Goal: Task Accomplishment & Management: Complete application form

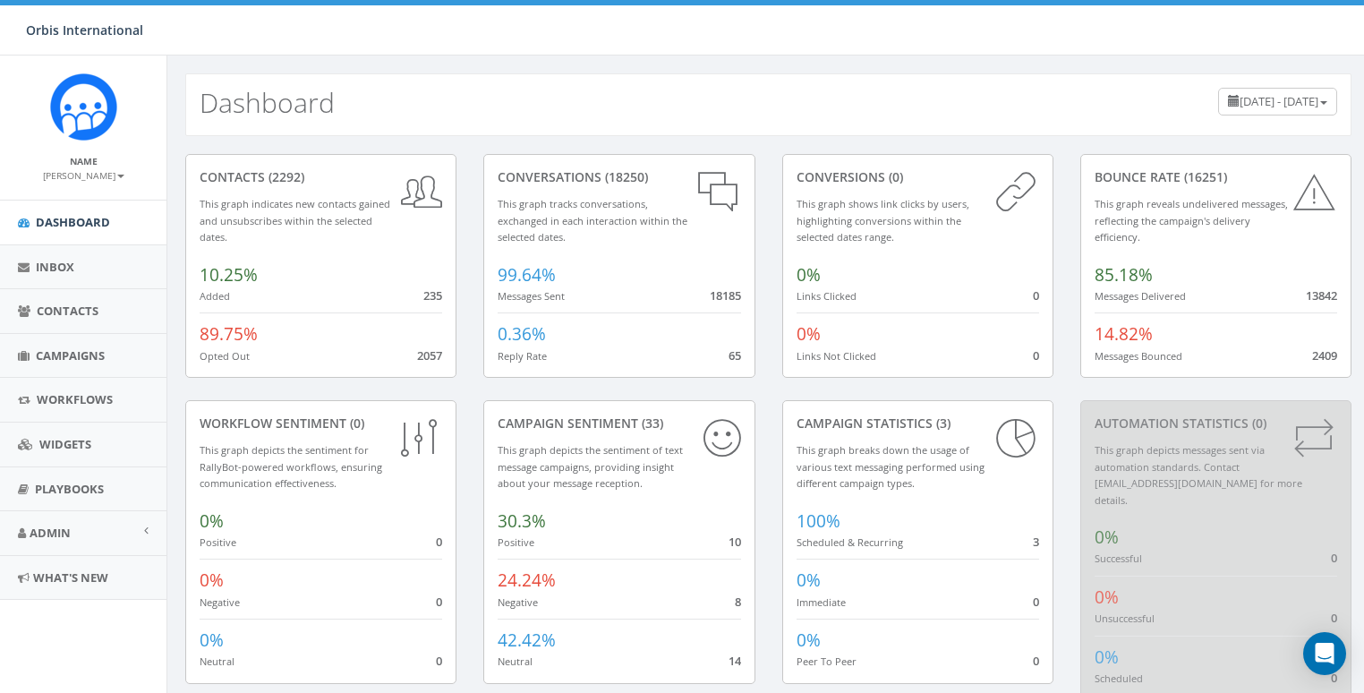
click at [107, 179] on small "[PERSON_NAME]" at bounding box center [83, 175] width 81 height 13
click at [85, 216] on link "Sign Out" at bounding box center [89, 225] width 141 height 22
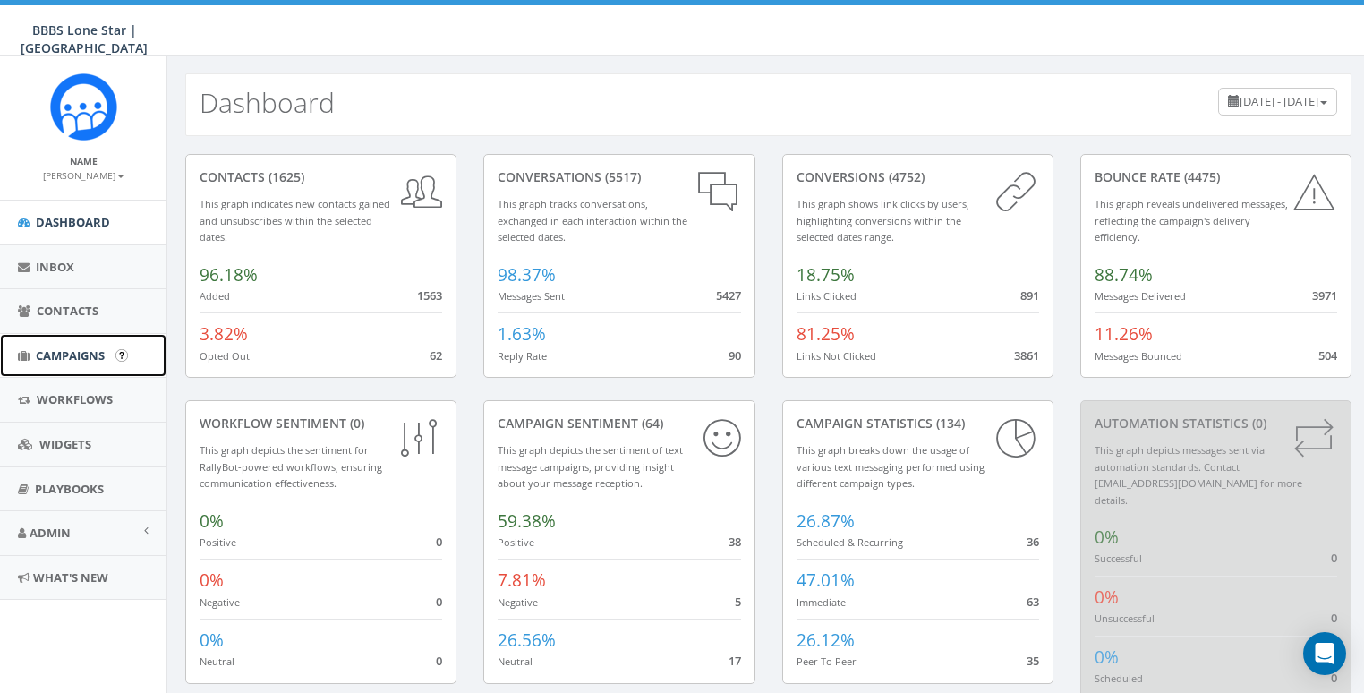
click at [47, 357] on span "Campaigns" at bounding box center [70, 355] width 69 height 16
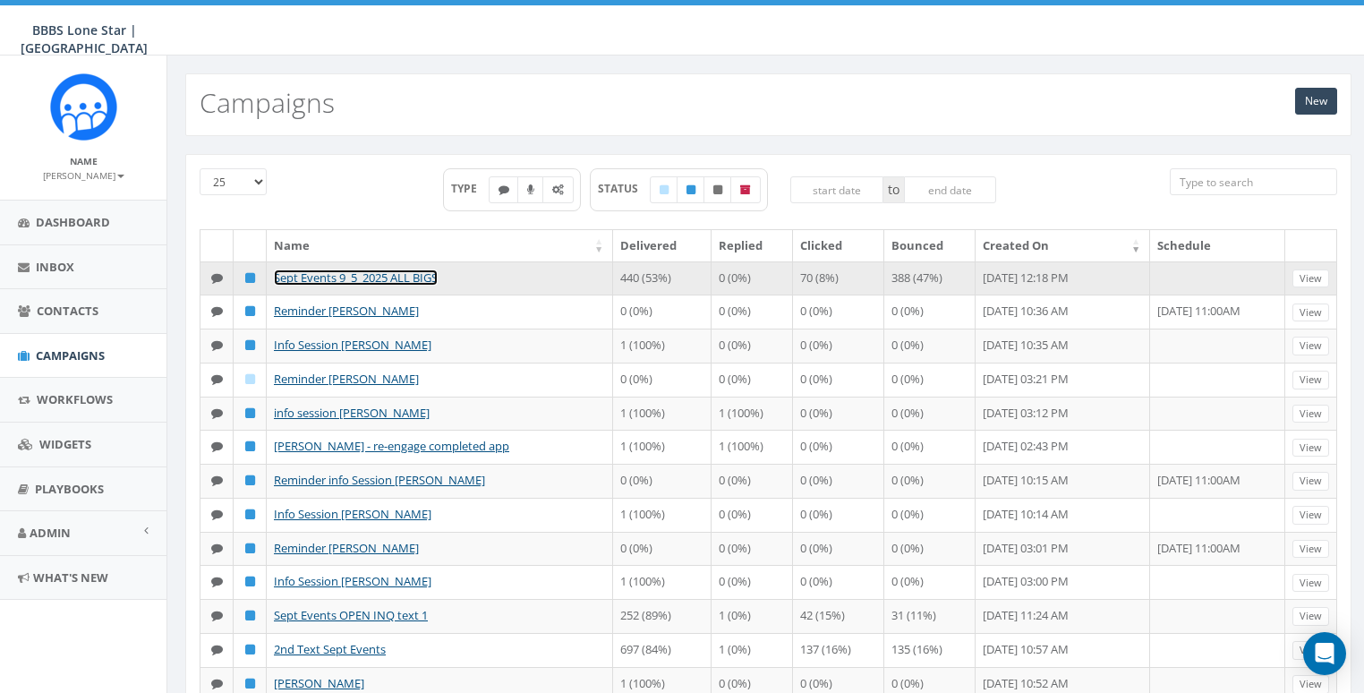
click at [377, 276] on link "Sept Events 9_5_2025 ALL BIGS" at bounding box center [356, 277] width 164 height 16
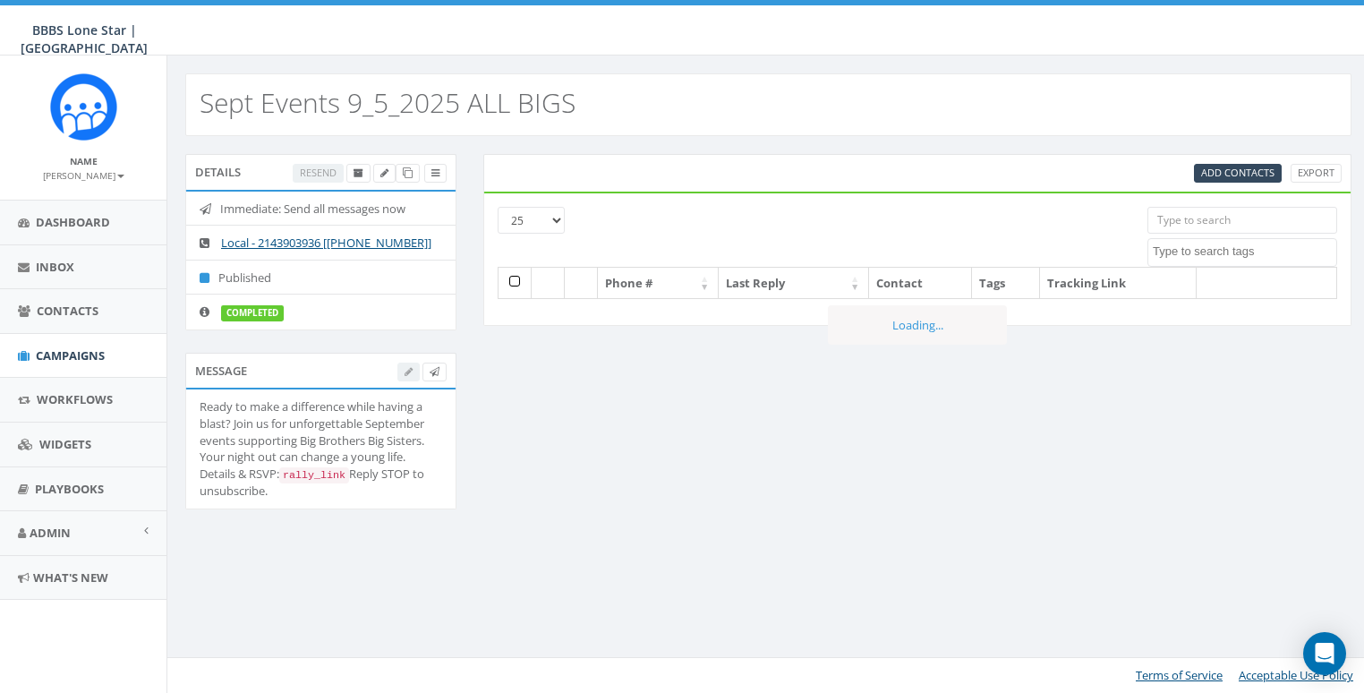
select select
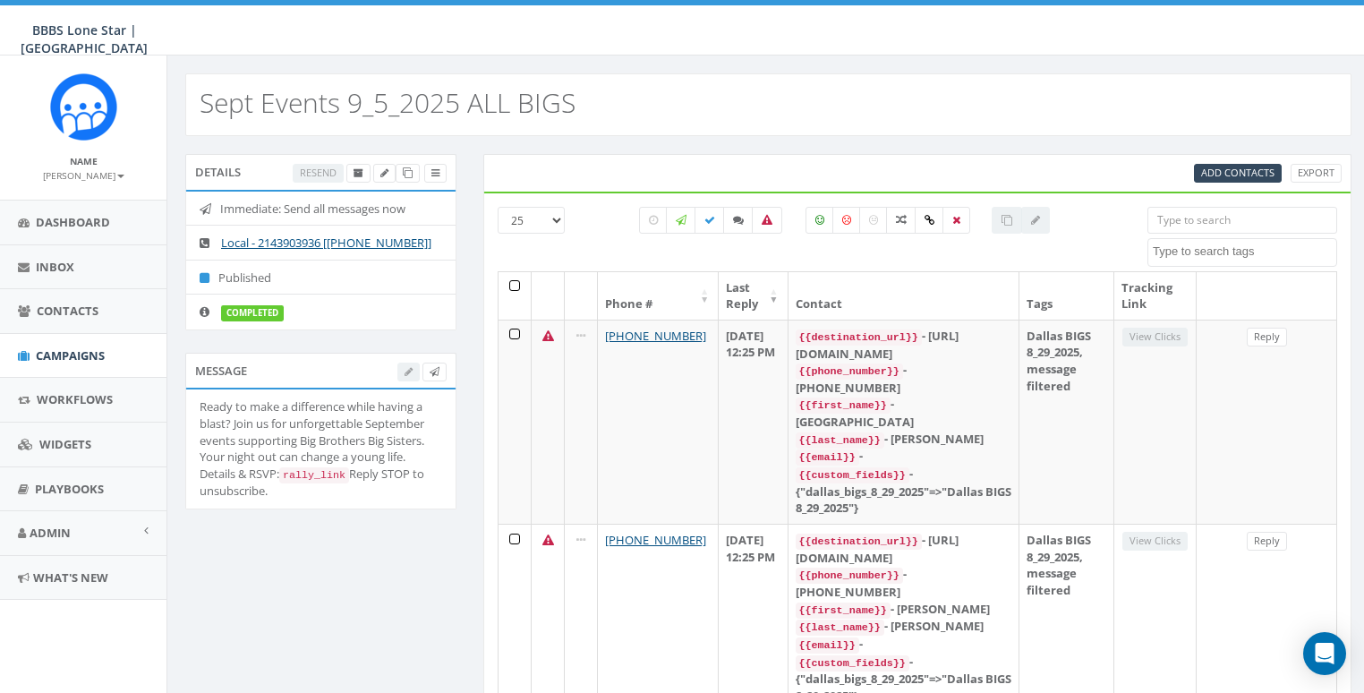
click at [253, 499] on div "Ready to make a difference while having a blast? Join us for unforgettable Sept…" at bounding box center [321, 448] width 243 height 101
copy div "Reply STOP to unsubscribe."
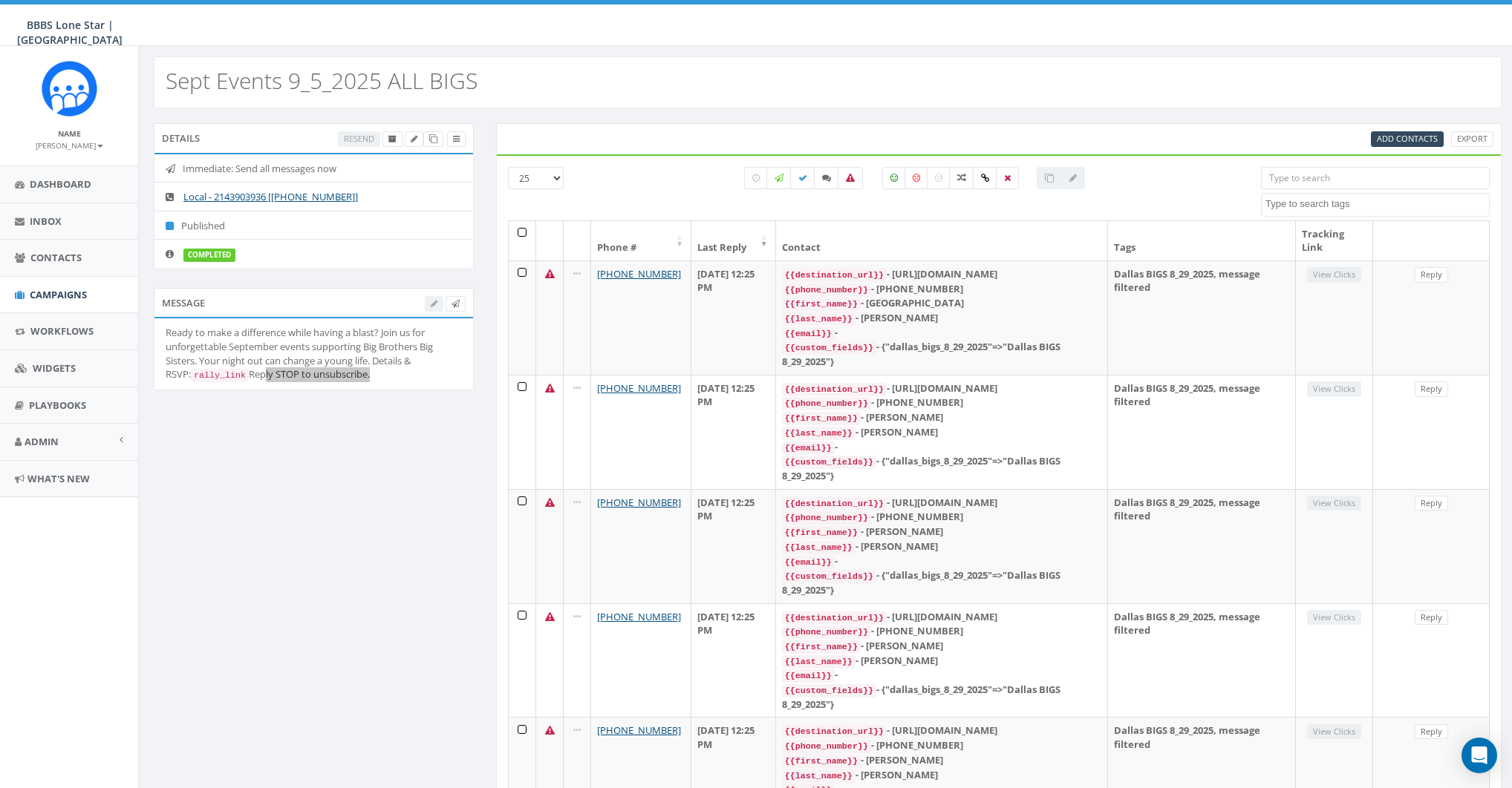
scroll to position [4, 0]
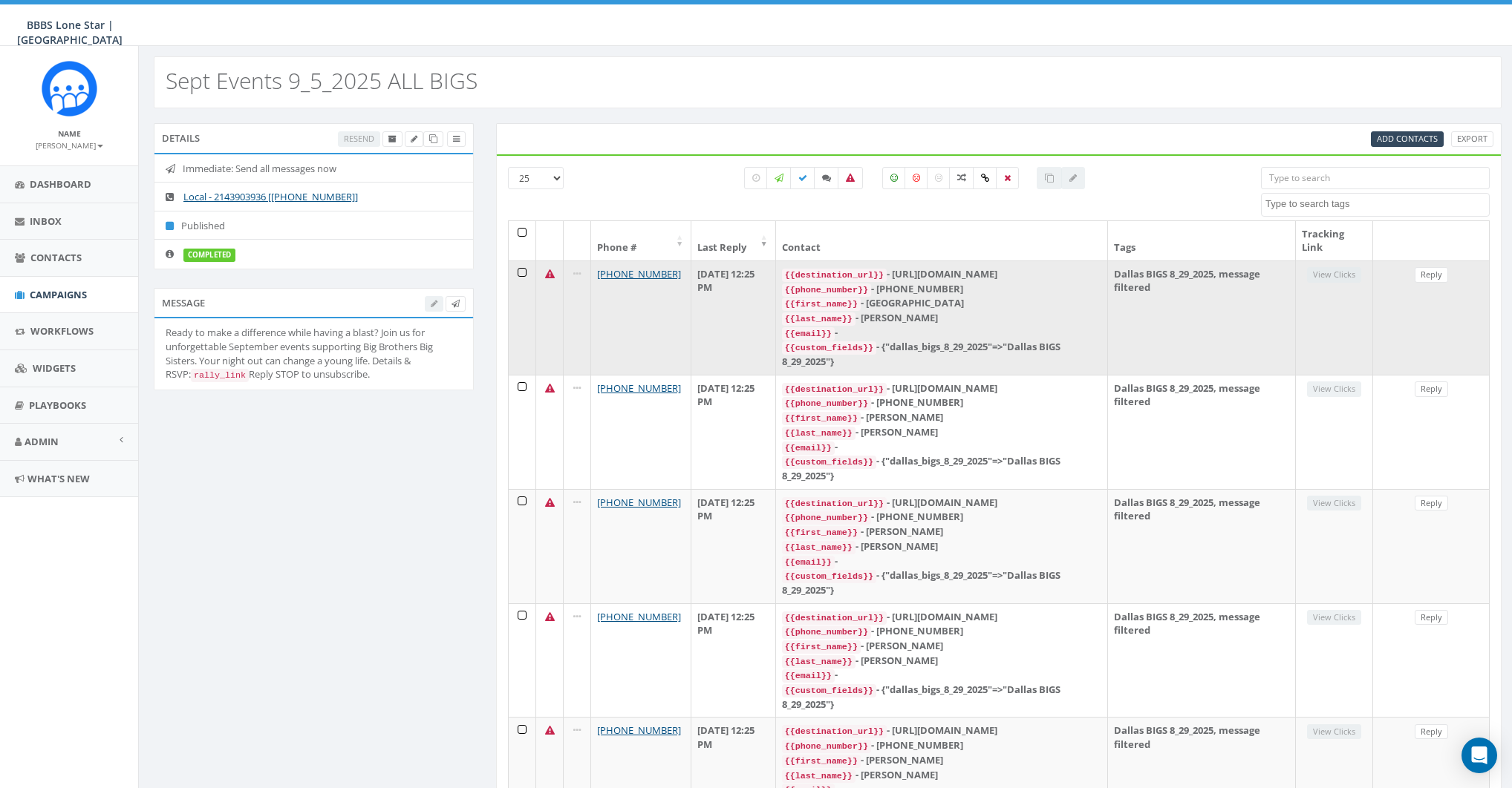
click at [671, 319] on td "+1 214-984-6171" at bounding box center [641, 318] width 100 height 114
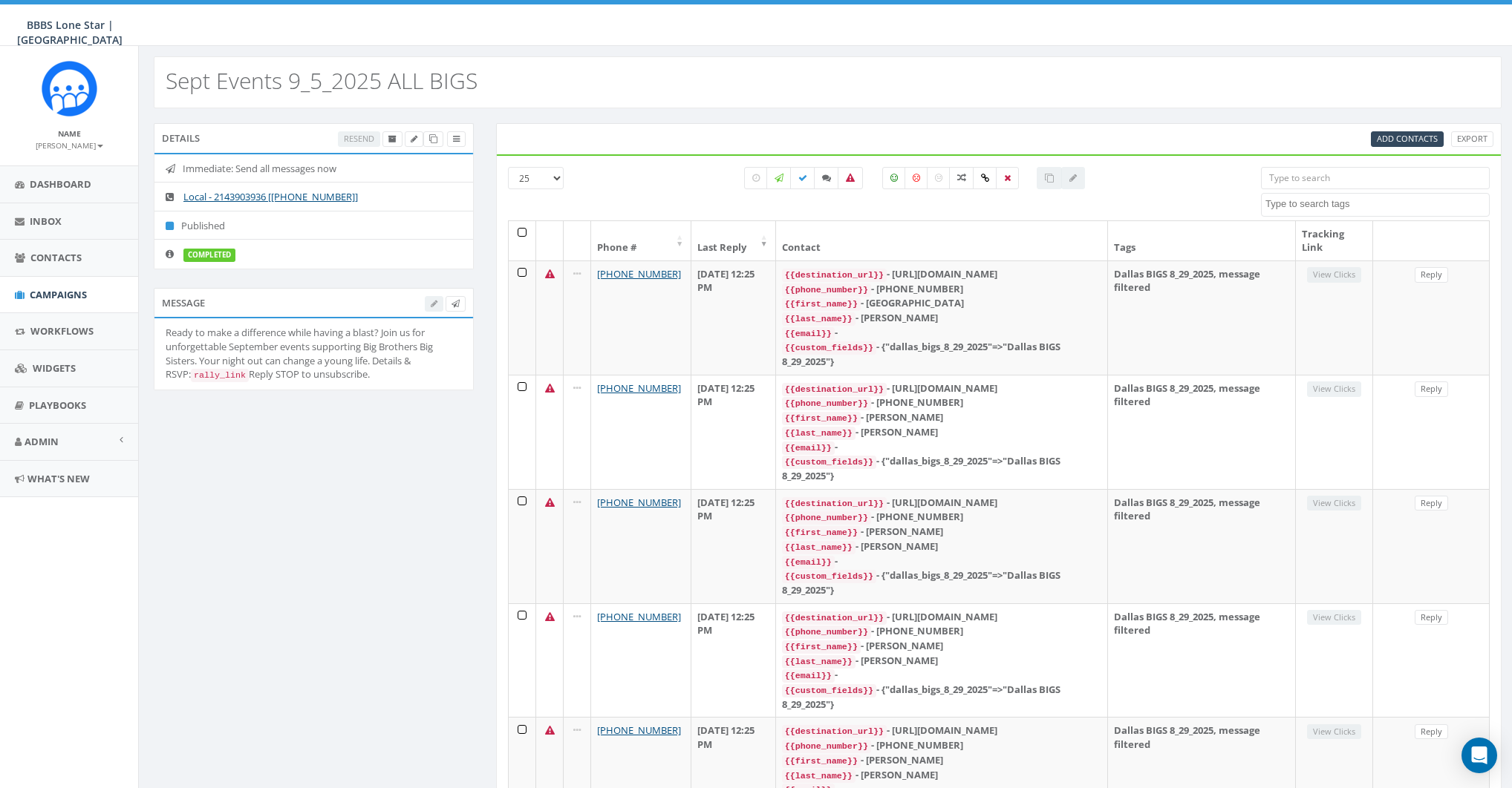
click at [863, 173] on div at bounding box center [915, 178] width 363 height 22
click at [846, 179] on icon at bounding box center [850, 178] width 9 height 9
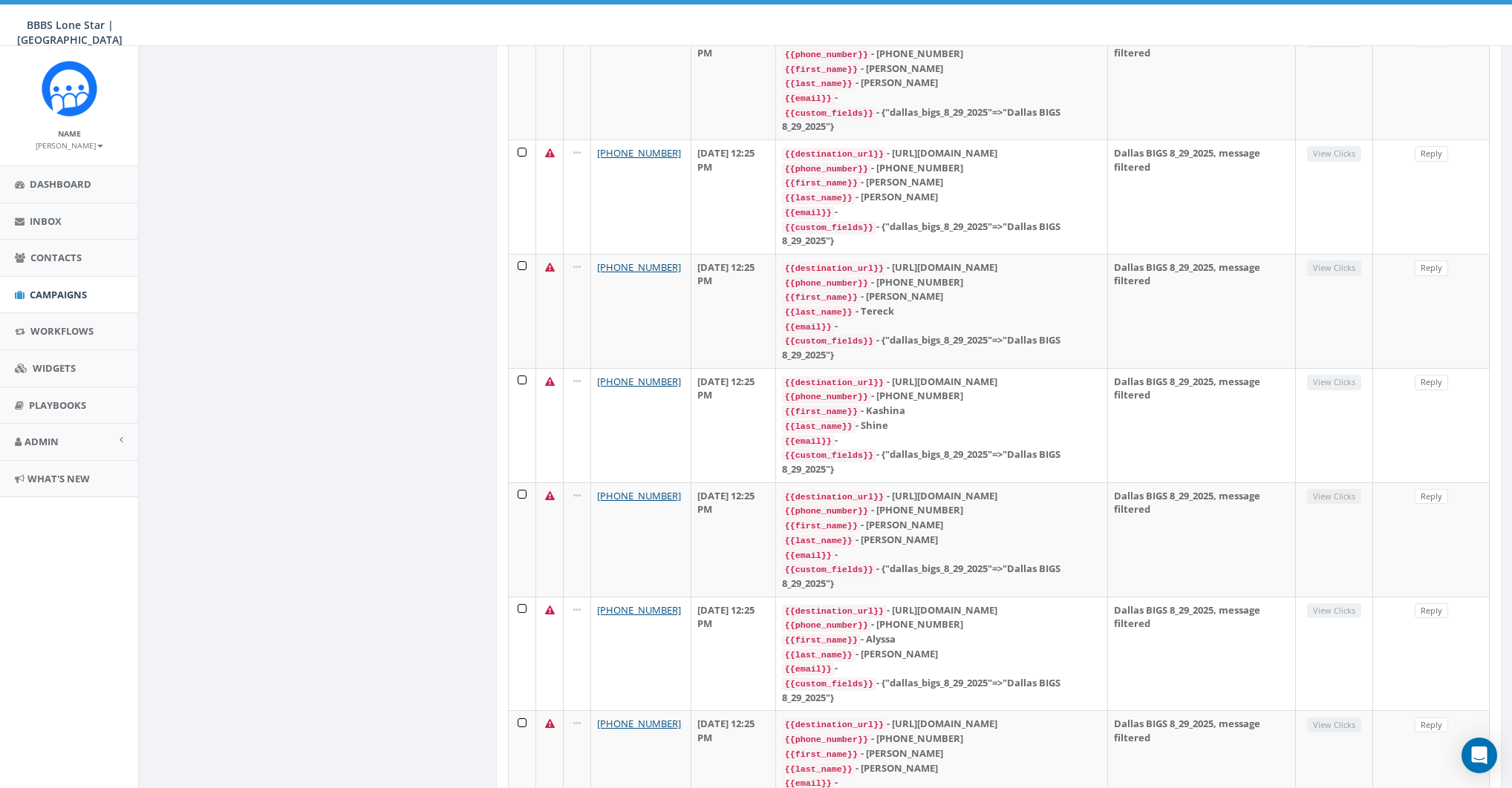
scroll to position [0, 0]
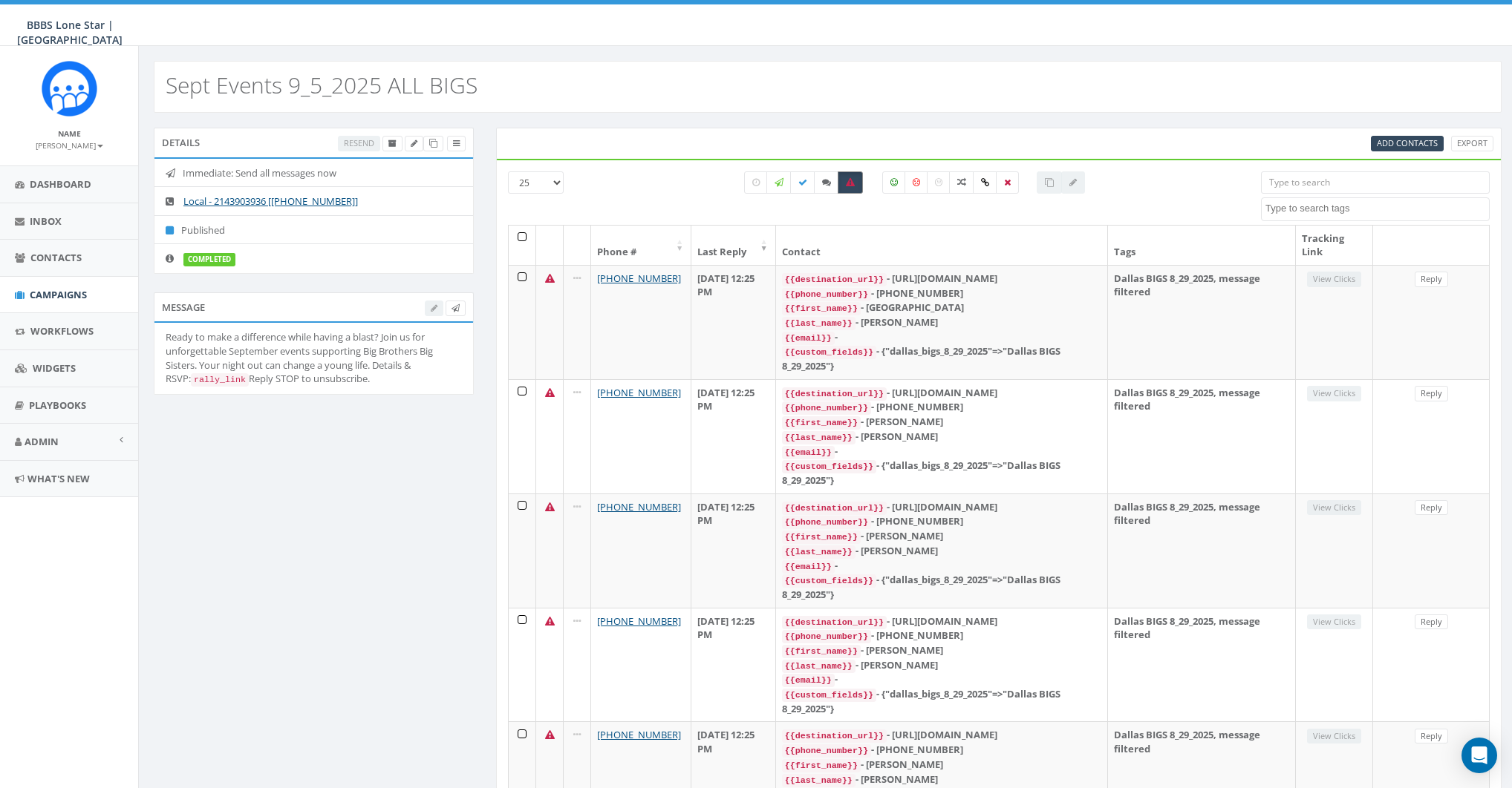
click at [851, 183] on icon at bounding box center [850, 182] width 9 height 9
click at [847, 185] on icon at bounding box center [850, 182] width 9 height 9
click at [853, 173] on label at bounding box center [850, 182] width 25 height 22
checkbox input "false"
click at [466, 139] on div "Details Resend" at bounding box center [314, 143] width 320 height 30
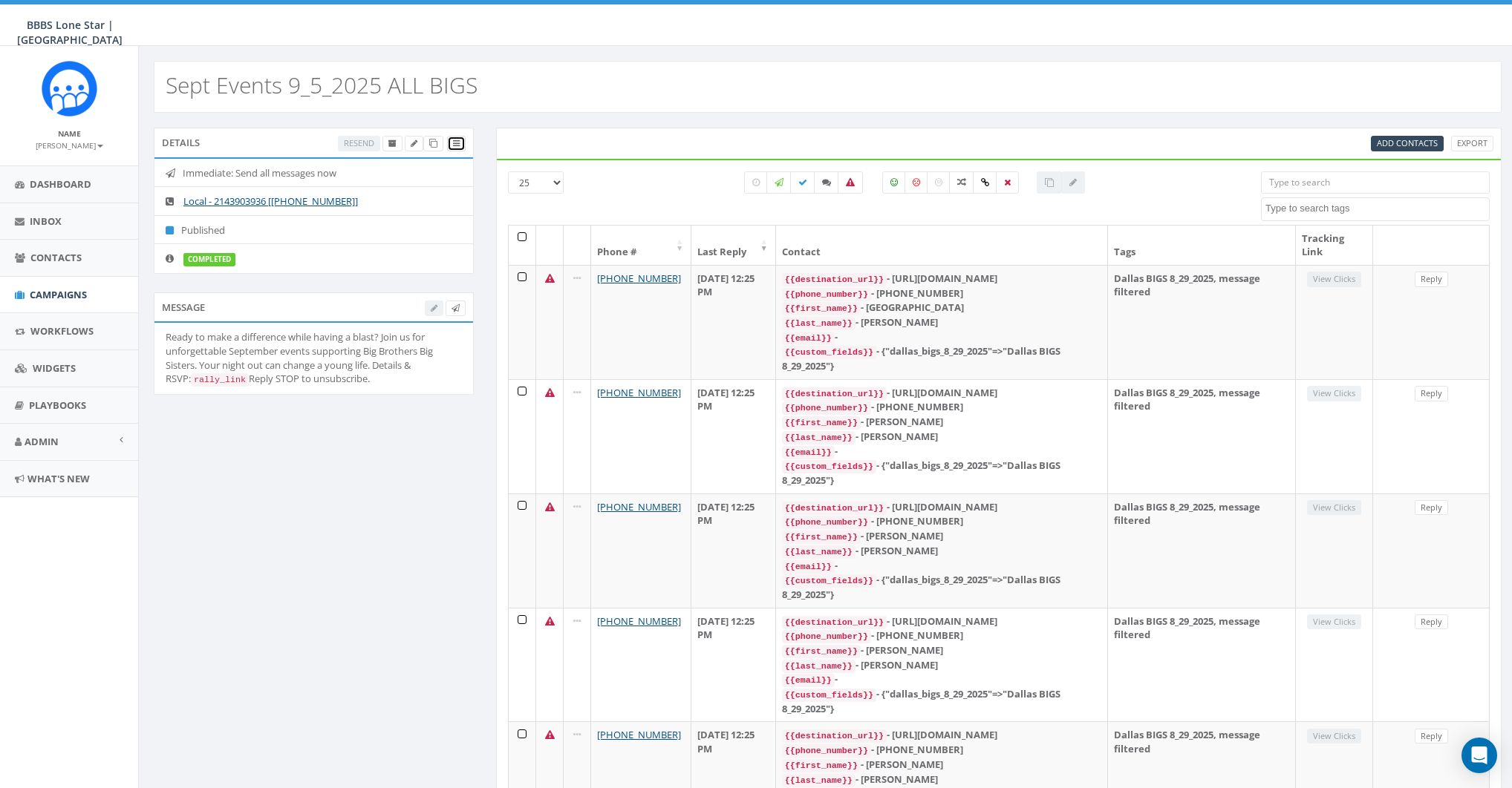
click at [459, 141] on icon at bounding box center [456, 143] width 7 height 8
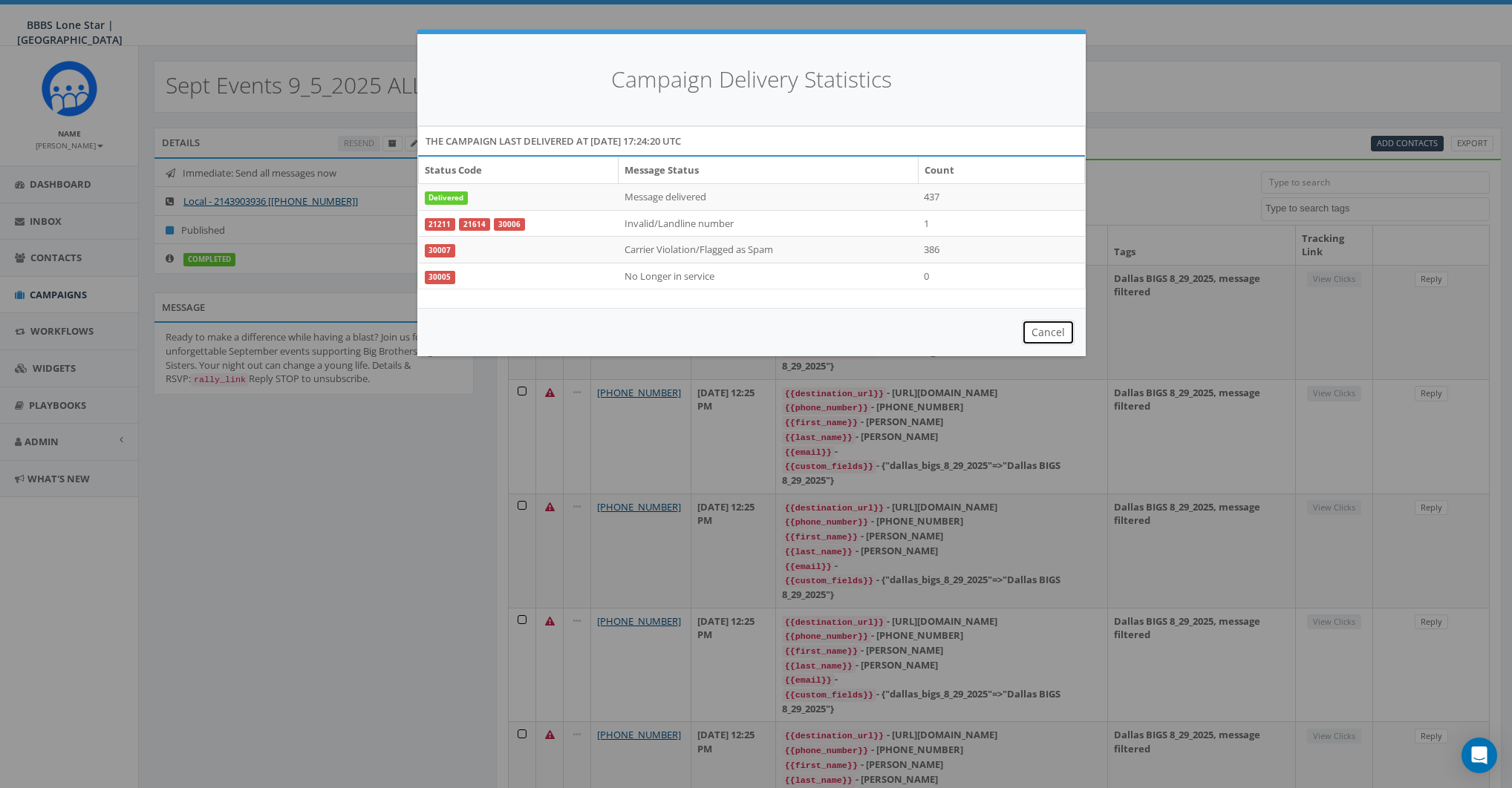
click at [1036, 324] on button "Cancel" at bounding box center [1048, 333] width 53 height 25
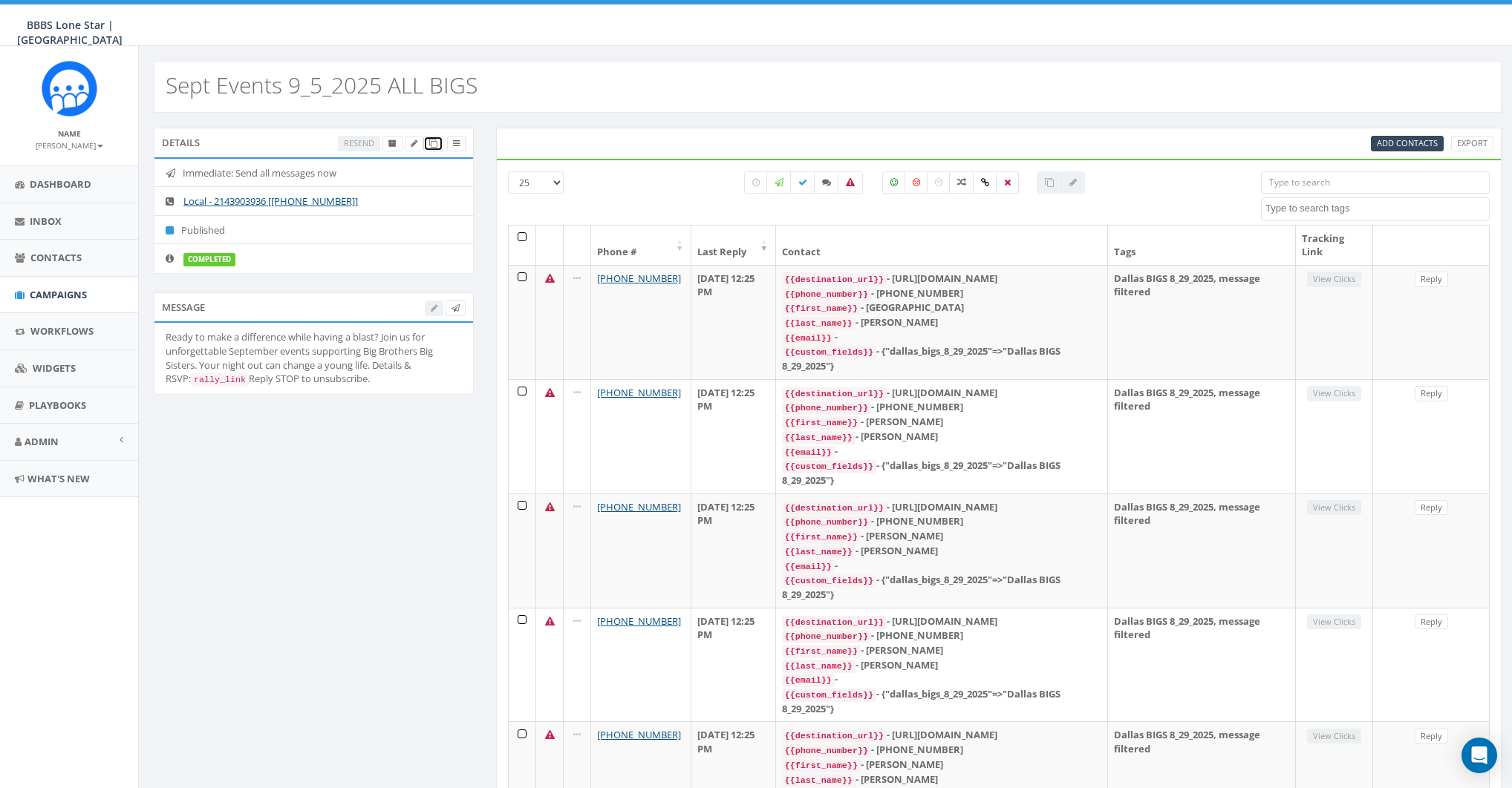
click at [434, 139] on icon at bounding box center [433, 143] width 8 height 8
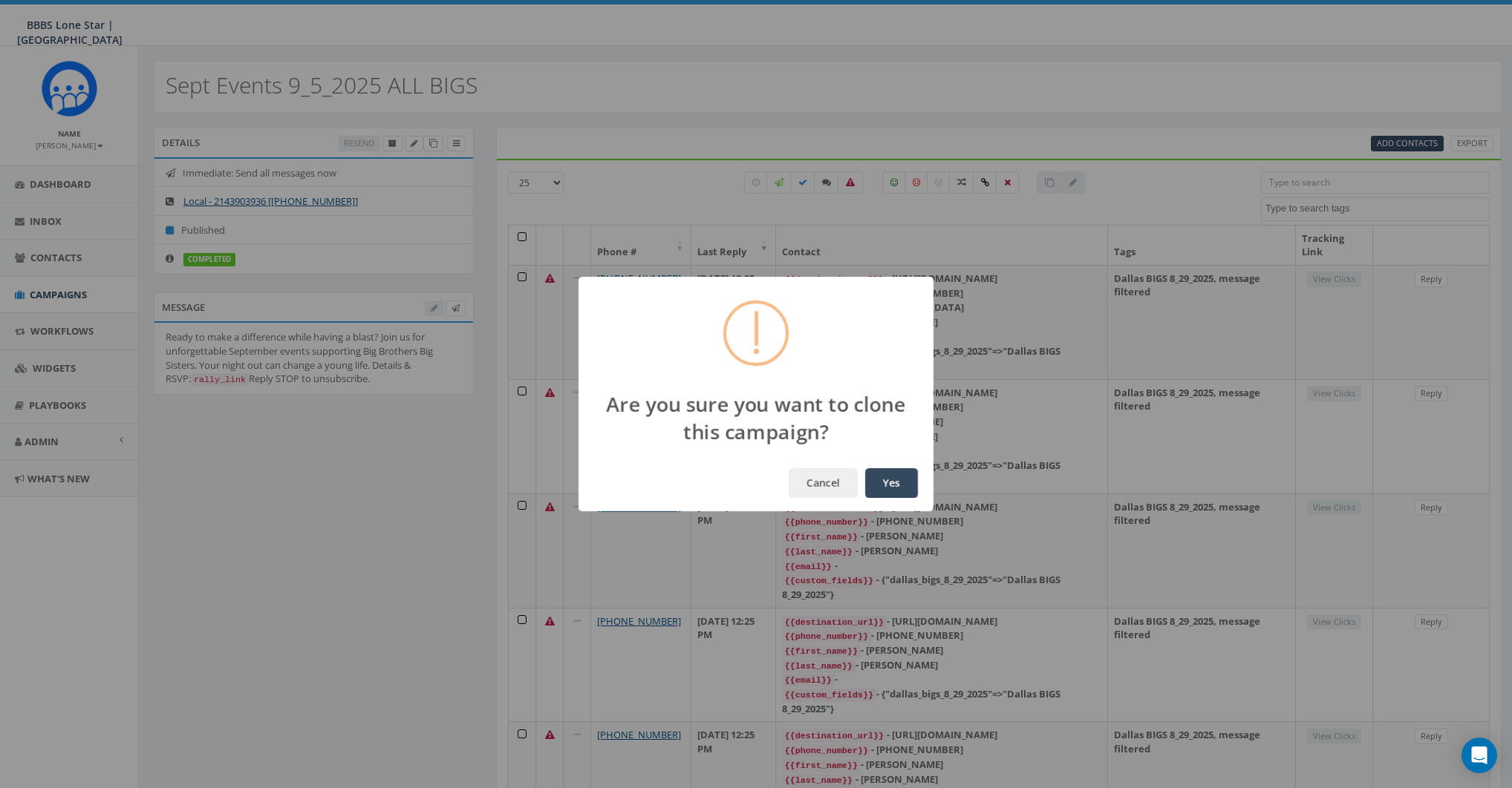
click at [905, 491] on button "Yes" at bounding box center [892, 484] width 53 height 30
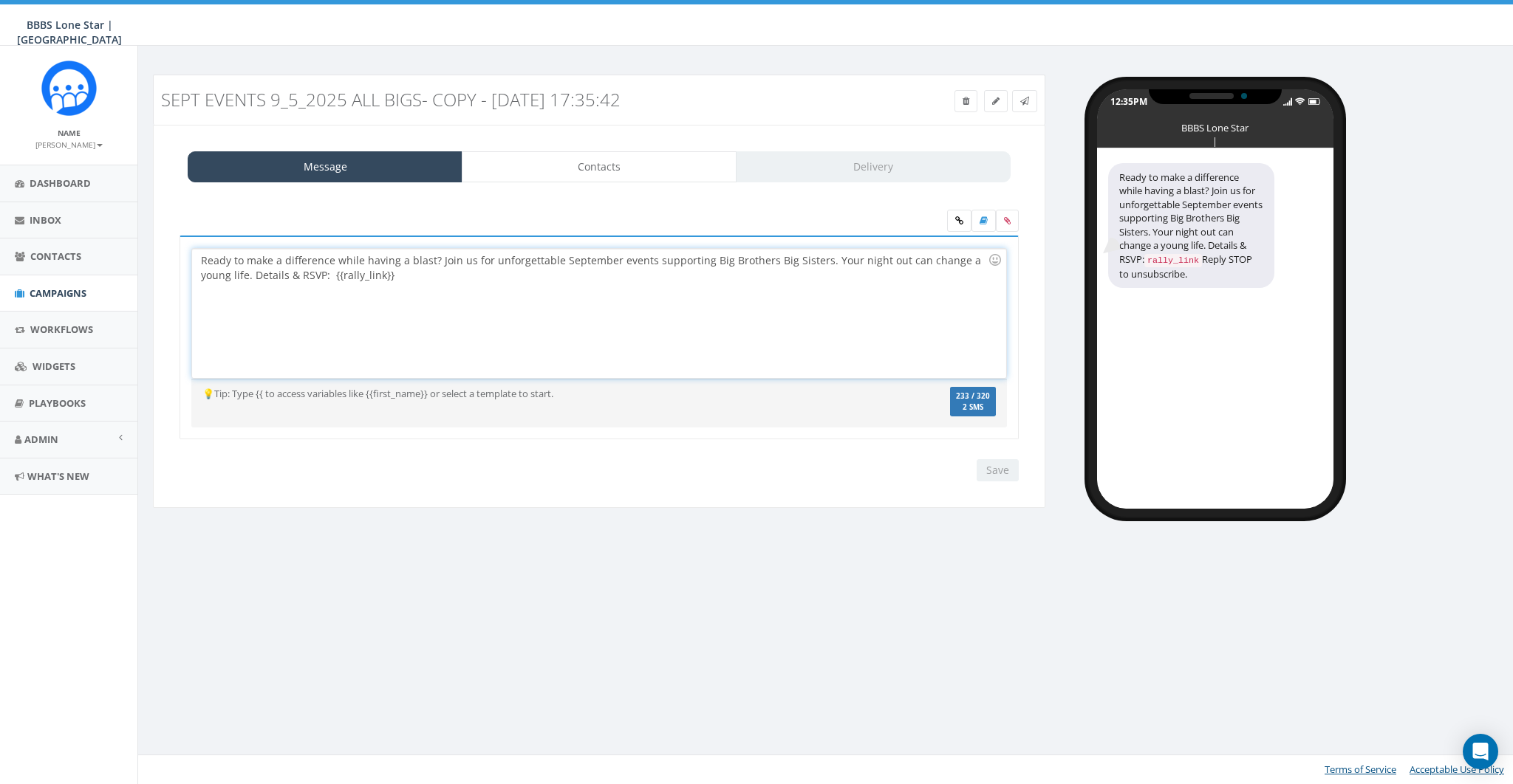
click at [466, 291] on div "Ready to make a difference while having a blast? Join us for unforgettable Sept…" at bounding box center [598, 314] width 813 height 130
click at [968, 217] on link at bounding box center [959, 220] width 25 height 22
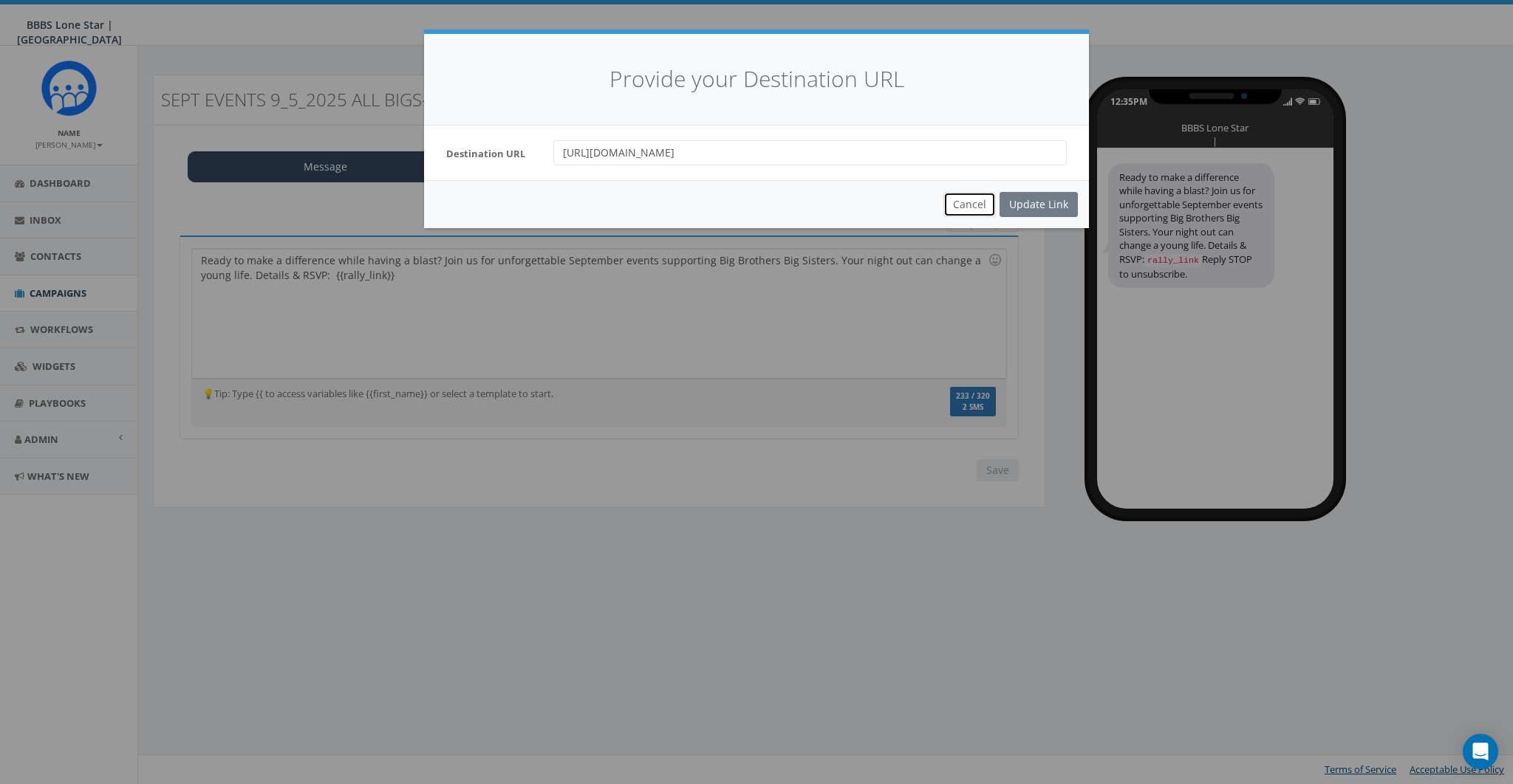
click at [981, 208] on button "Cancel" at bounding box center [970, 205] width 53 height 25
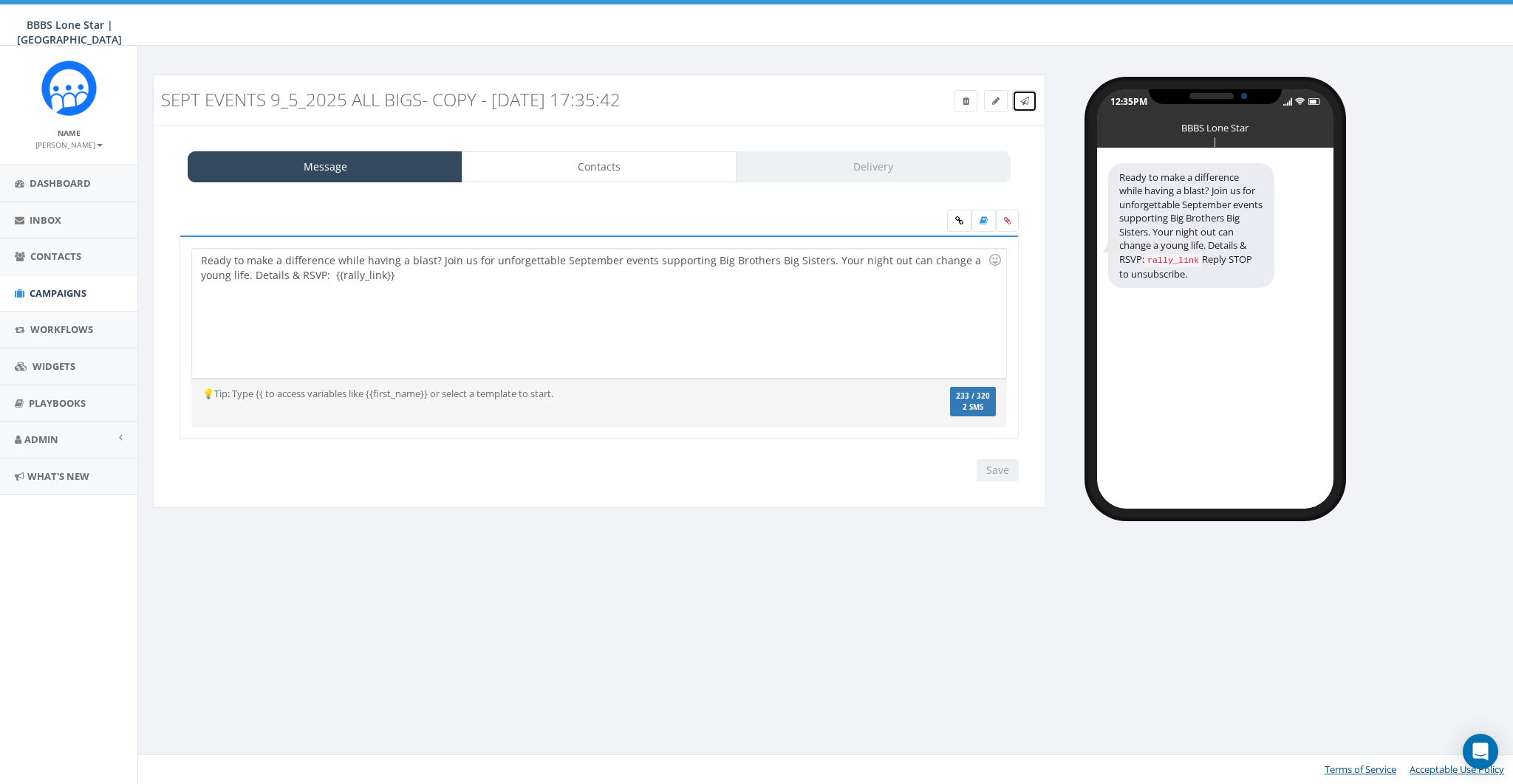
click at [1016, 102] on link at bounding box center [1024, 101] width 25 height 22
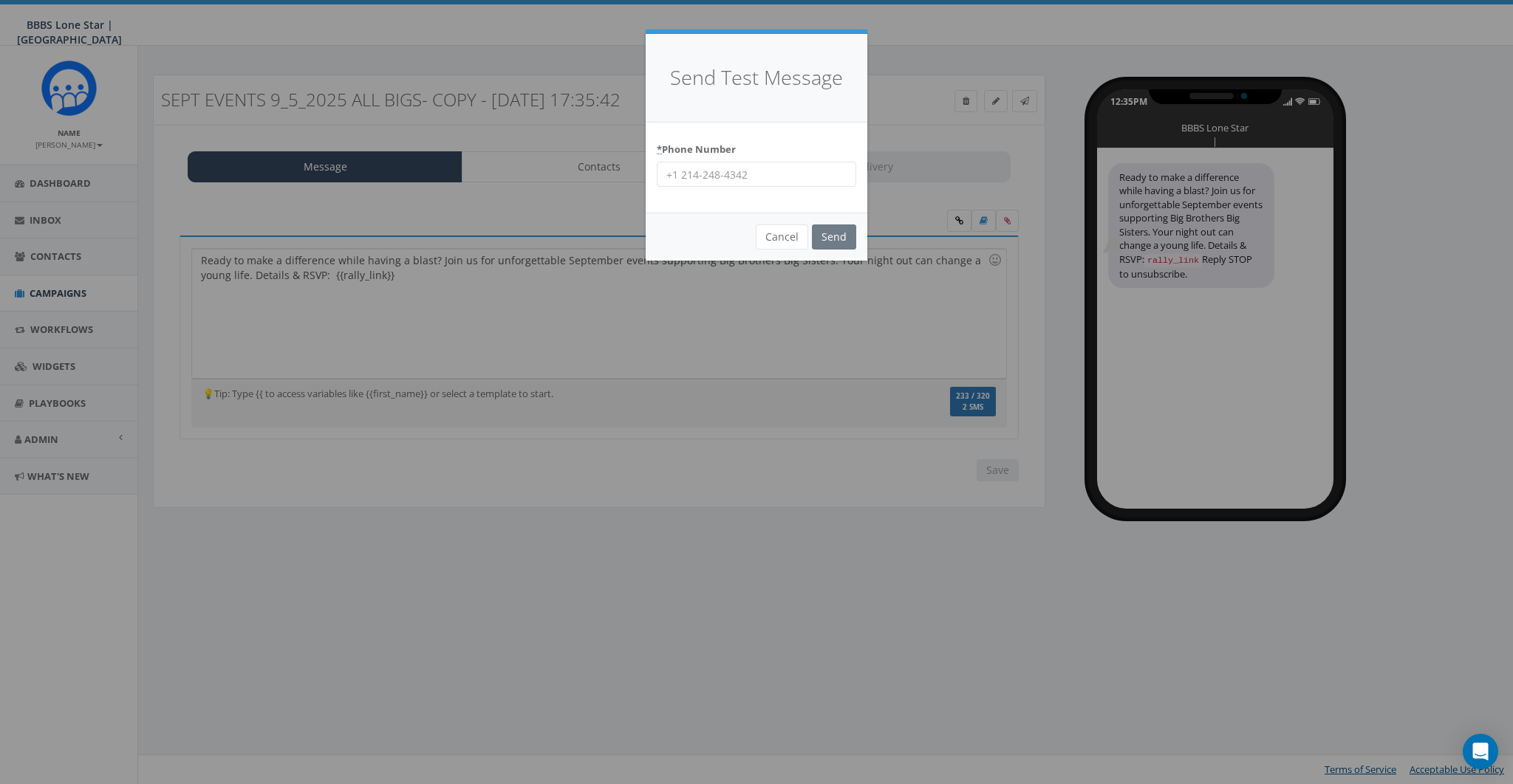
click at [759, 176] on input "* Phone Number" at bounding box center [757, 174] width 200 height 25
type input "8587365358"
drag, startPoint x: 827, startPoint y: 237, endPoint x: 831, endPoint y: 224, distance: 13.6
click at [827, 236] on input "Send" at bounding box center [834, 237] width 45 height 25
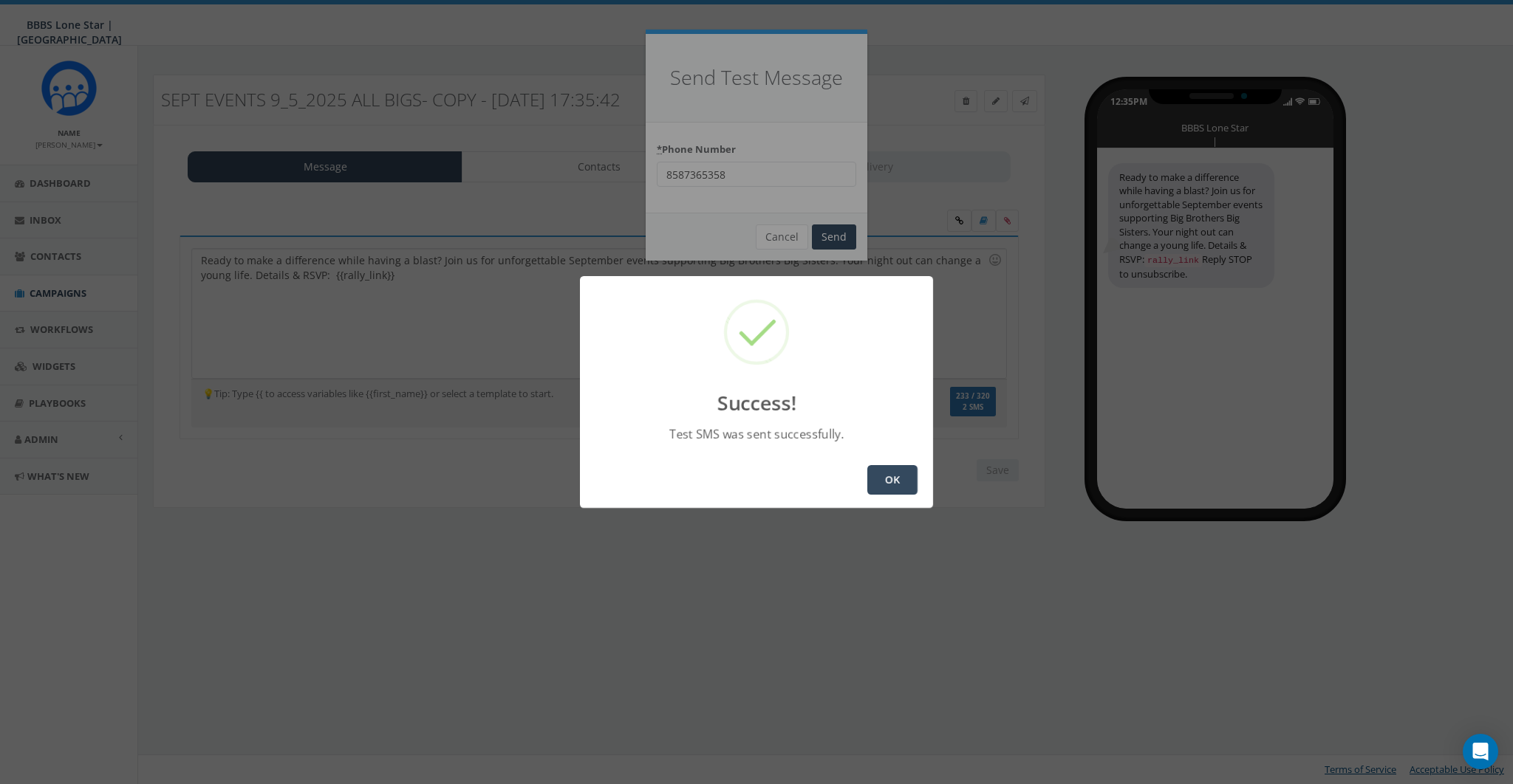
click at [892, 474] on button "OK" at bounding box center [892, 480] width 50 height 30
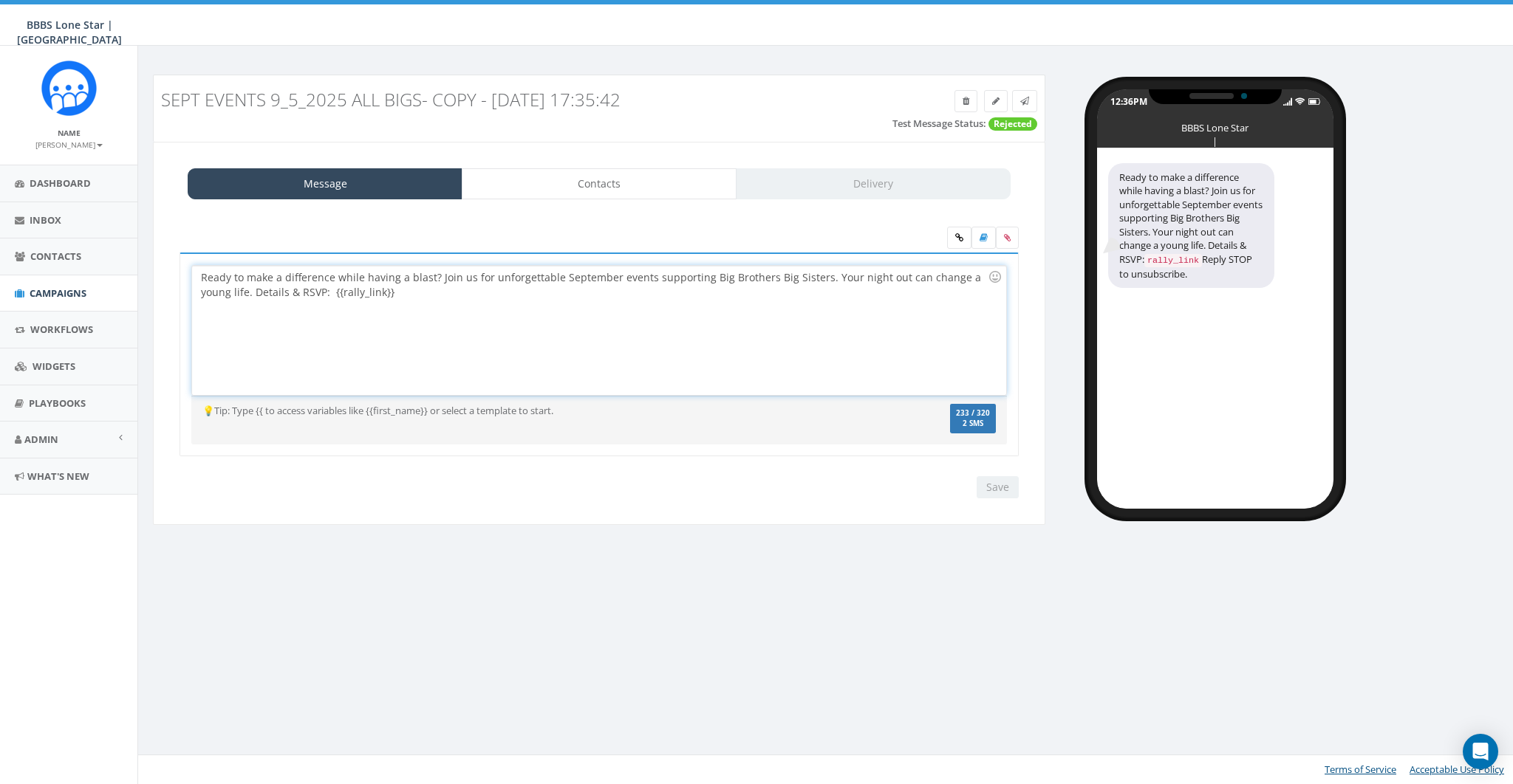
click at [798, 329] on div "Ready to make a difference while having a blast? Join us for unforgettable Sept…" at bounding box center [598, 330] width 813 height 130
click at [624, 180] on link "Contacts" at bounding box center [598, 184] width 275 height 31
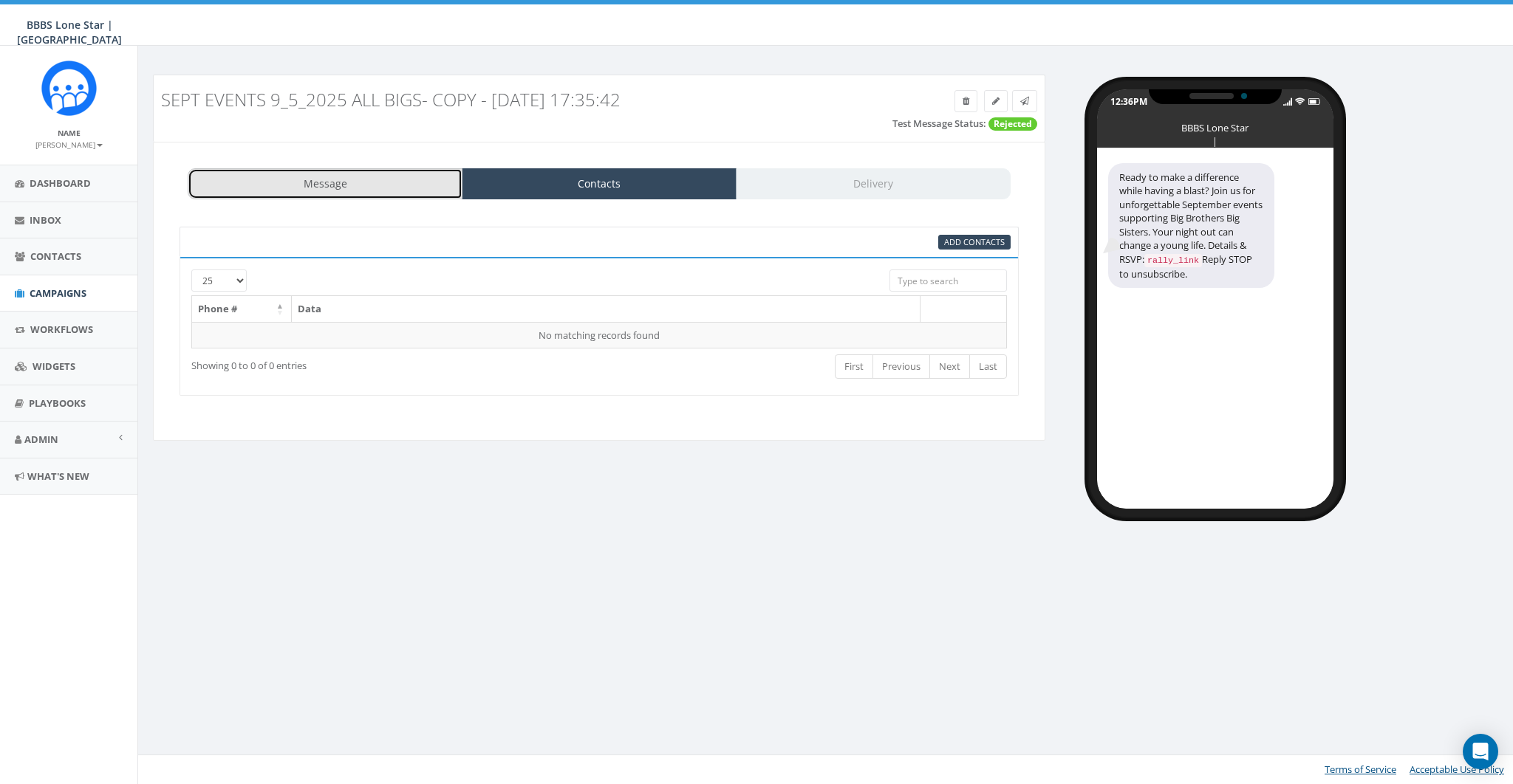
click at [365, 176] on link "Message" at bounding box center [324, 184] width 275 height 31
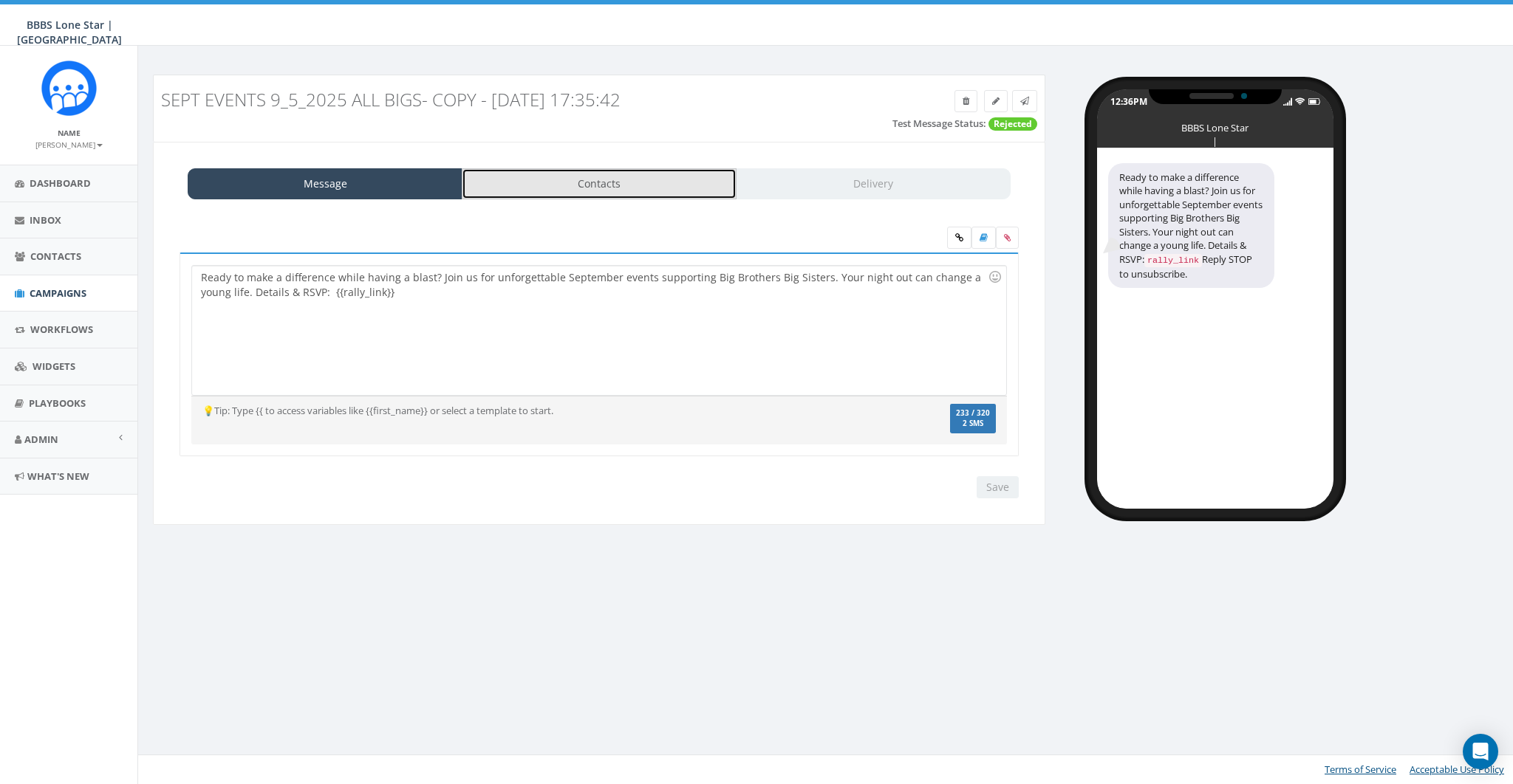
click at [568, 177] on link "Contacts" at bounding box center [598, 184] width 275 height 31
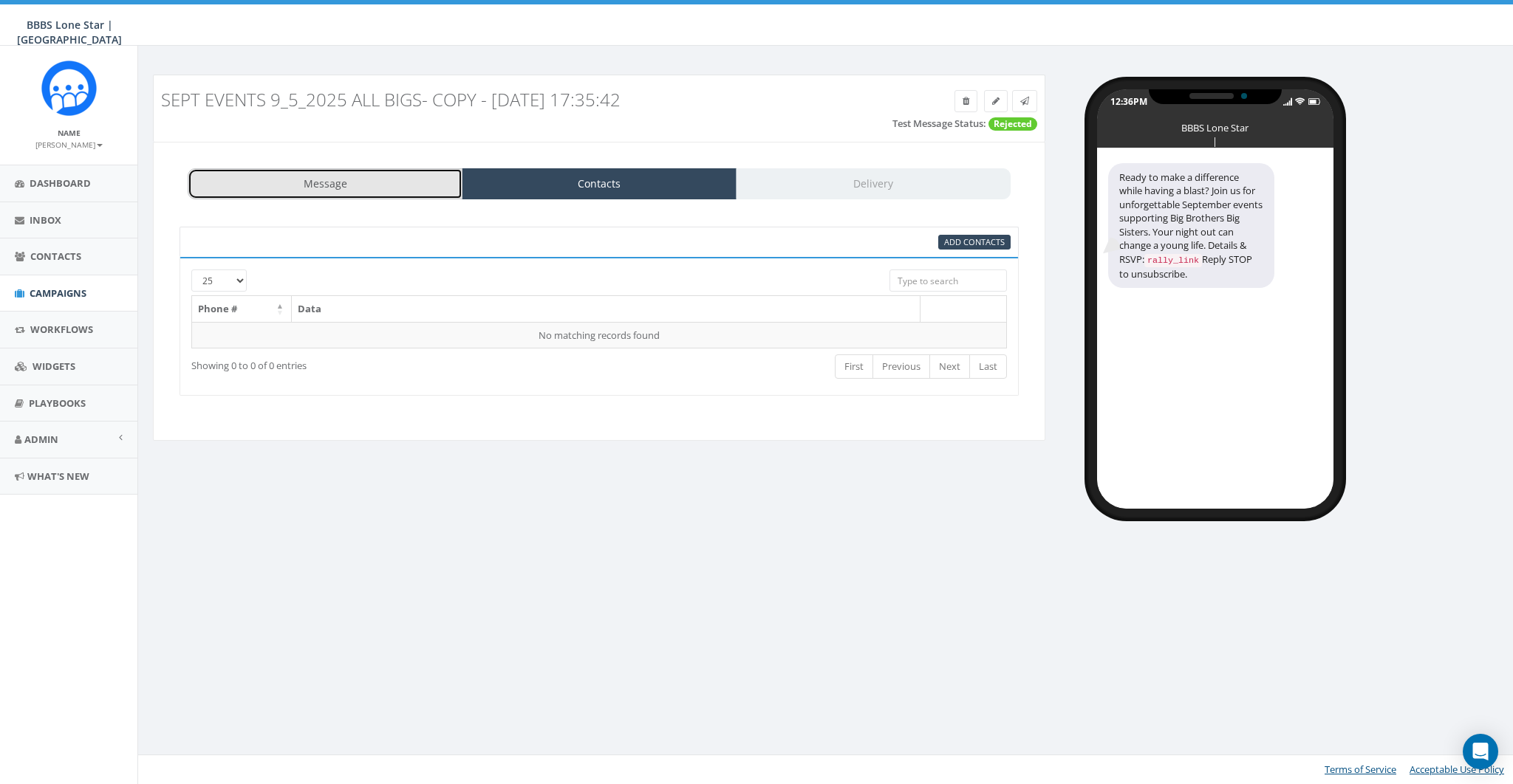
click at [452, 186] on link "Message" at bounding box center [324, 184] width 275 height 31
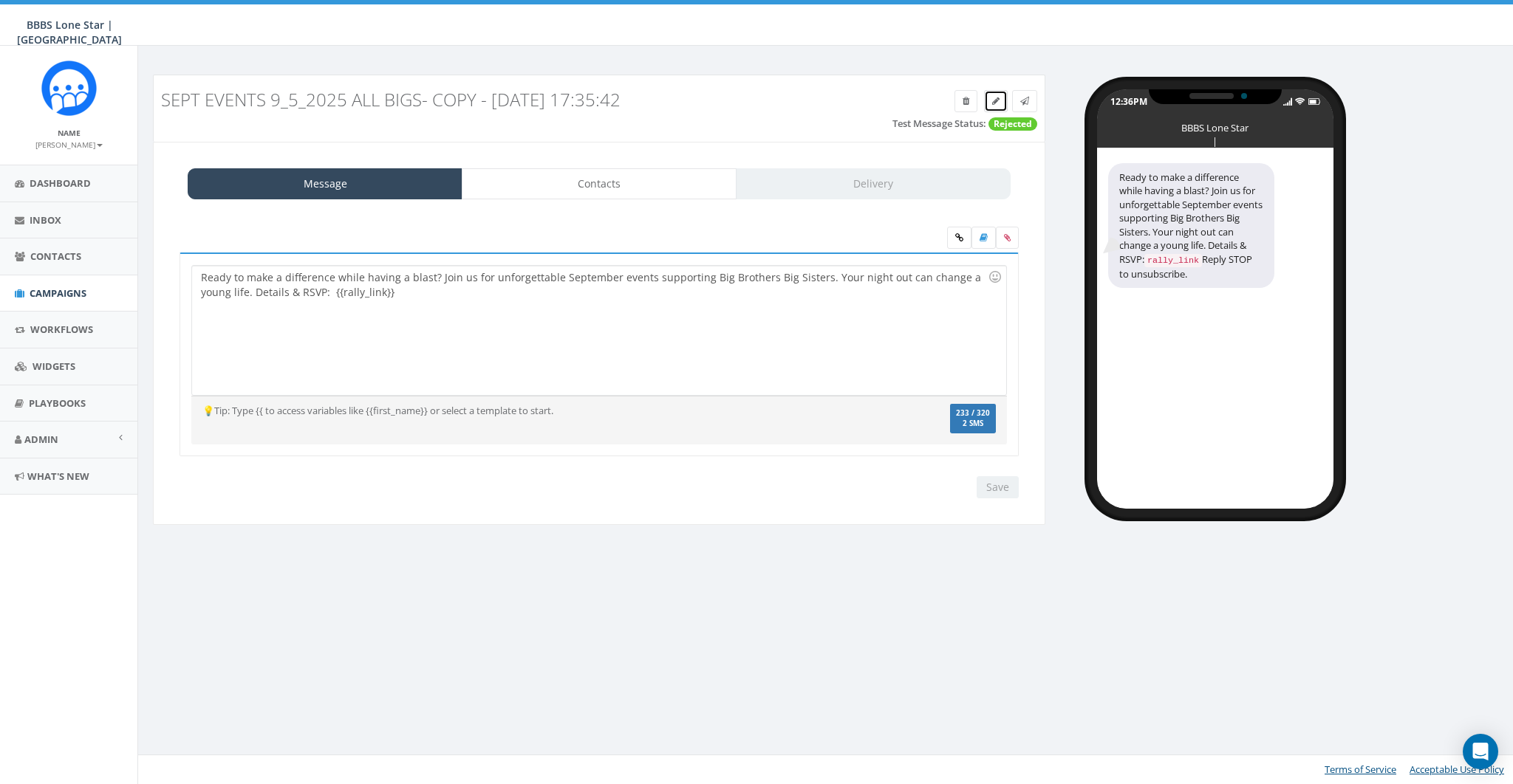
click at [1000, 100] on link at bounding box center [995, 101] width 24 height 22
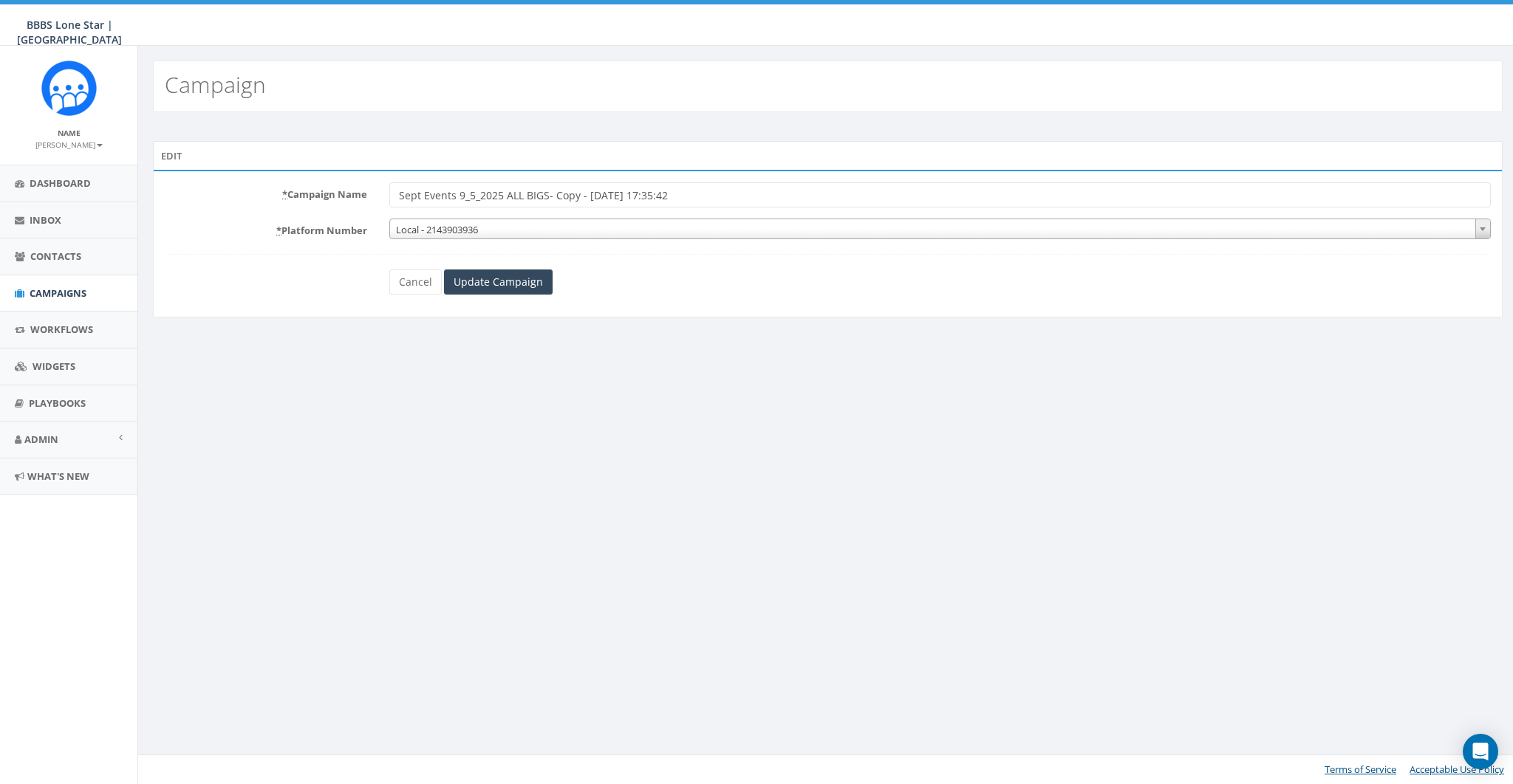
drag, startPoint x: 551, startPoint y: 196, endPoint x: 733, endPoint y: 193, distance: 182.0
click at [733, 193] on input "Sept Events 9_5_2025 ALL BIGS- Copy - [DATE] 17:35:42" at bounding box center [940, 195] width 1101 height 25
type input "Sept Events 9_5_2025 ALL BIGS - P2P"
click at [511, 281] on input "Update Campaign" at bounding box center [499, 282] width 109 height 25
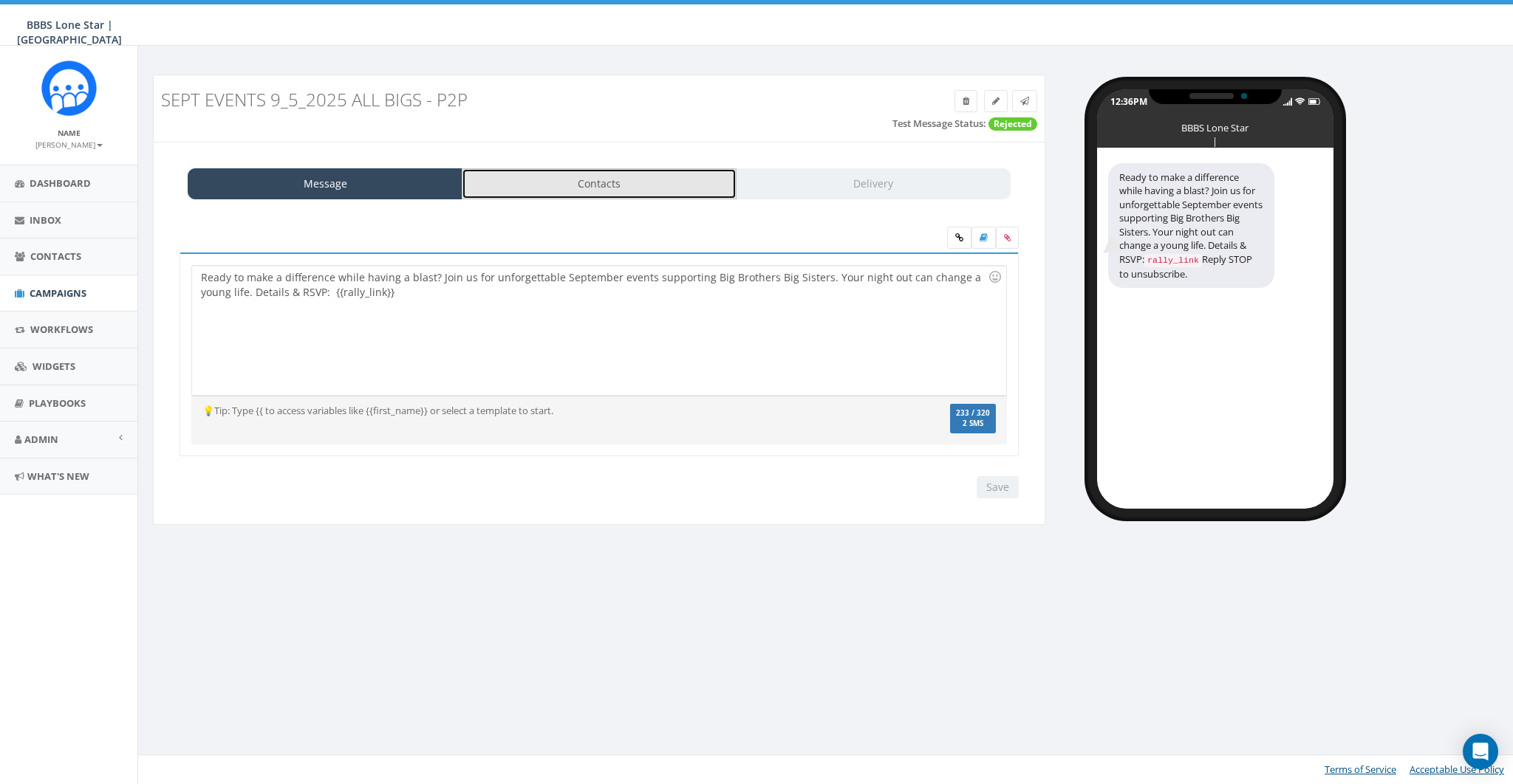
click at [664, 193] on link "Contacts" at bounding box center [598, 184] width 275 height 31
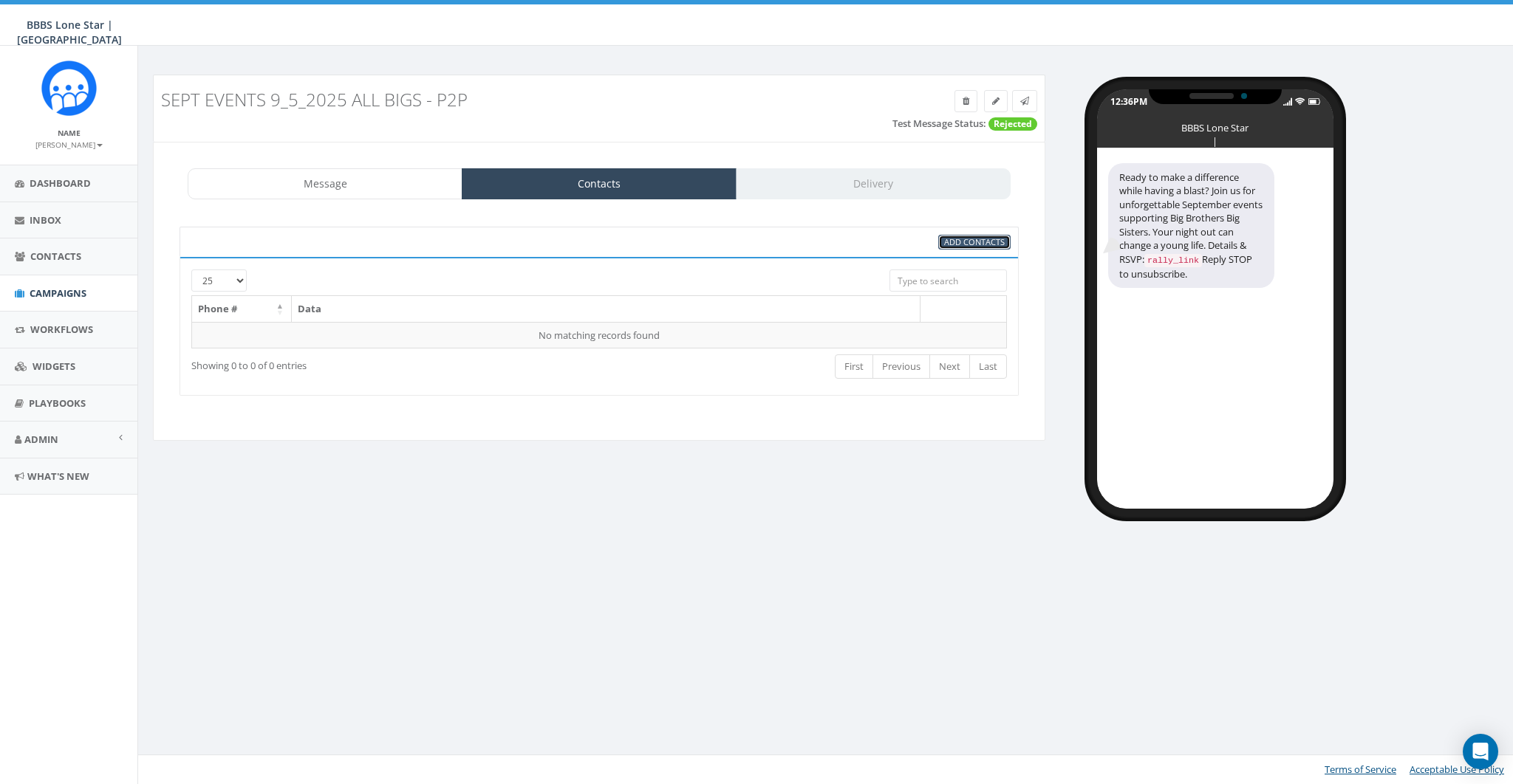
click at [961, 243] on span "Add Contacts" at bounding box center [974, 241] width 60 height 11
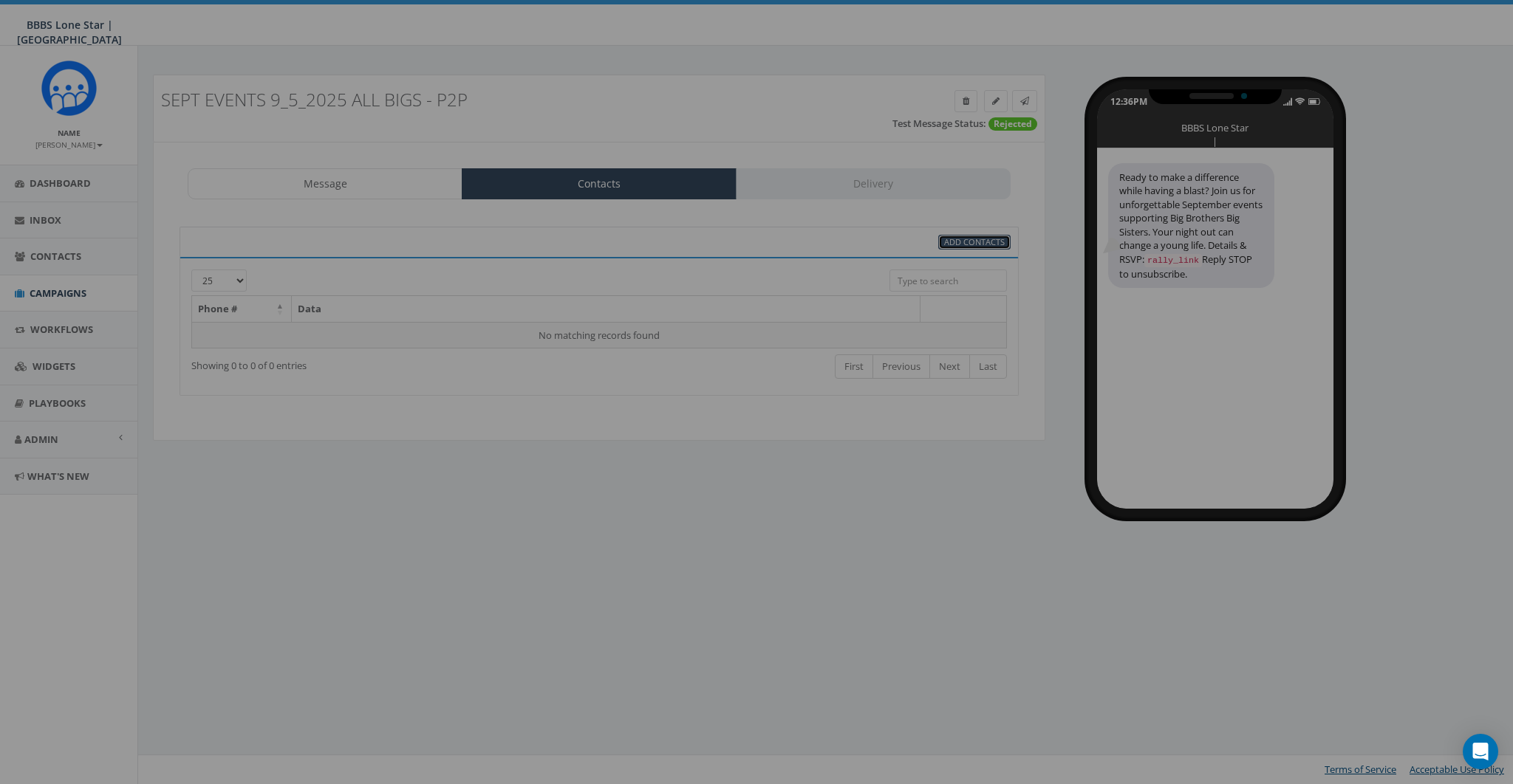
select select
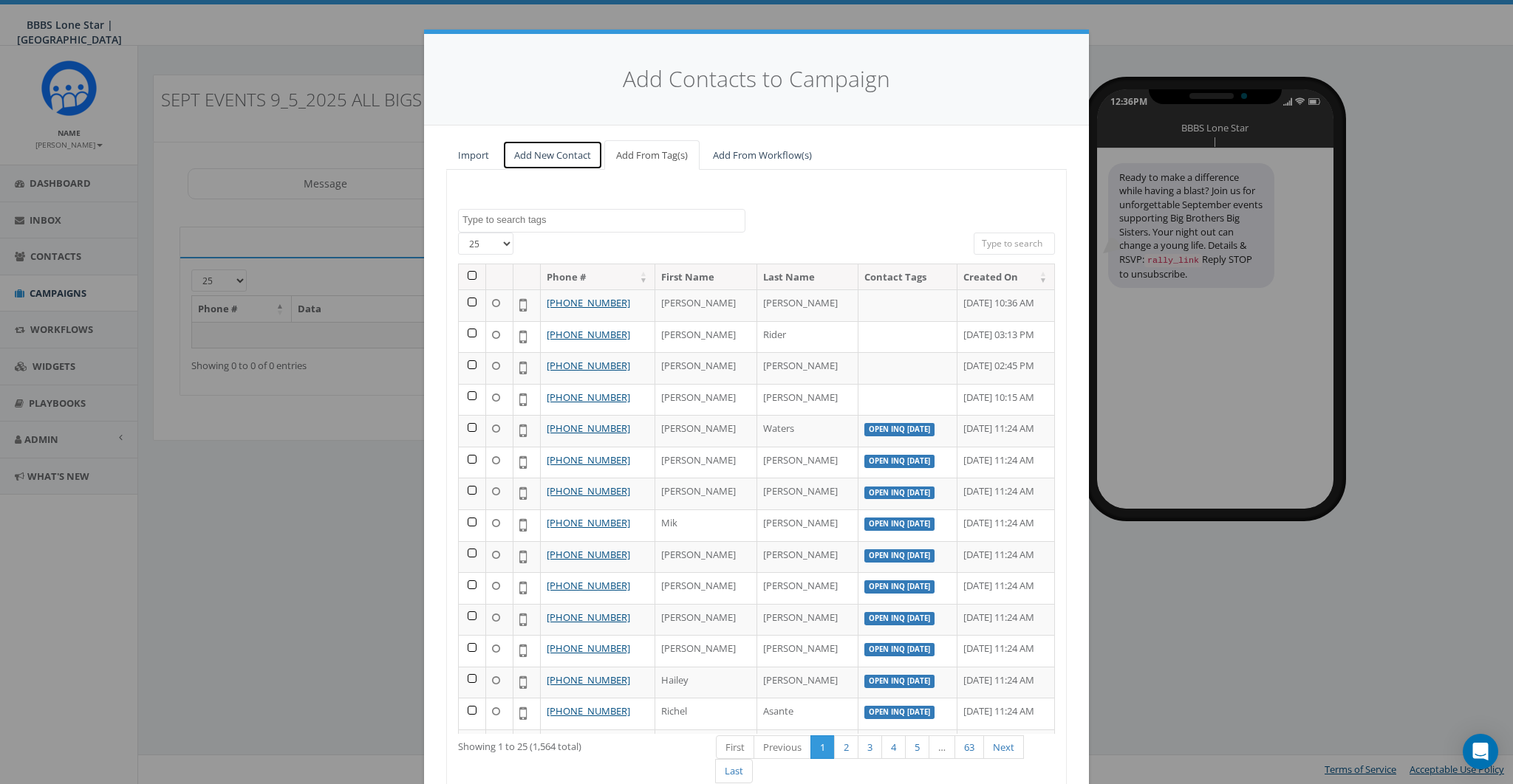
click at [550, 153] on link "Add New Contact" at bounding box center [553, 155] width 101 height 31
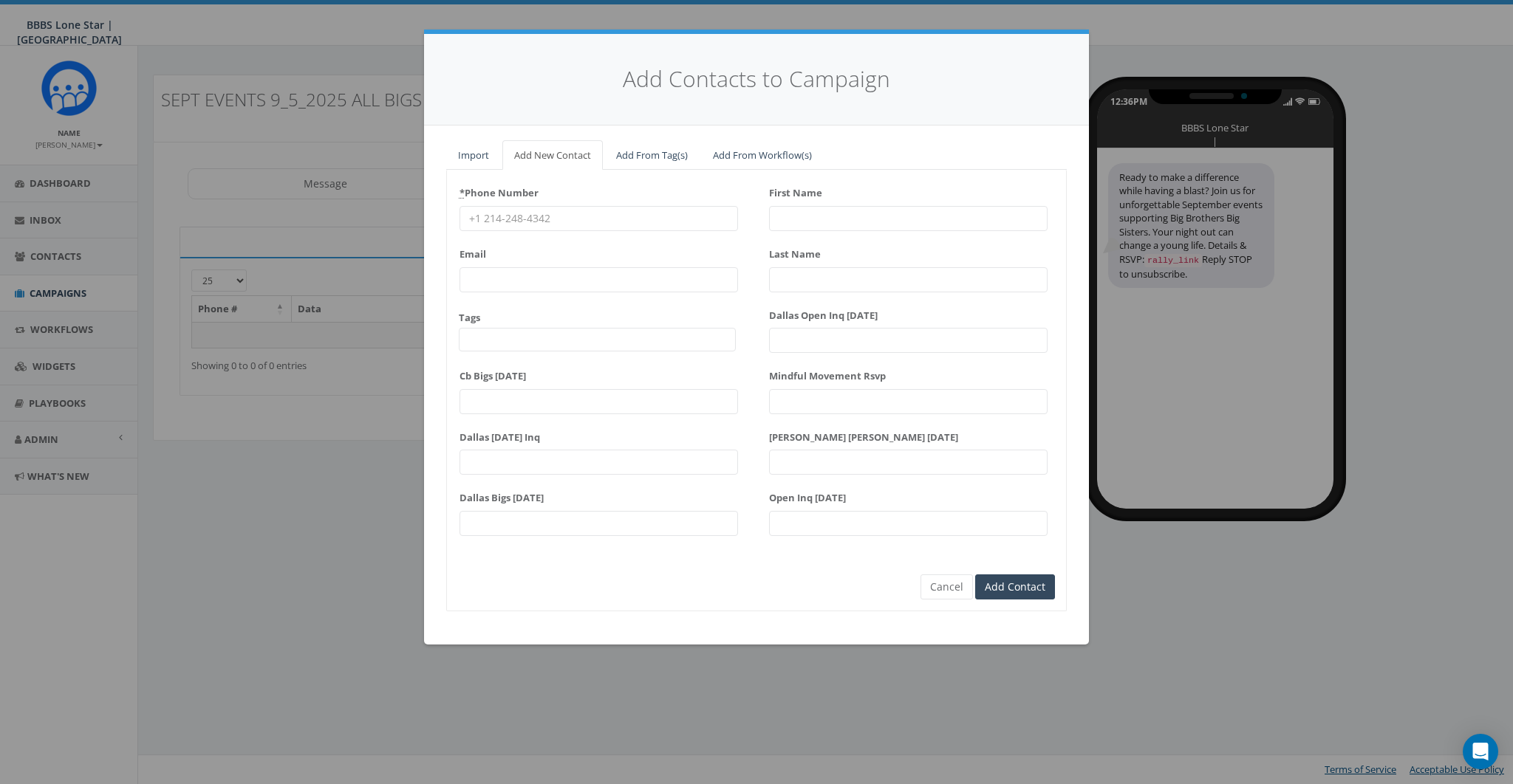
click at [506, 214] on input "* Phone Number" at bounding box center [598, 219] width 278 height 25
type input "8587365358"
type input "james@rallycorp.com"
click at [839, 215] on input "First Name" at bounding box center [908, 219] width 278 height 25
type input "[PERSON_NAME]"
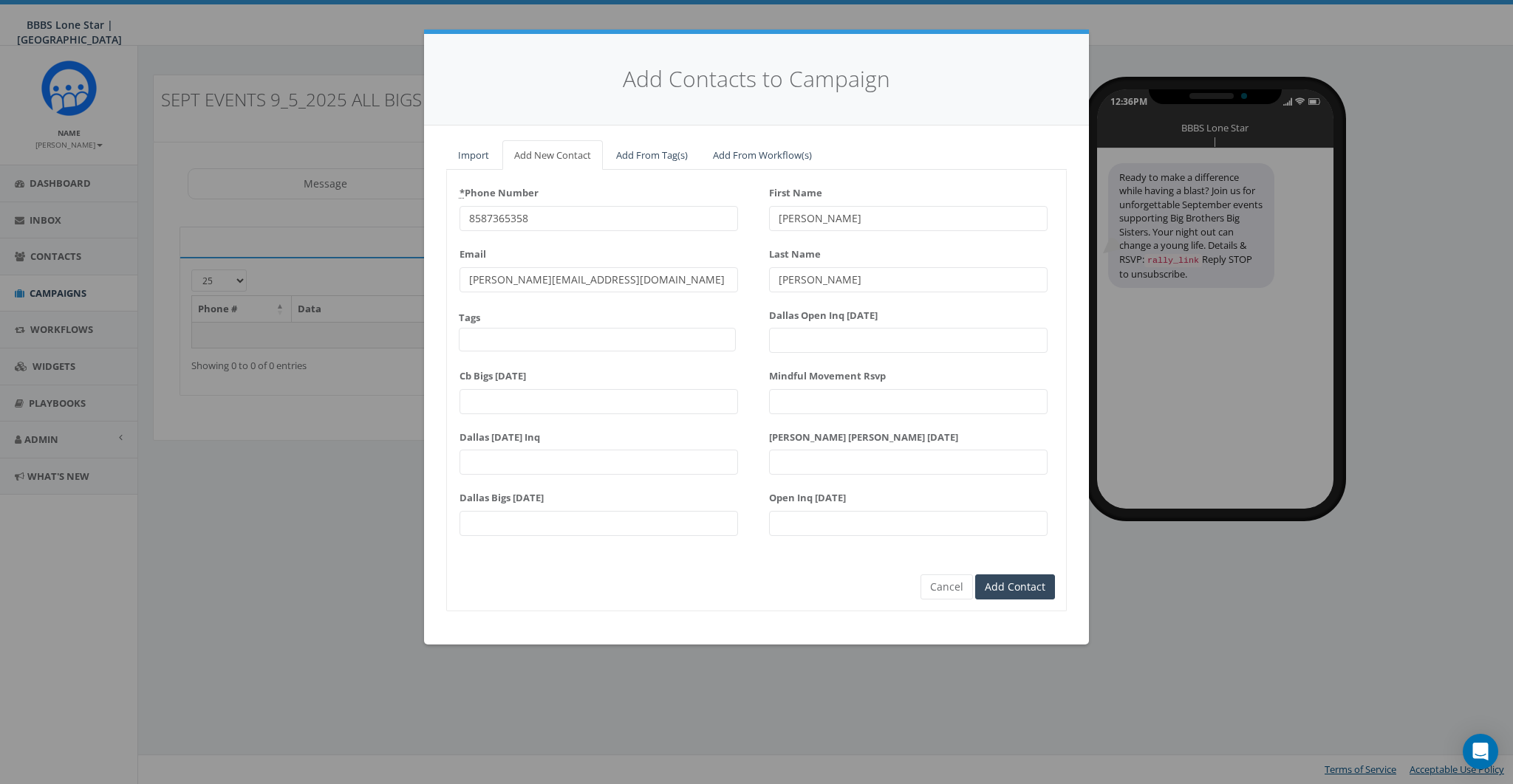
type input "Martin"
click at [693, 601] on div "* Phone Number 8587365358 Email james@rallycorp.com Tags Dallas BIGS 8_29_2025 …" at bounding box center [757, 390] width 621 height 442
click at [1051, 591] on input "Add Contact" at bounding box center [1014, 587] width 80 height 25
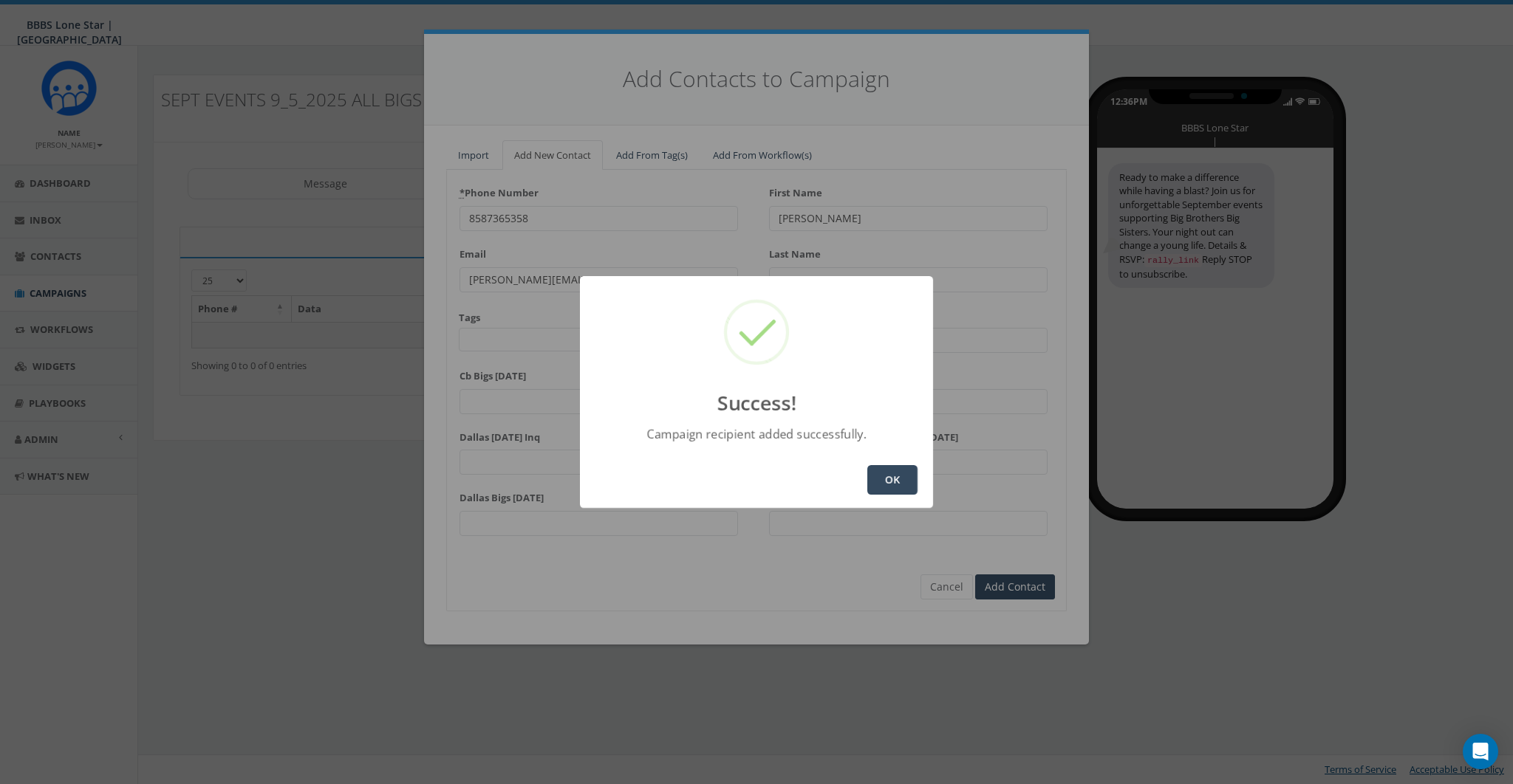
click at [881, 480] on button "OK" at bounding box center [892, 480] width 50 height 30
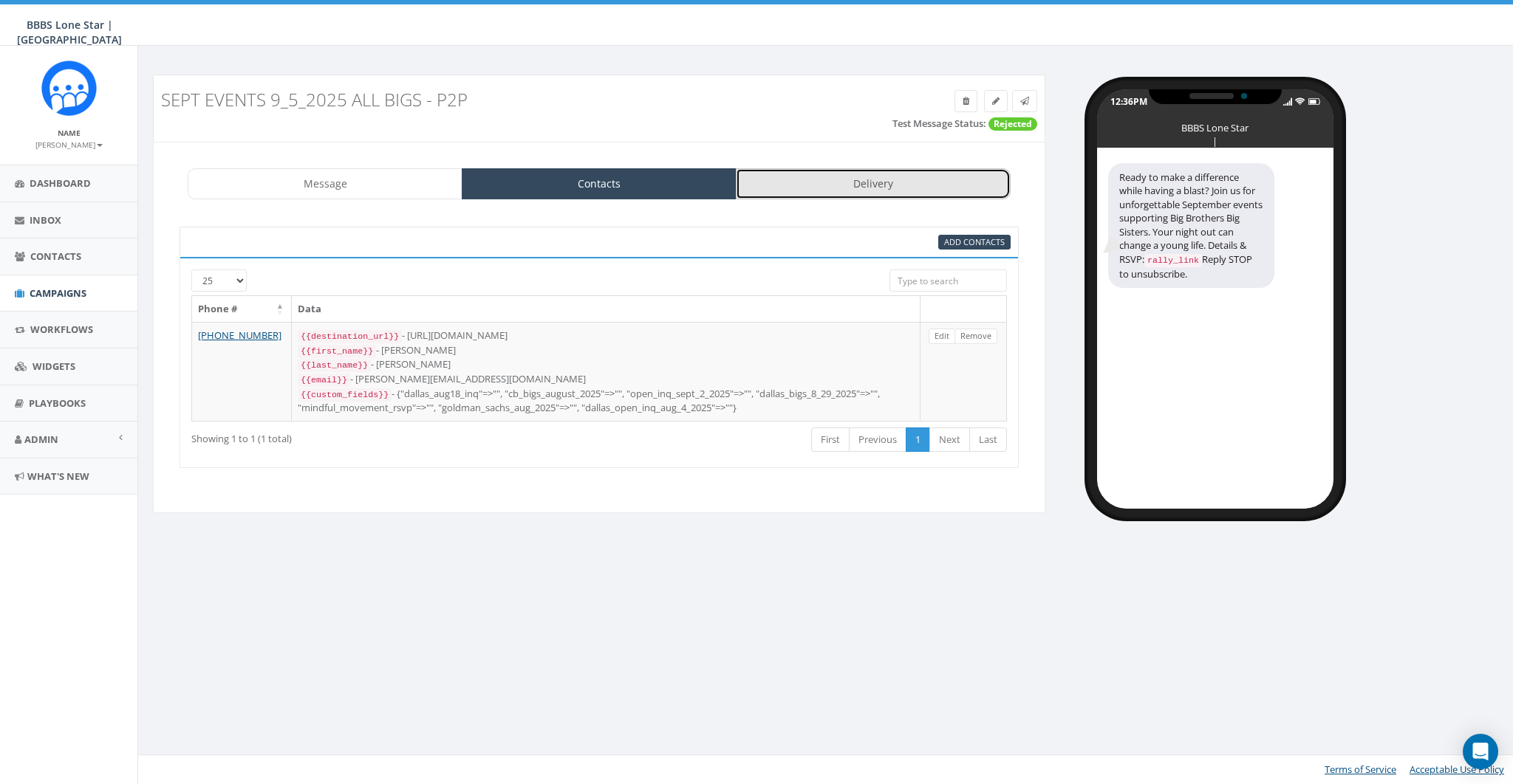
click at [825, 185] on link "Delivery" at bounding box center [872, 184] width 275 height 31
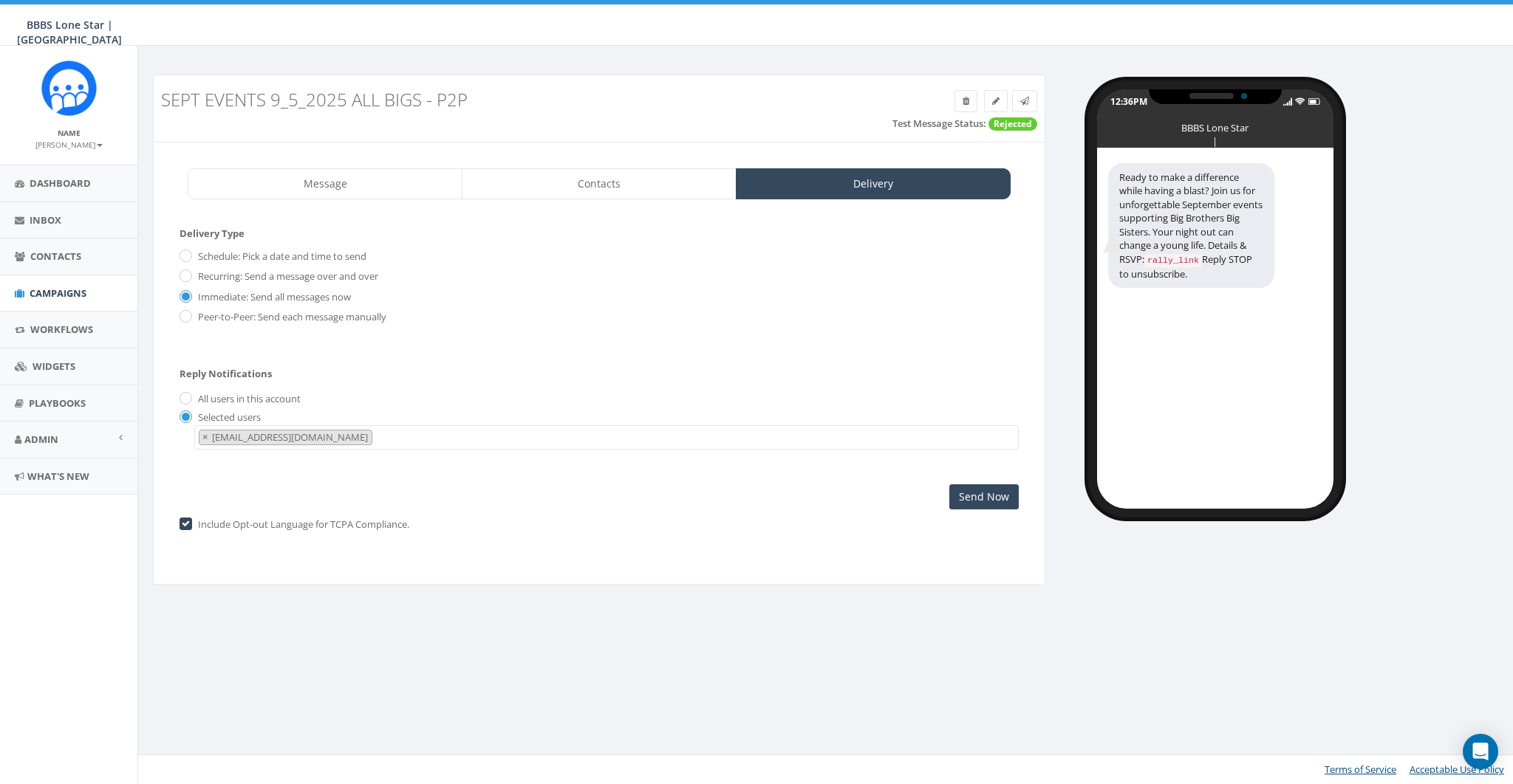
click at [221, 319] on label "Peer-to-Peer: Send each message manually" at bounding box center [290, 318] width 192 height 15
click at [189, 319] on input "Peer-to-Peer: Send each message manually" at bounding box center [184, 318] width 10 height 10
radio input "true"
click at [988, 495] on input "Launch Campaign" at bounding box center [965, 497] width 109 height 25
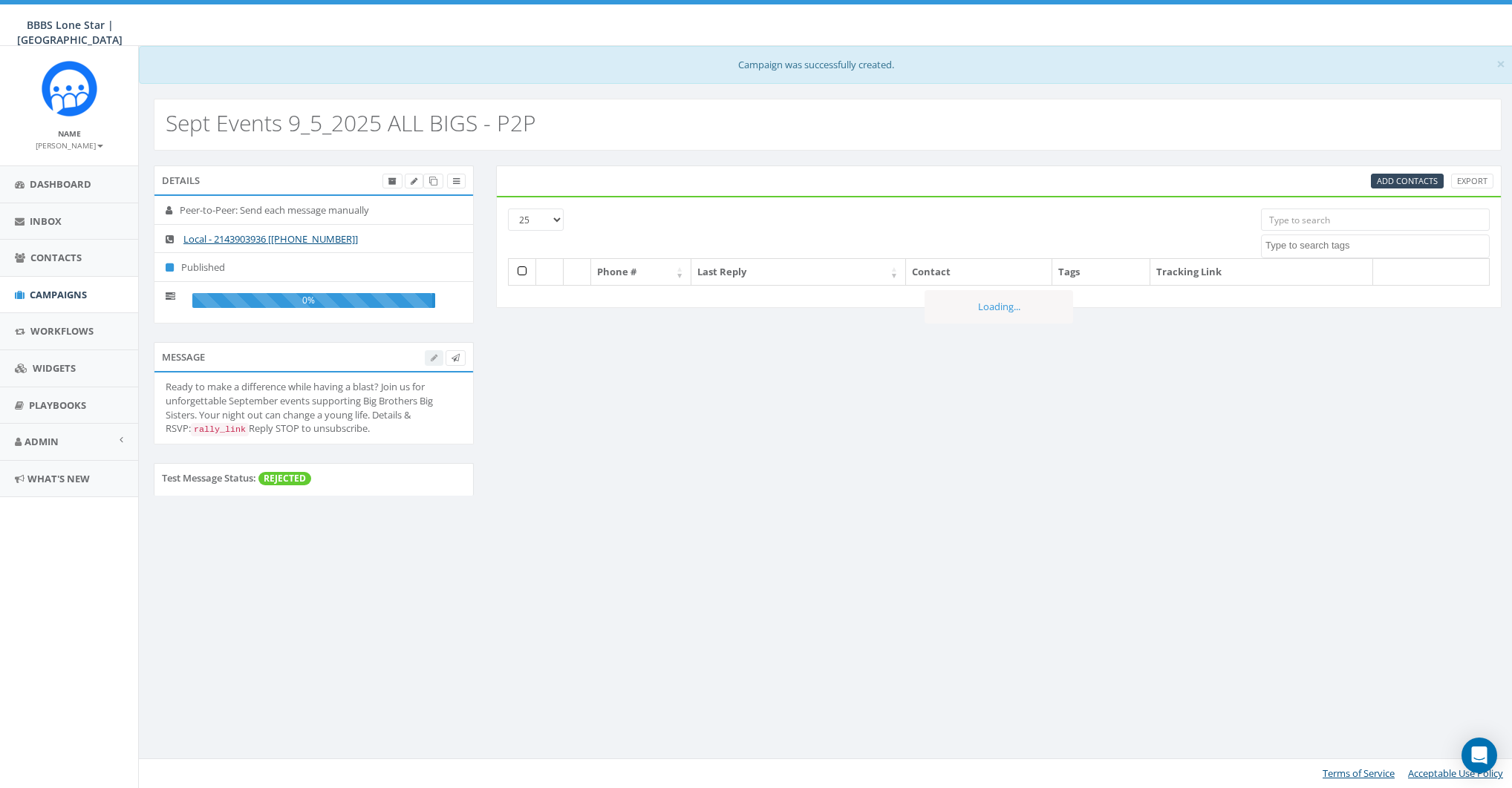
select select
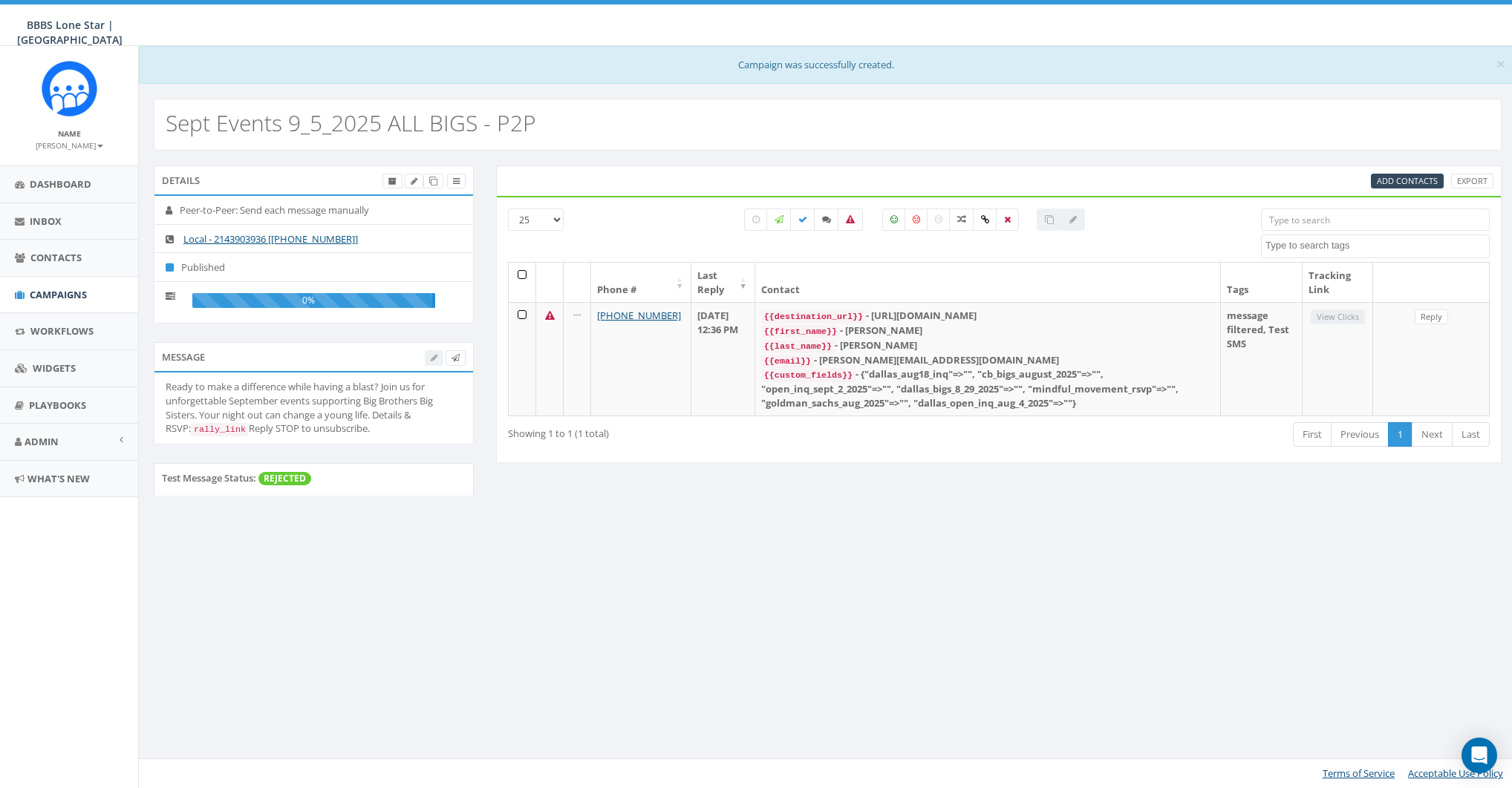
select select
click at [871, 475] on div "Add Contacts Export 25 50 100 [GEOGRAPHIC_DATA] BIGS 8_29_2025 Import - [DATE] …" at bounding box center [1004, 324] width 1035 height 317
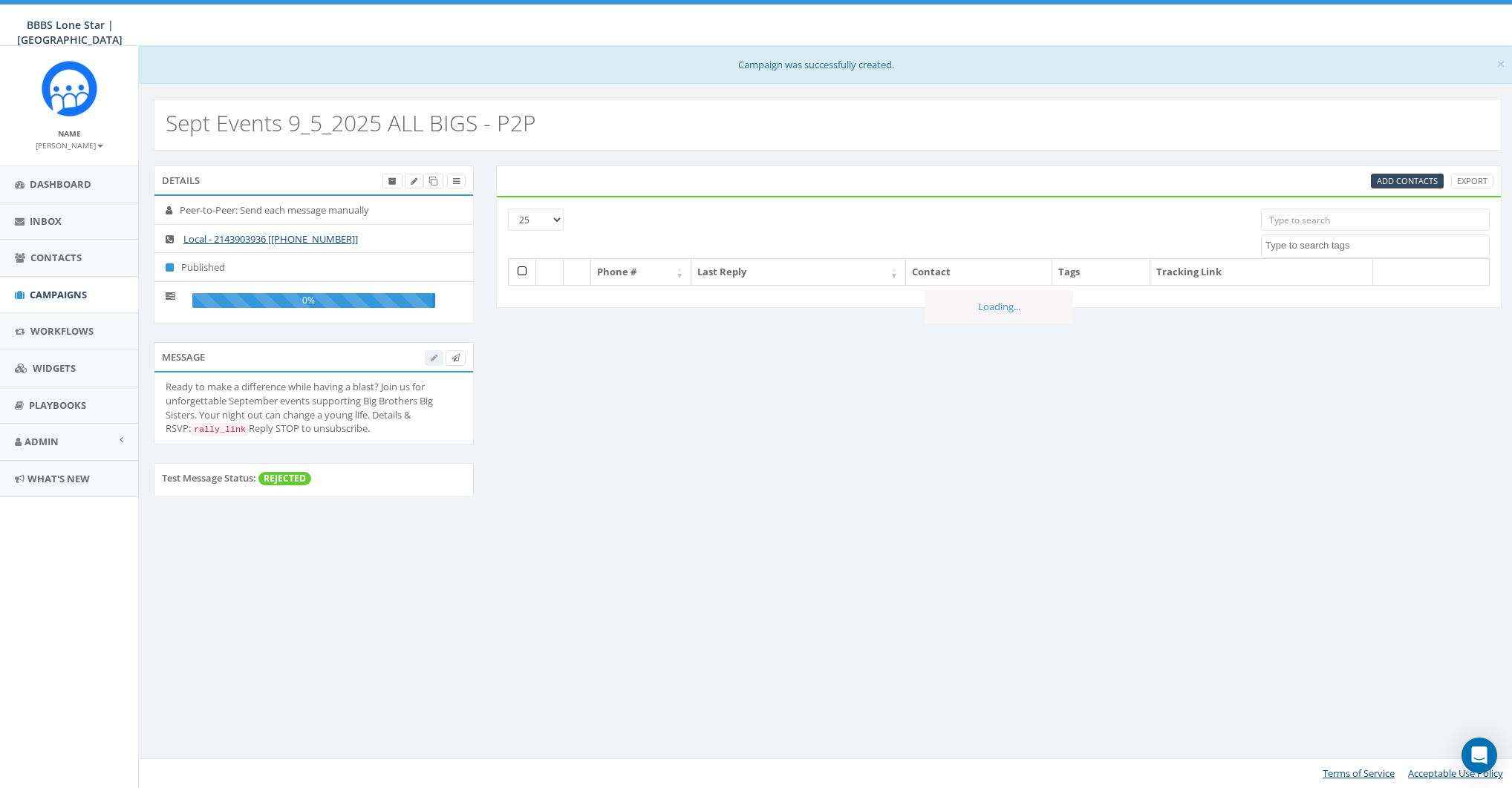
select select
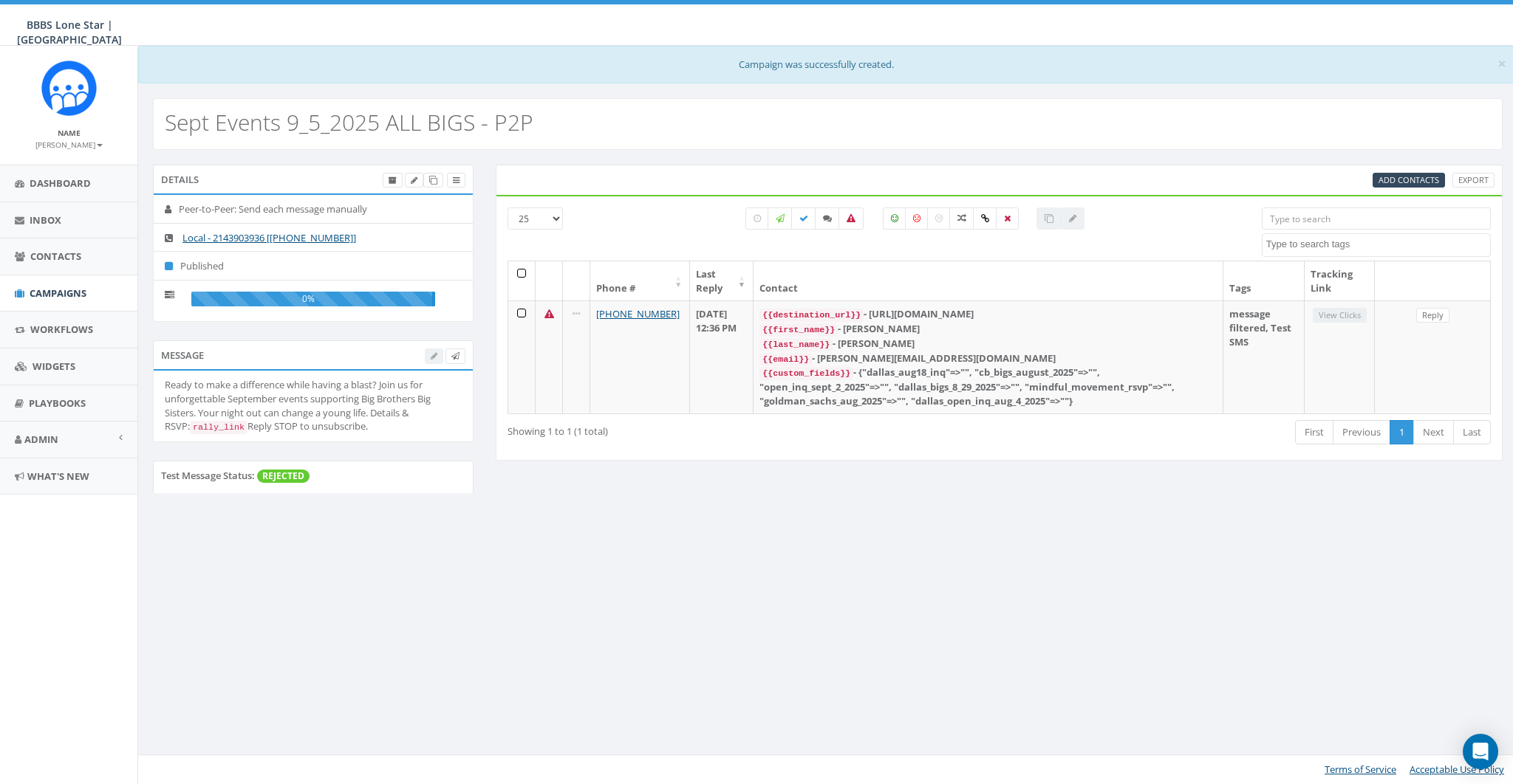
click at [664, 172] on div "Add Contacts Export" at bounding box center [999, 180] width 1013 height 16
click at [1407, 181] on span "Add Contacts" at bounding box center [1408, 179] width 60 height 11
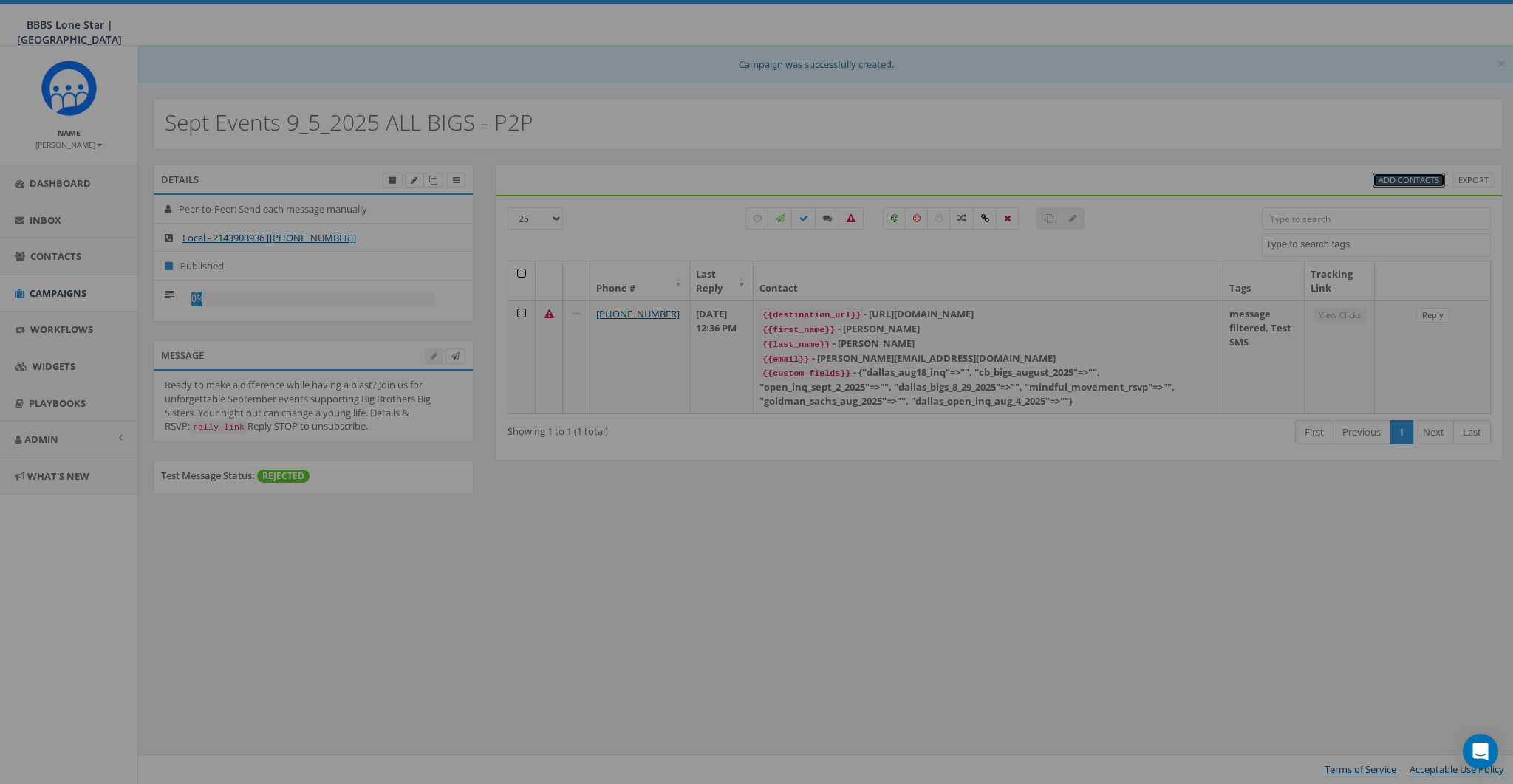
select select
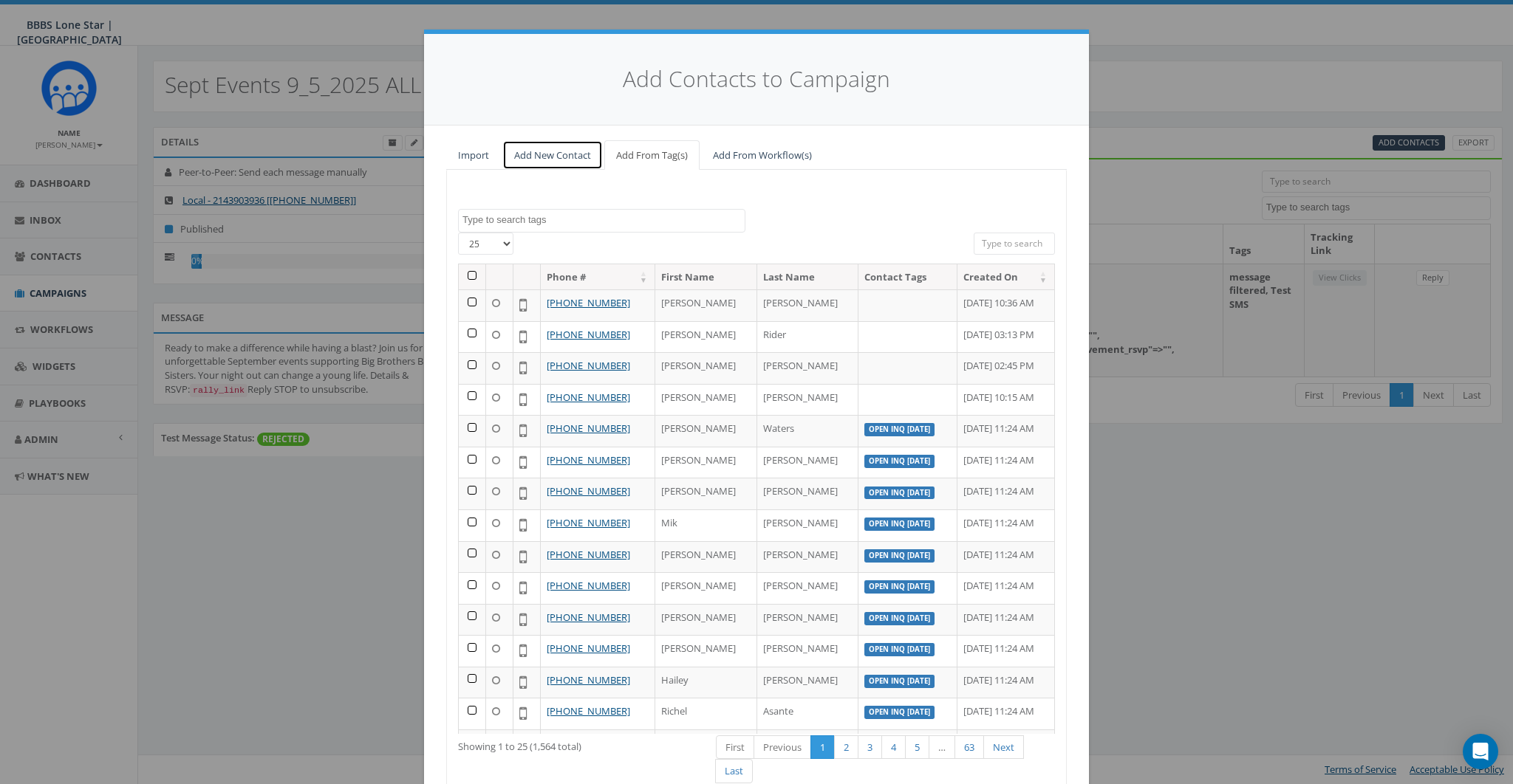
click at [559, 160] on link "Add New Contact" at bounding box center [553, 155] width 101 height 31
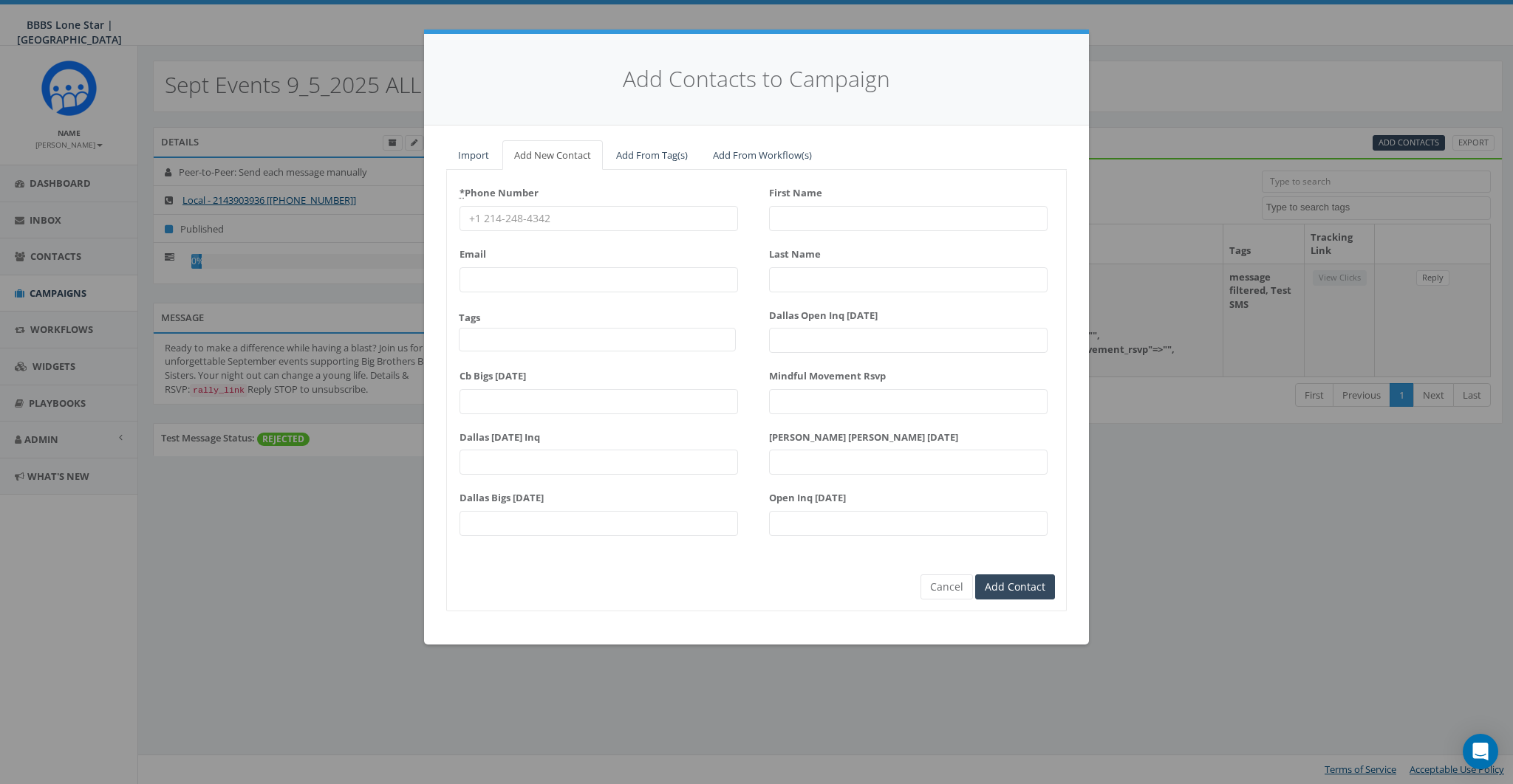
click at [542, 215] on input "* Phone Number" at bounding box center [598, 219] width 278 height 25
type input "8585393035"
type input "Tracy"
type input "Martin"
click at [583, 217] on input "8585393035" at bounding box center [598, 219] width 278 height 25
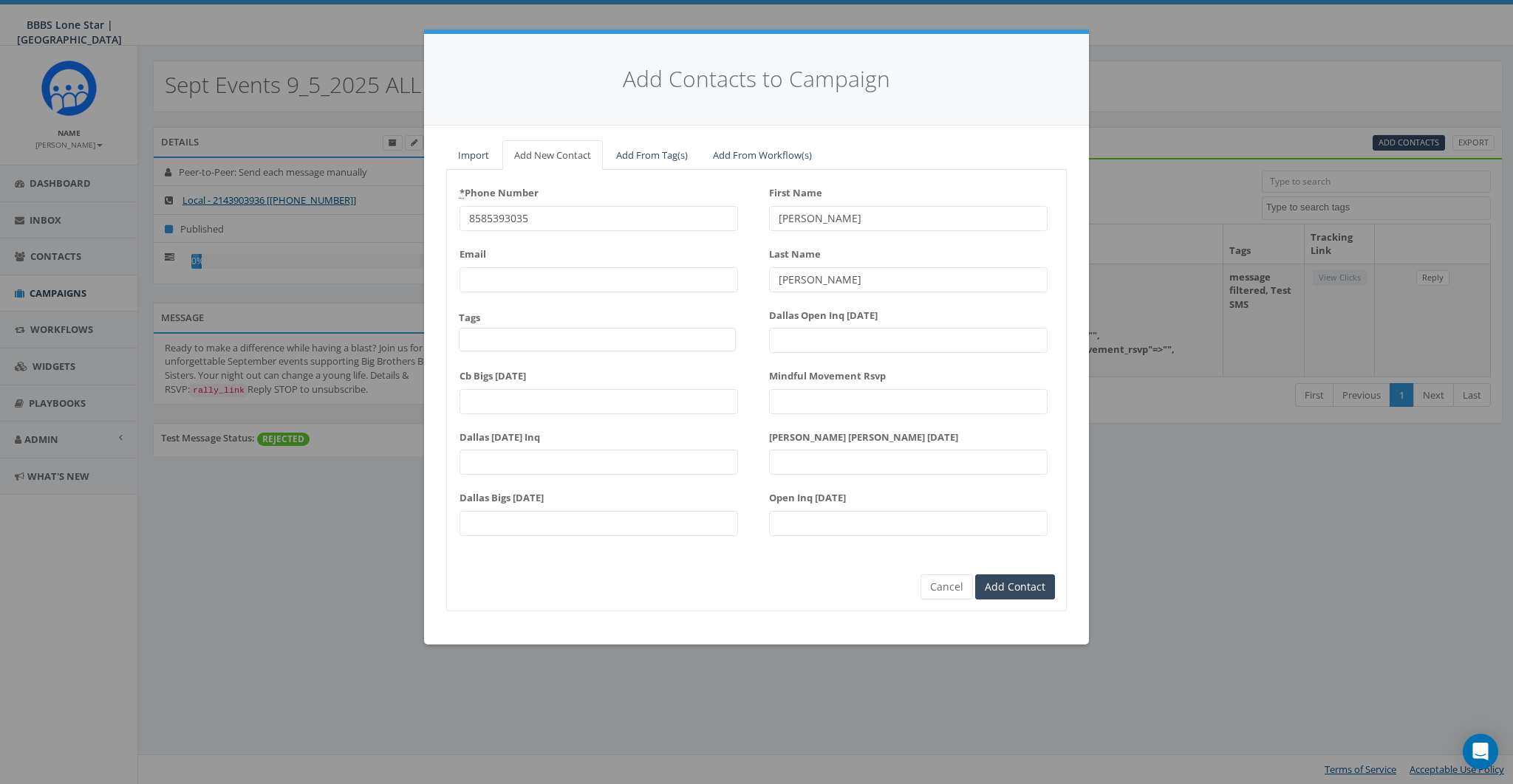
click at [583, 217] on input "8585393035" at bounding box center [598, 219] width 278 height 25
type input "8582402250"
click at [787, 220] on input "First Name" at bounding box center [908, 219] width 278 height 25
type input "Rally"
type input "Corp"
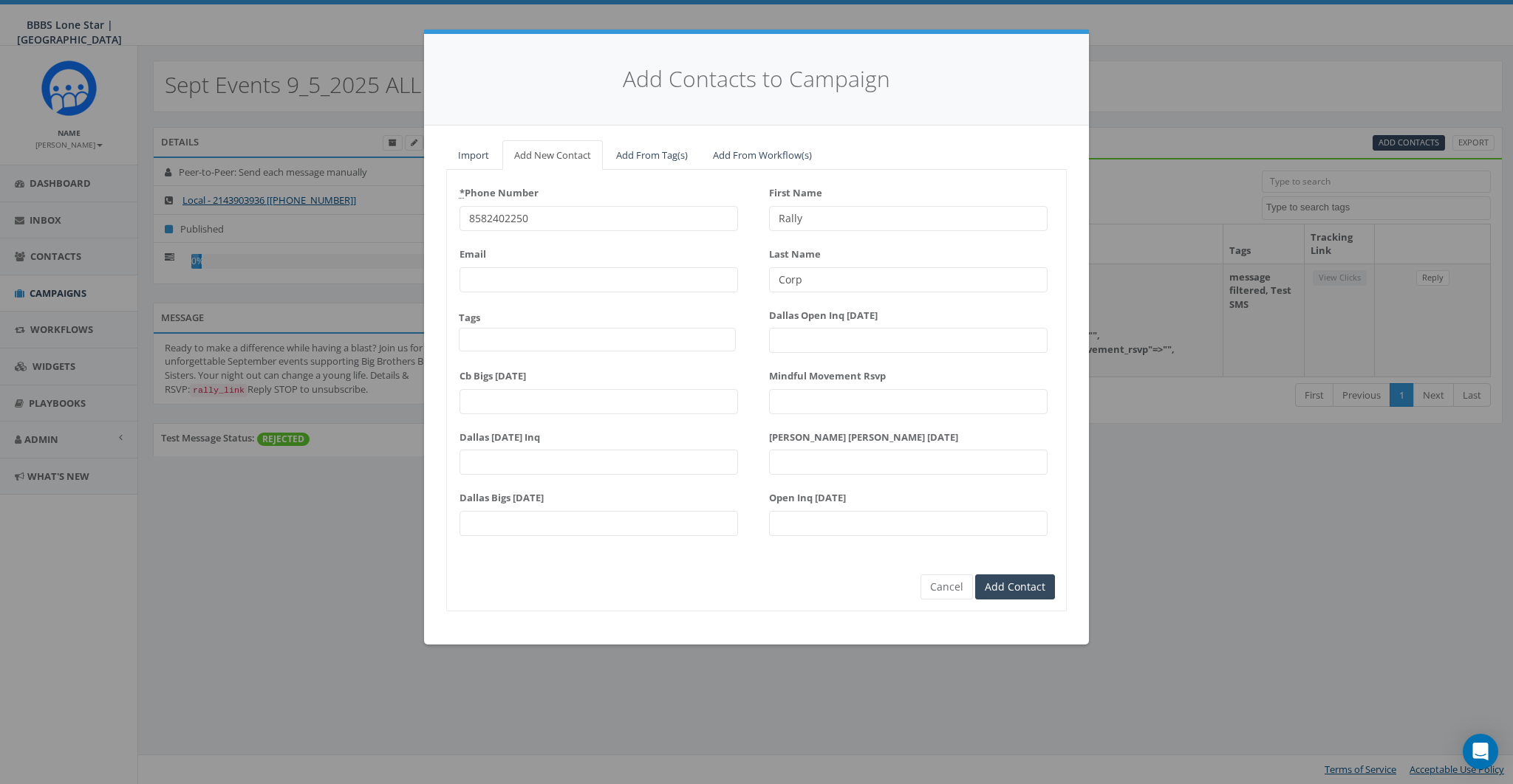
click at [579, 619] on div "Import Add New Contact Add From Tag(s) Add From Workflow(s) Dallas BIGS 8_29_20…" at bounding box center [756, 385] width 664 height 519
click at [1019, 578] on input "Add Contact" at bounding box center [1014, 587] width 80 height 25
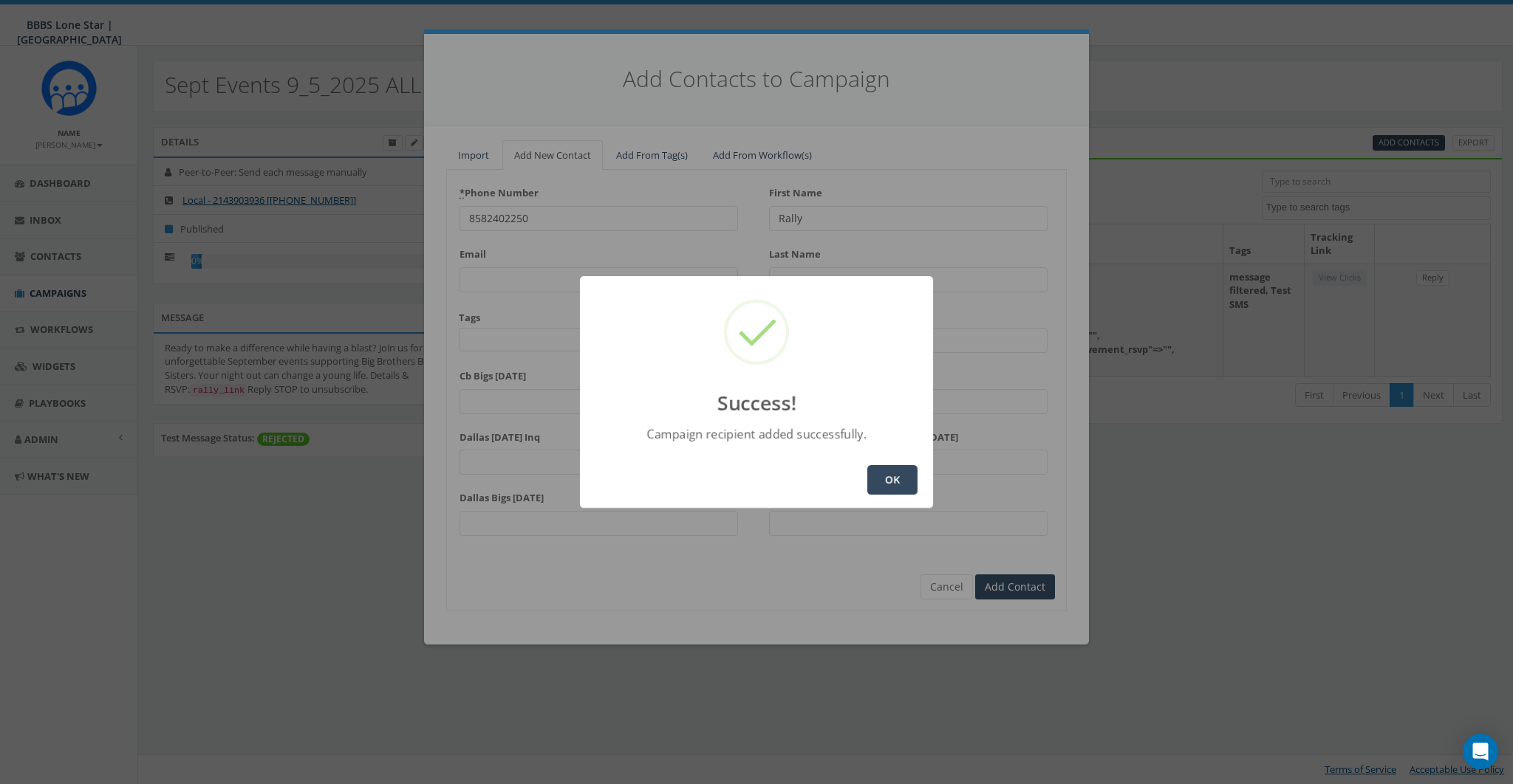
click at [909, 481] on button "OK" at bounding box center [892, 480] width 50 height 30
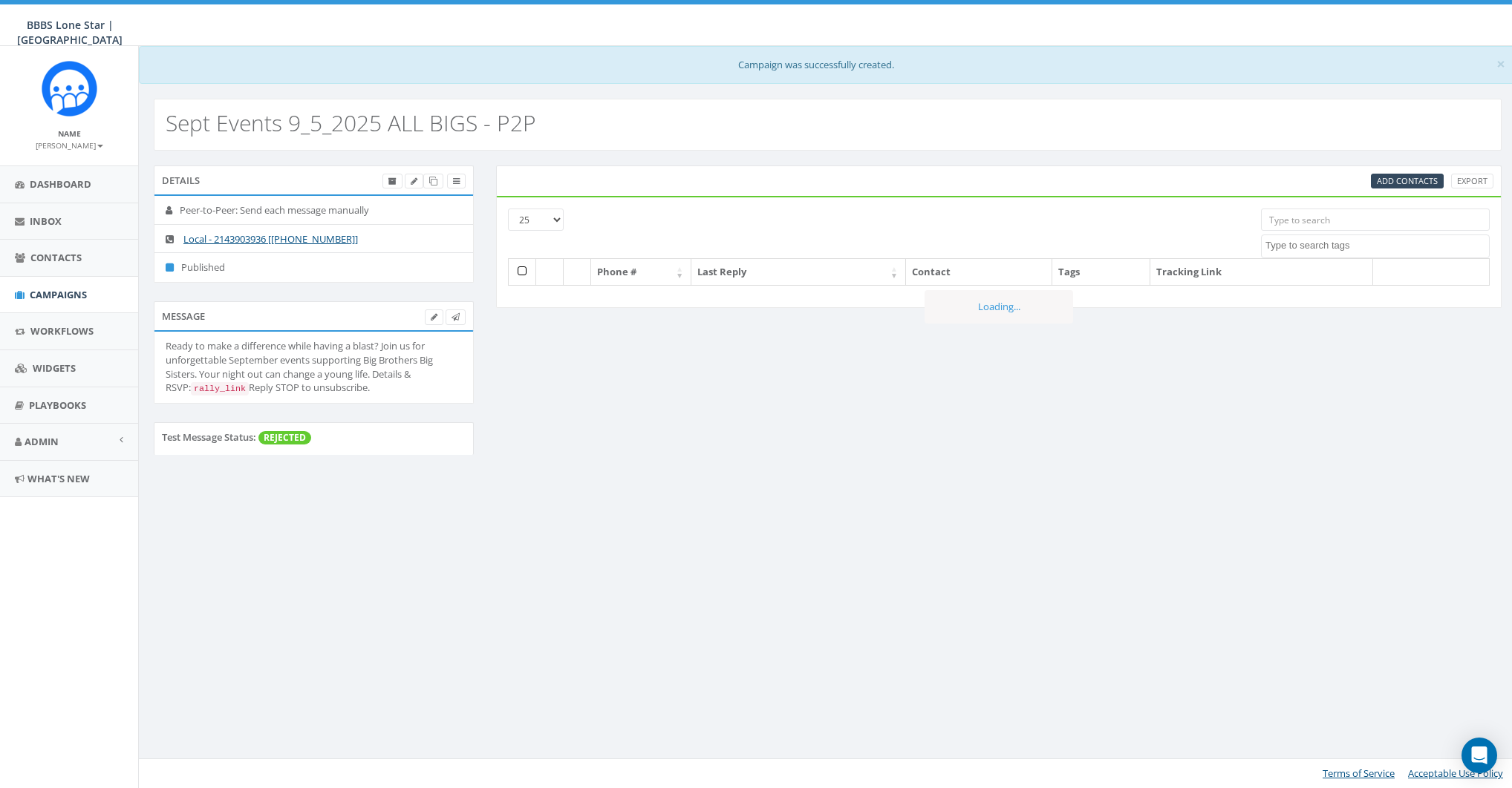
select select
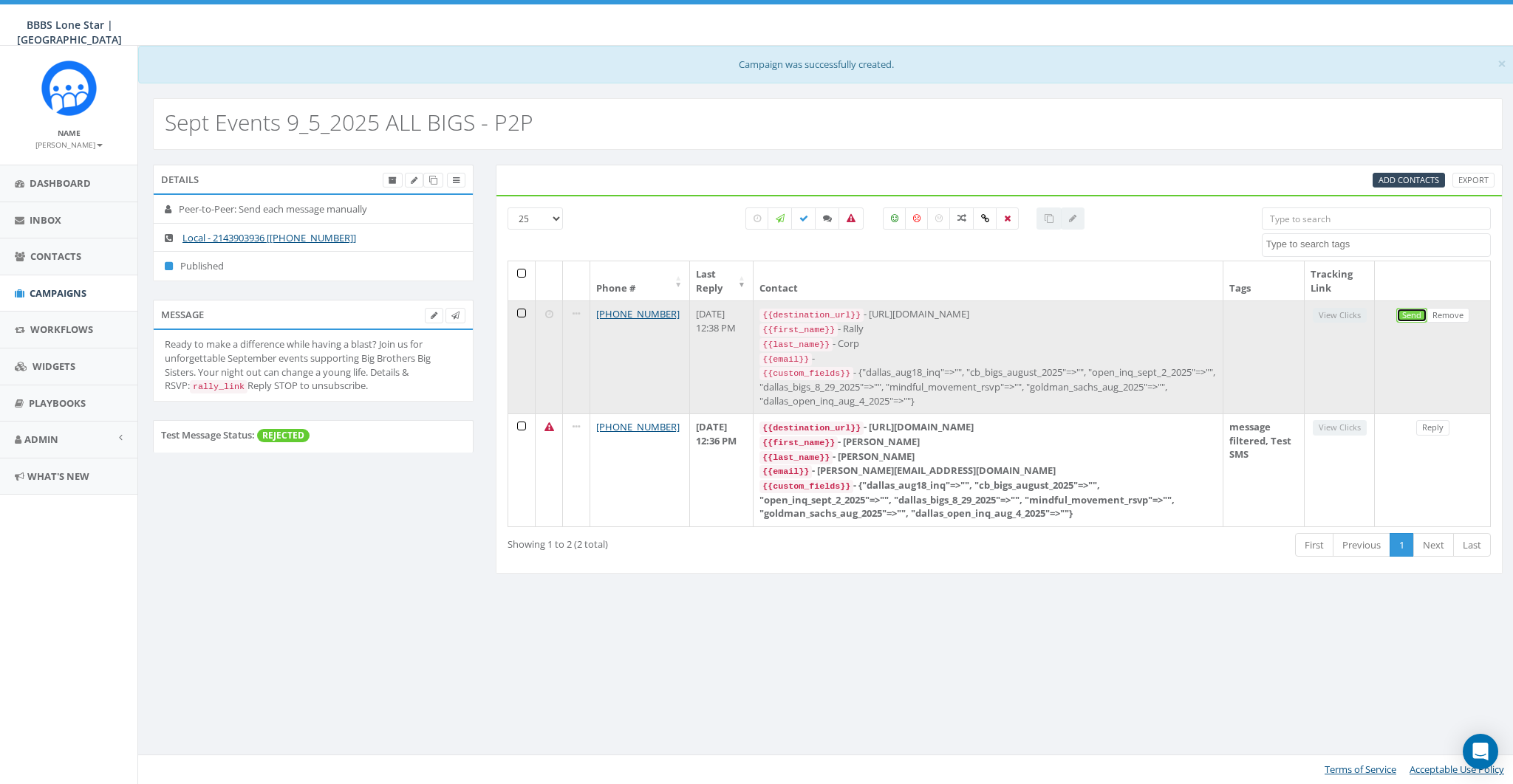
click at [1420, 312] on link "Send" at bounding box center [1411, 315] width 31 height 16
select select
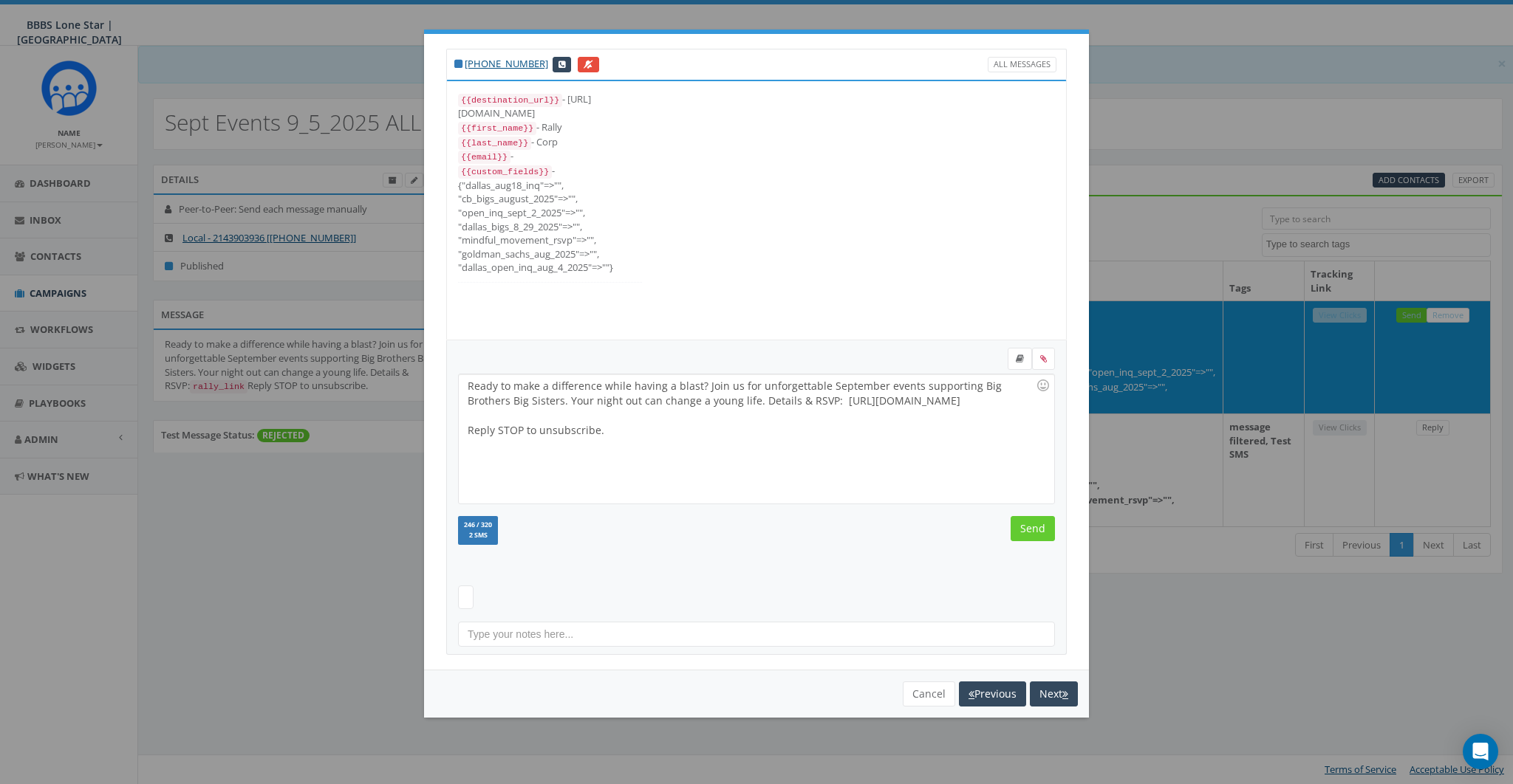
click at [698, 462] on div "Ready to make a difference while having a blast? Join us for unforgettable Sept…" at bounding box center [756, 439] width 594 height 130
click at [1037, 530] on input "Send" at bounding box center [1033, 529] width 45 height 25
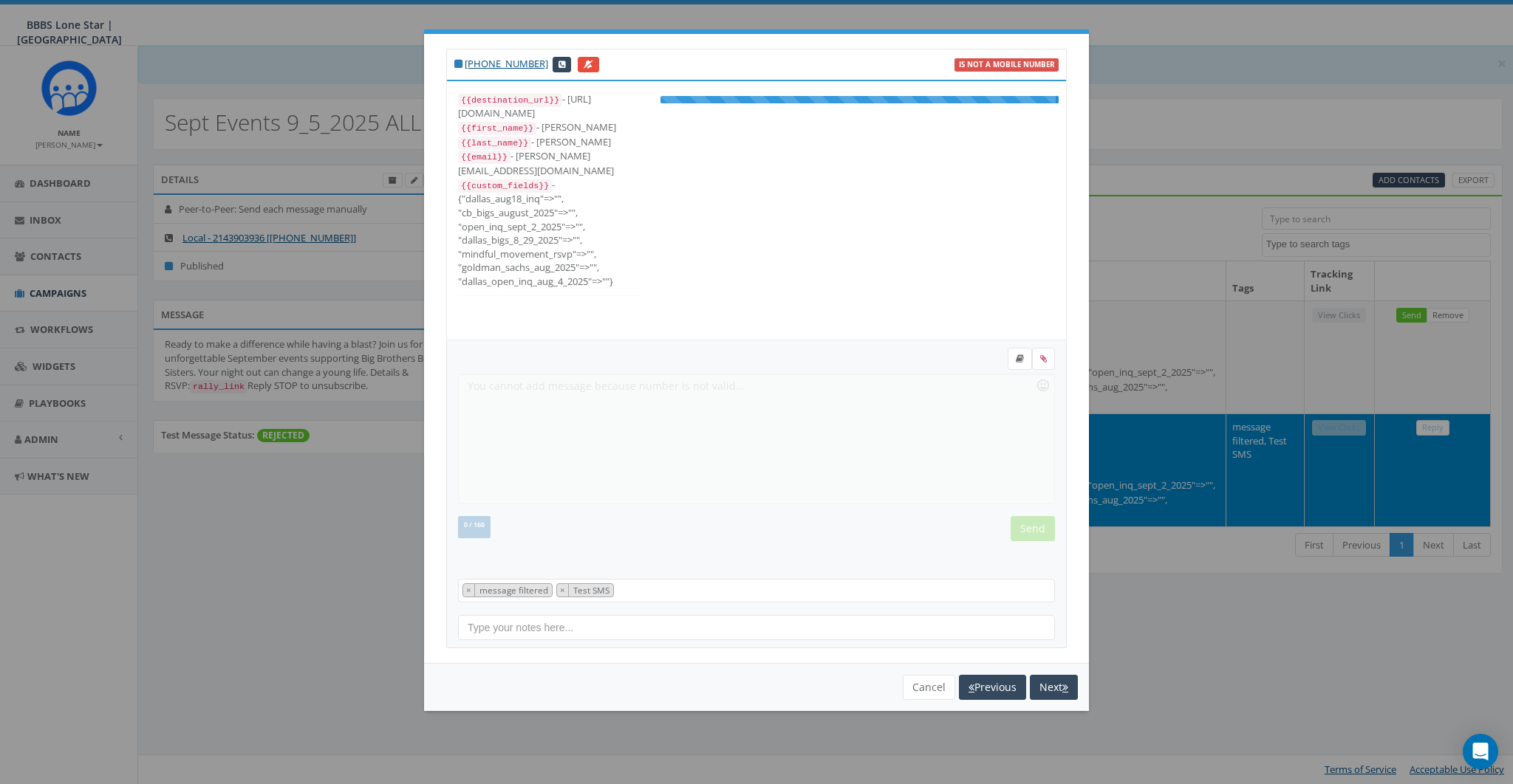
scroll to position [15, 0]
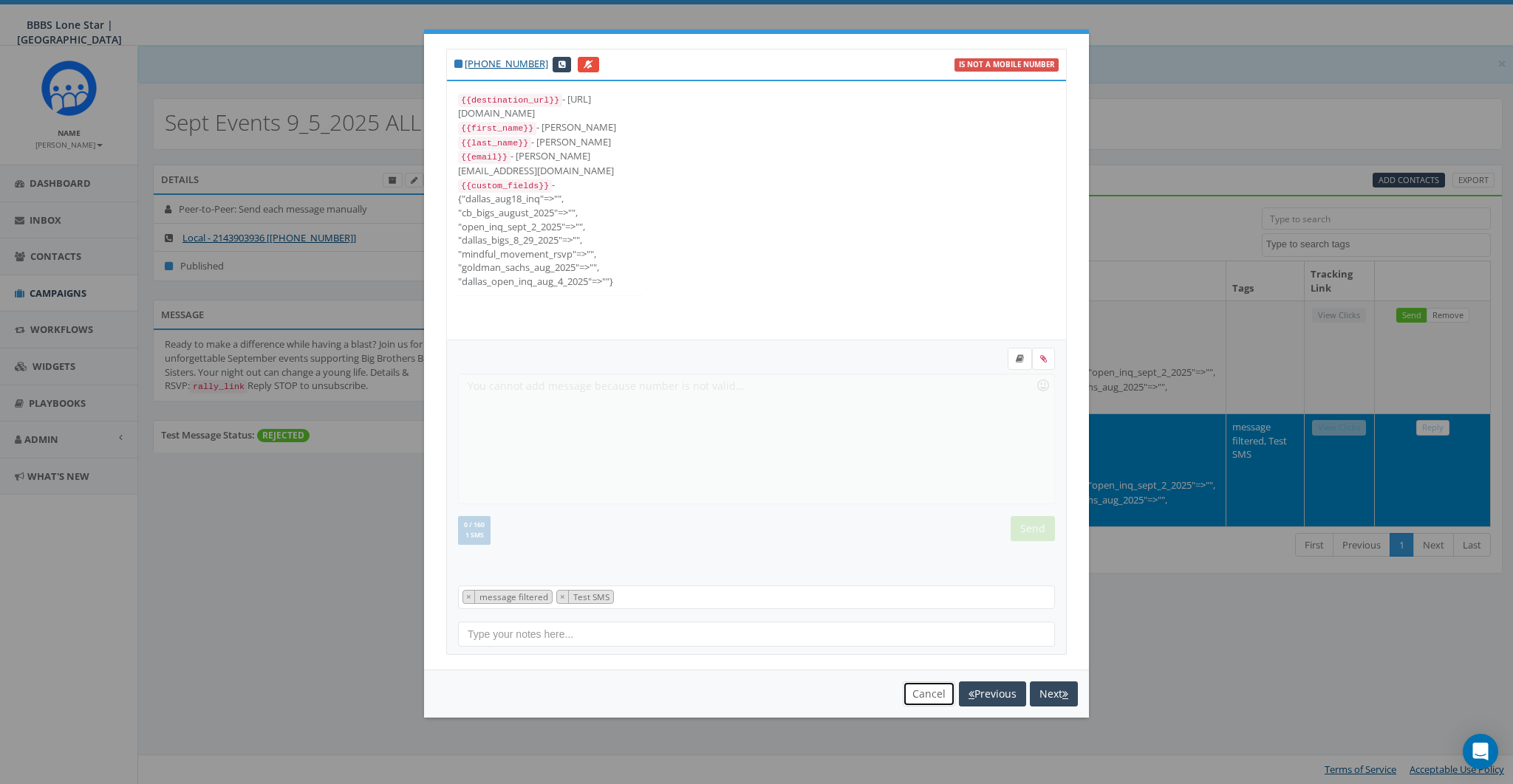
click at [936, 690] on button "Cancel" at bounding box center [929, 694] width 53 height 25
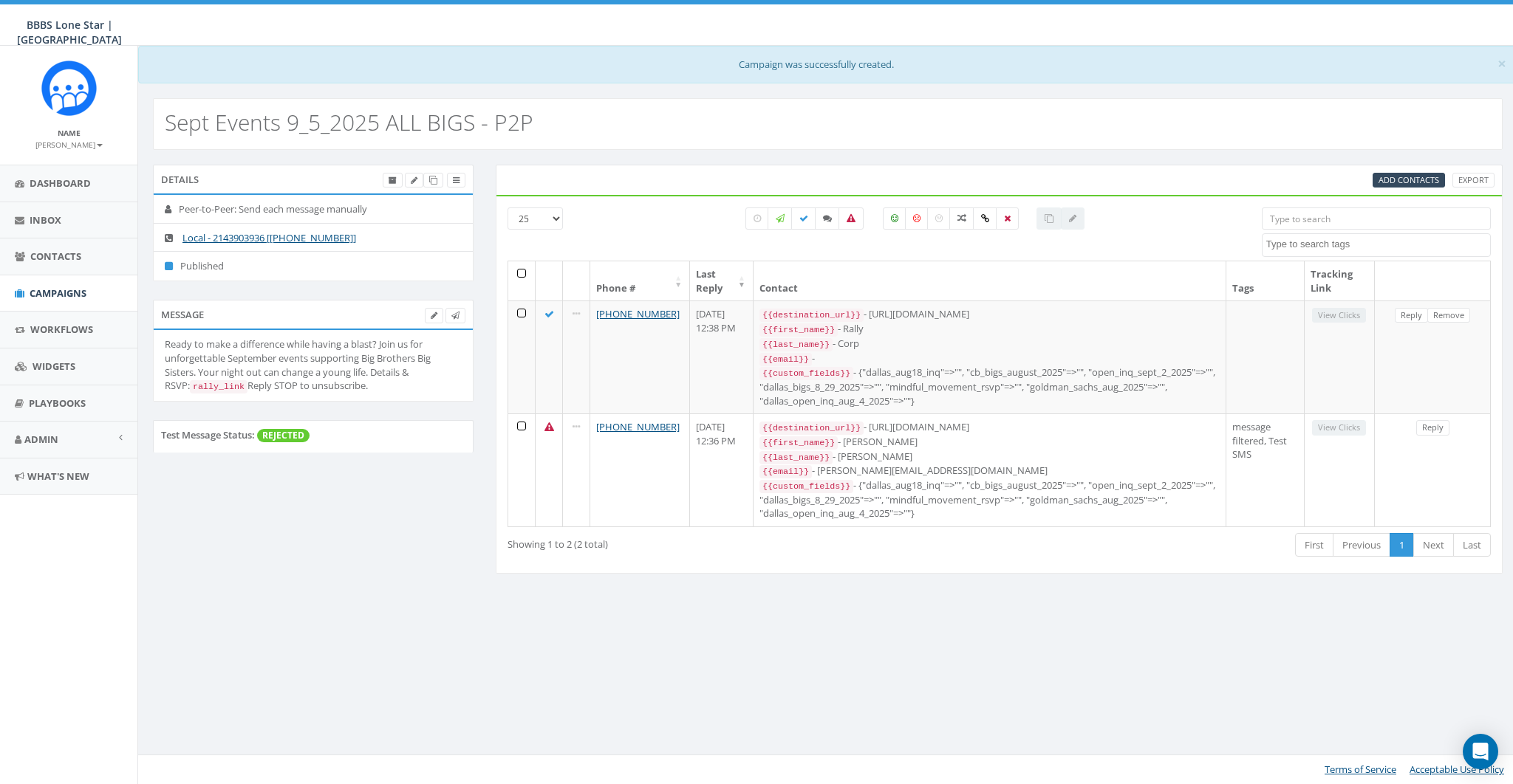
click at [1004, 673] on div "× Campaign was successfully created. Sept Events 9_5_2025 ALL BIGS - P2P Detail…" at bounding box center [827, 414] width 1380 height 739
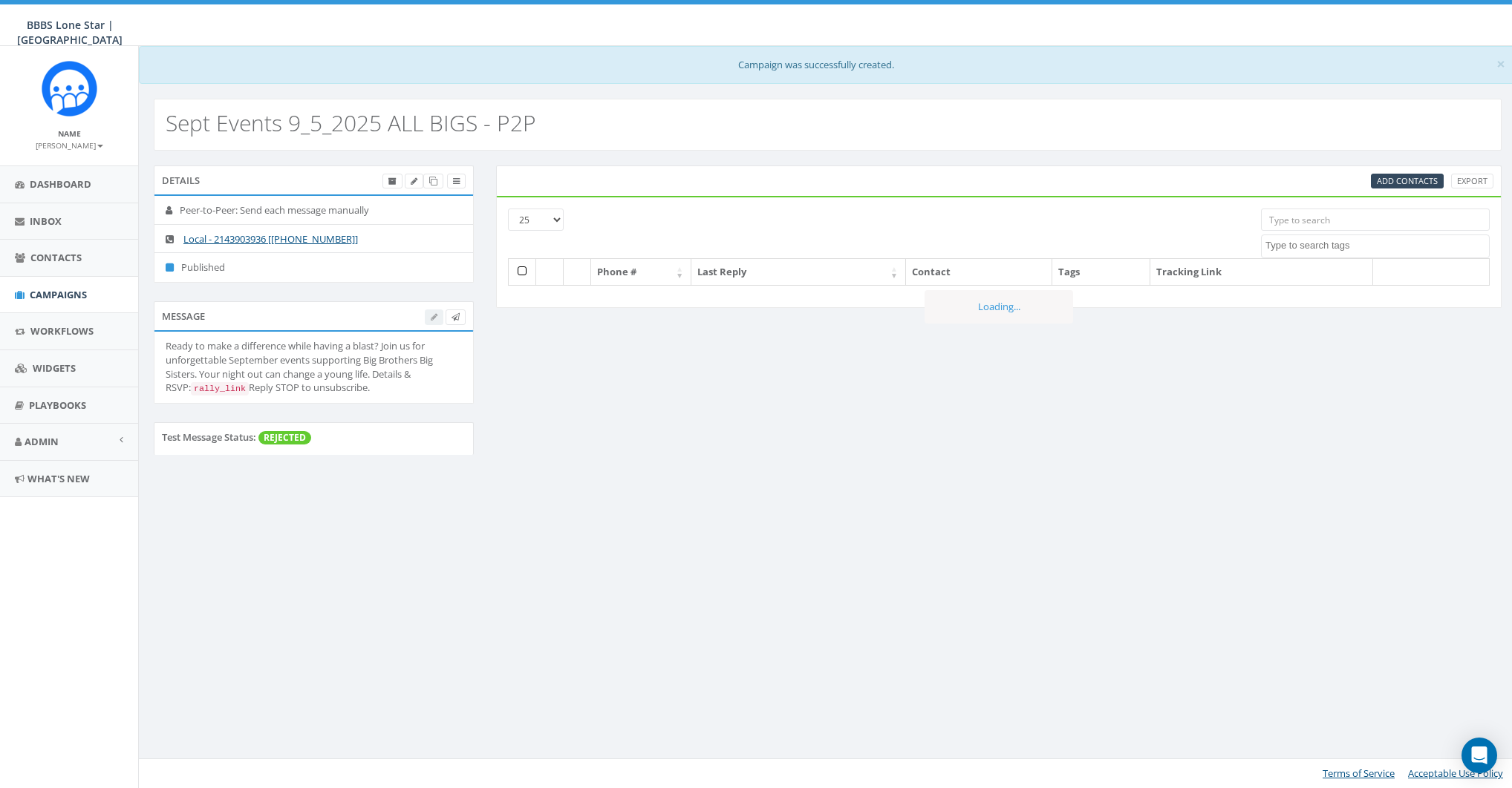
select select
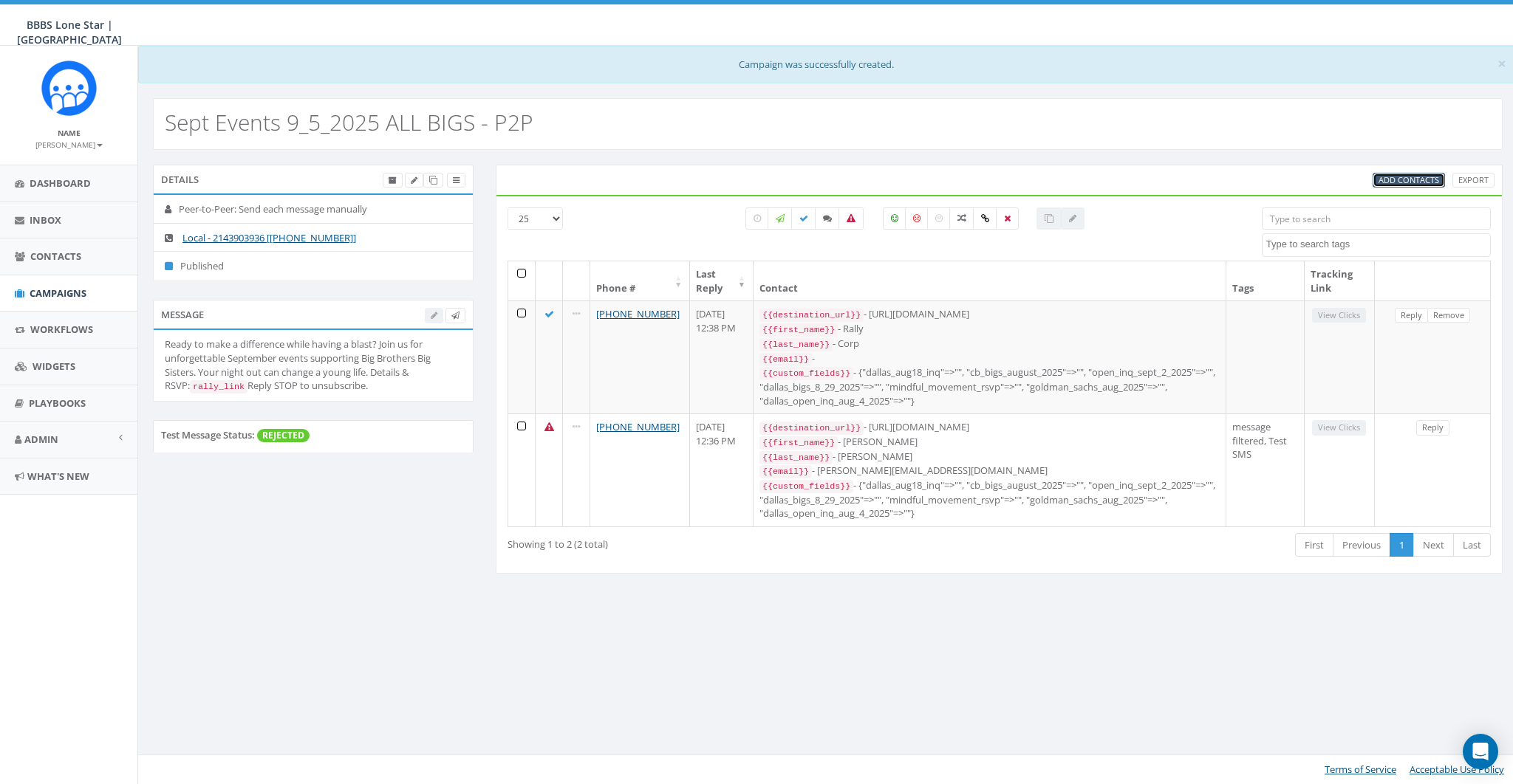
click at [1398, 172] on link "Add Contacts" at bounding box center [1409, 180] width 73 height 16
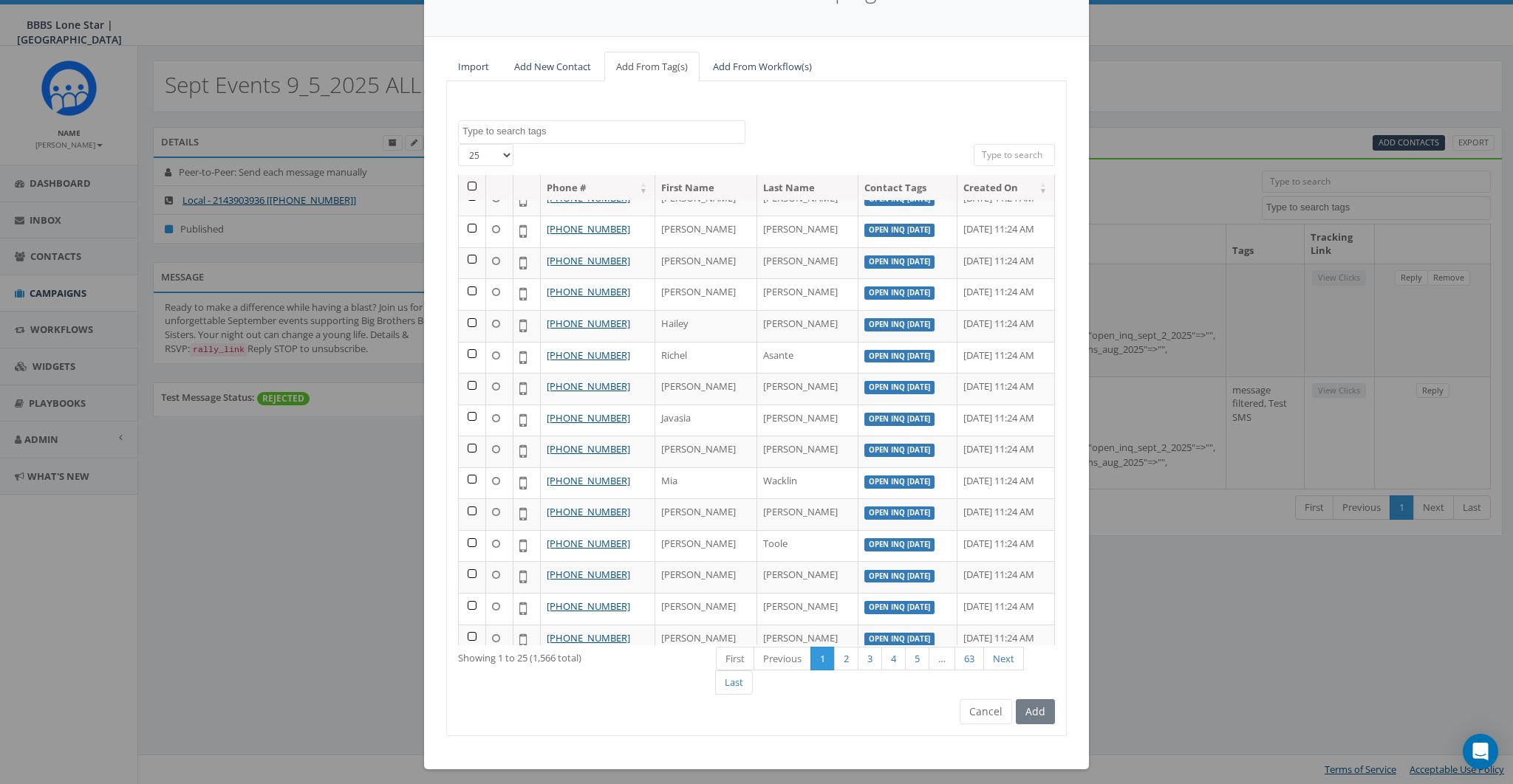
scroll to position [95, 0]
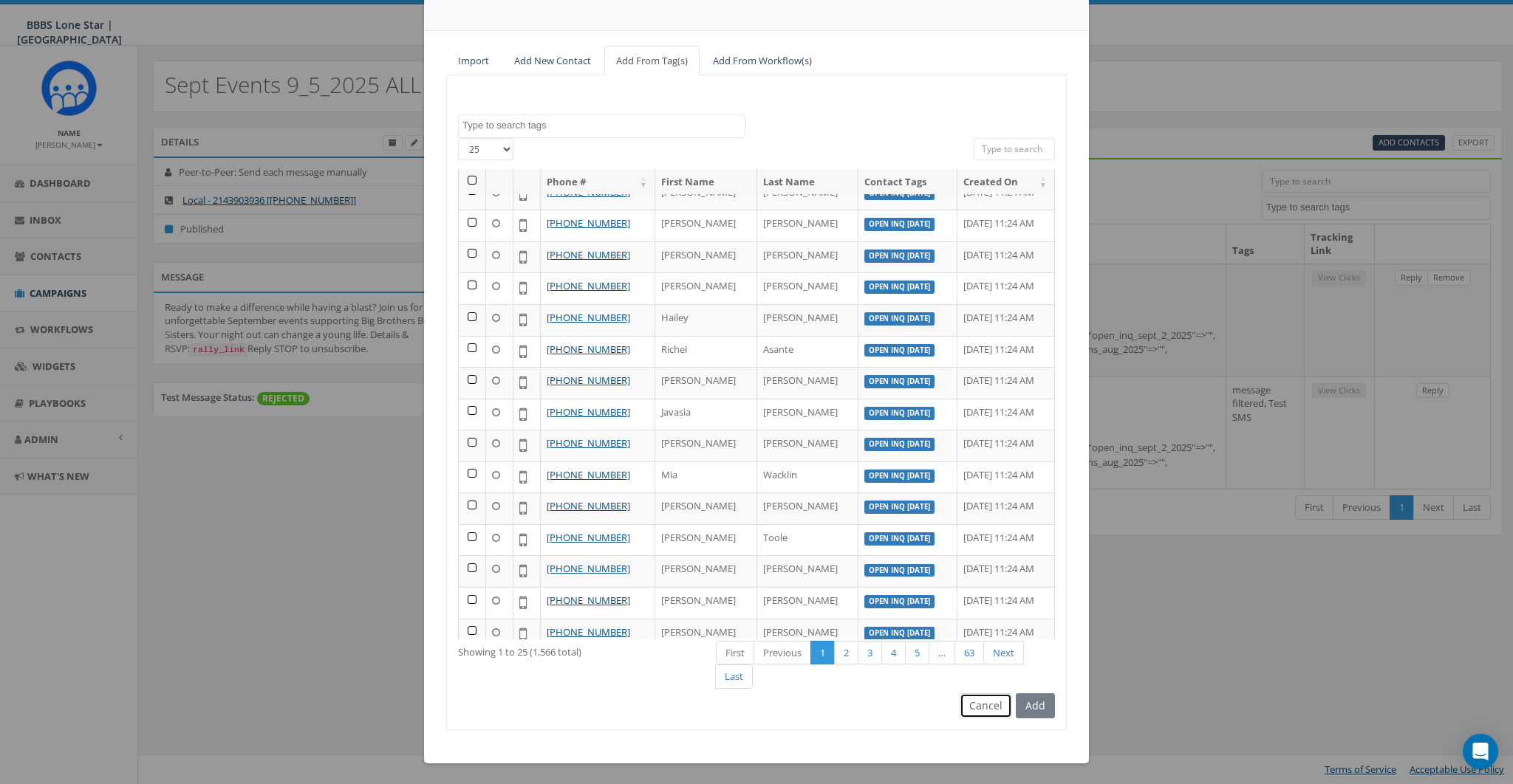
click at [987, 707] on button "Cancel" at bounding box center [986, 706] width 53 height 25
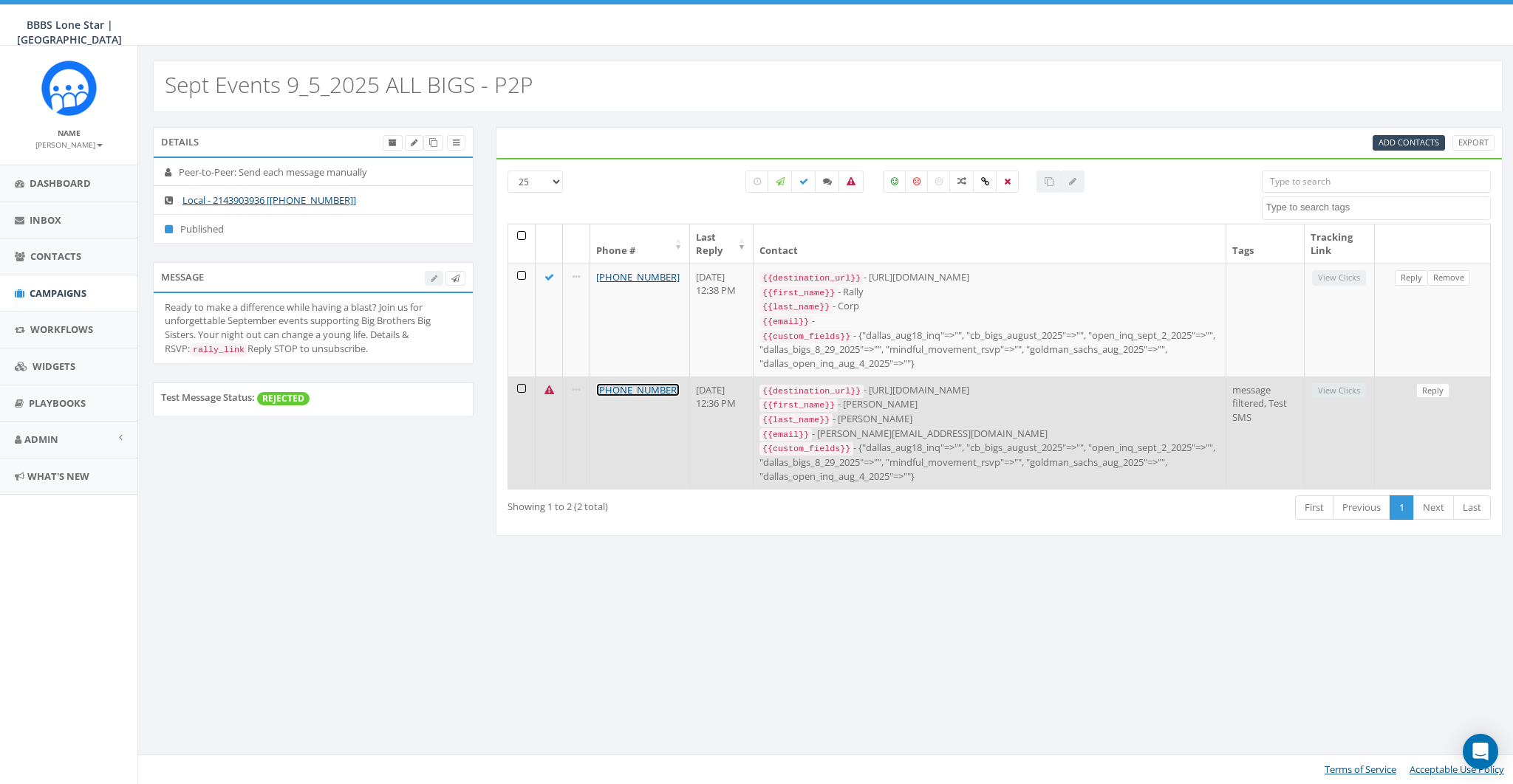
click at [638, 383] on link "[PHONE_NUMBER]" at bounding box center [637, 390] width 83 height 13
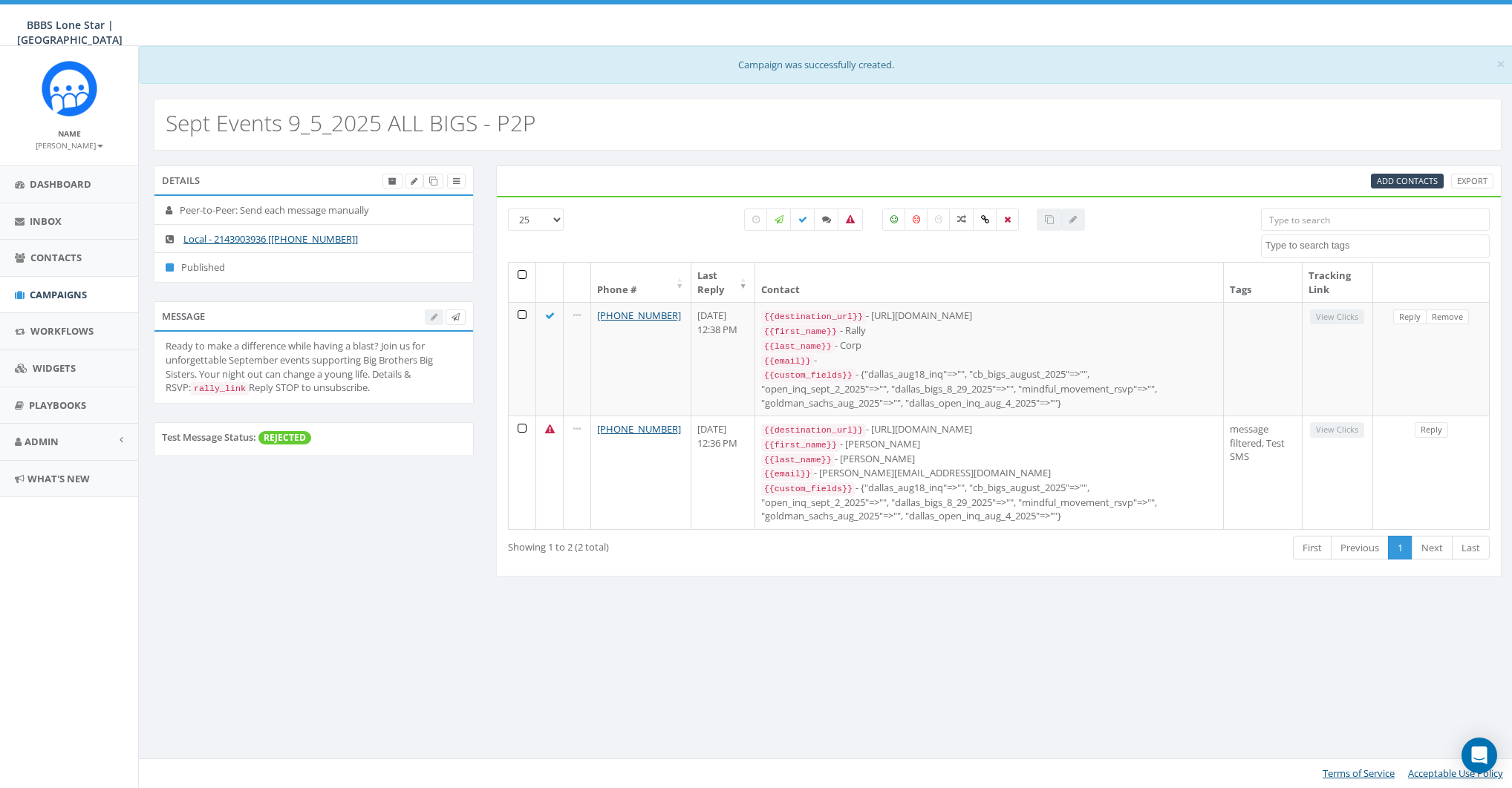
select select
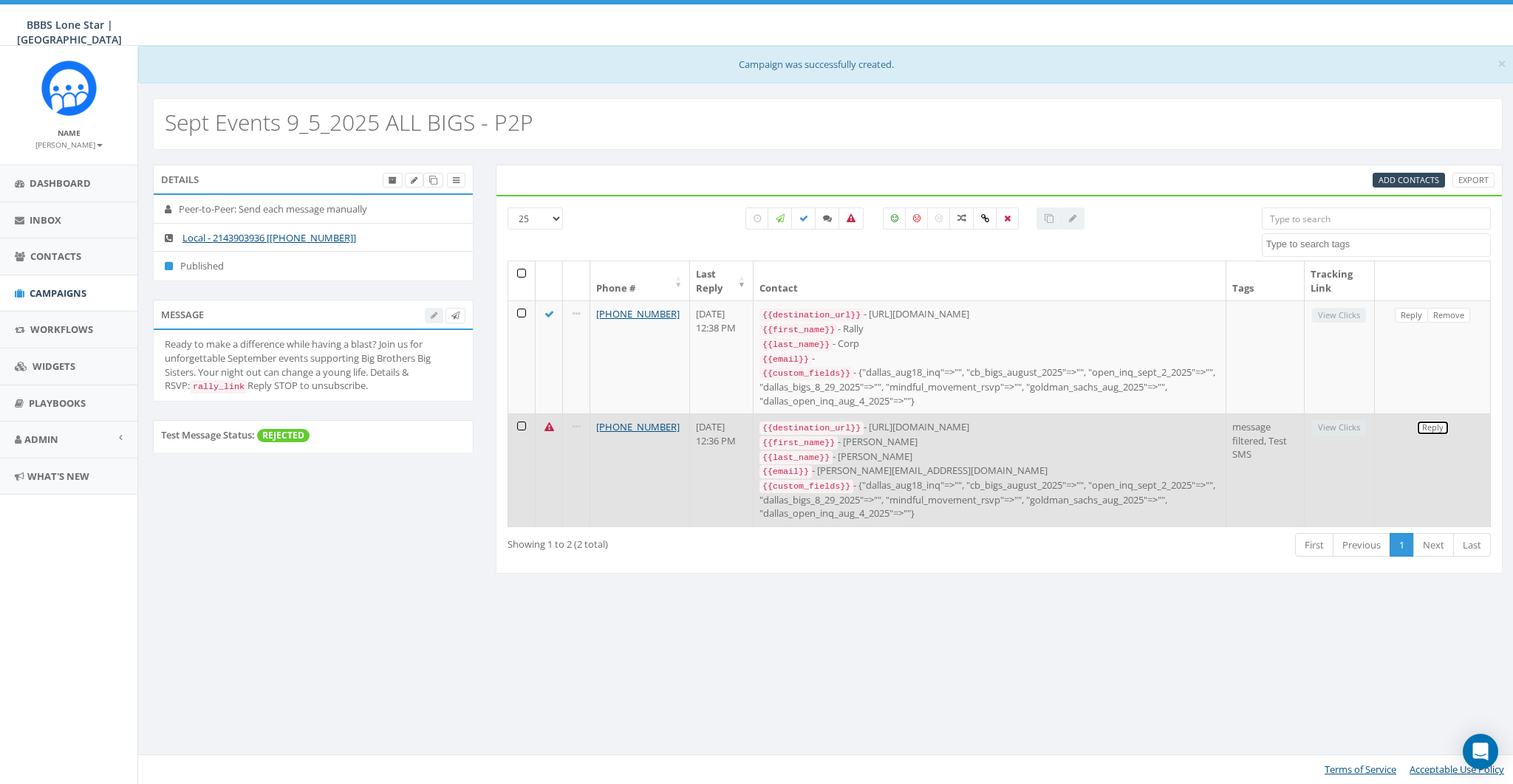
click at [1430, 421] on link "Reply" at bounding box center [1433, 427] width 33 height 16
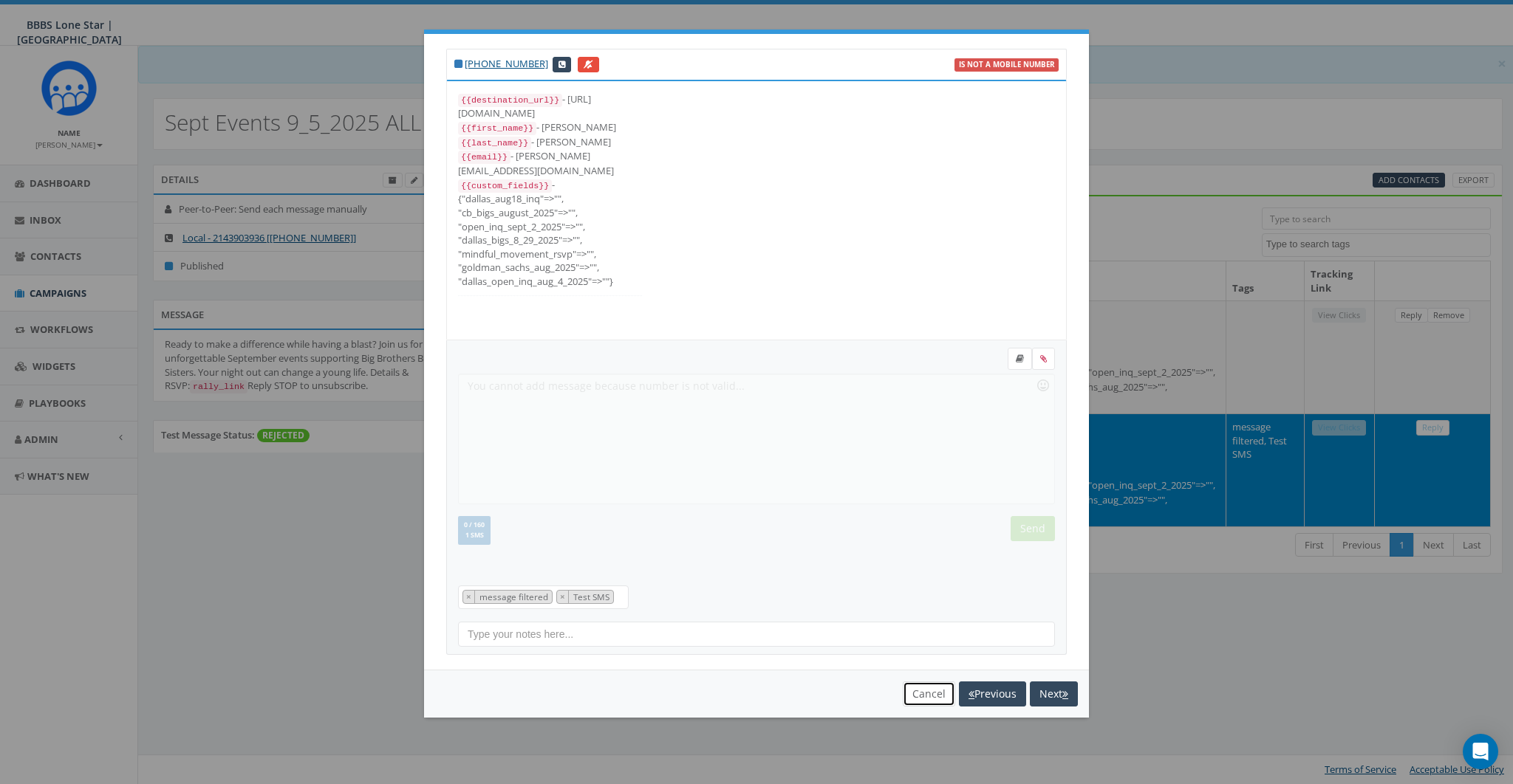
click at [945, 692] on button "Cancel" at bounding box center [929, 694] width 53 height 25
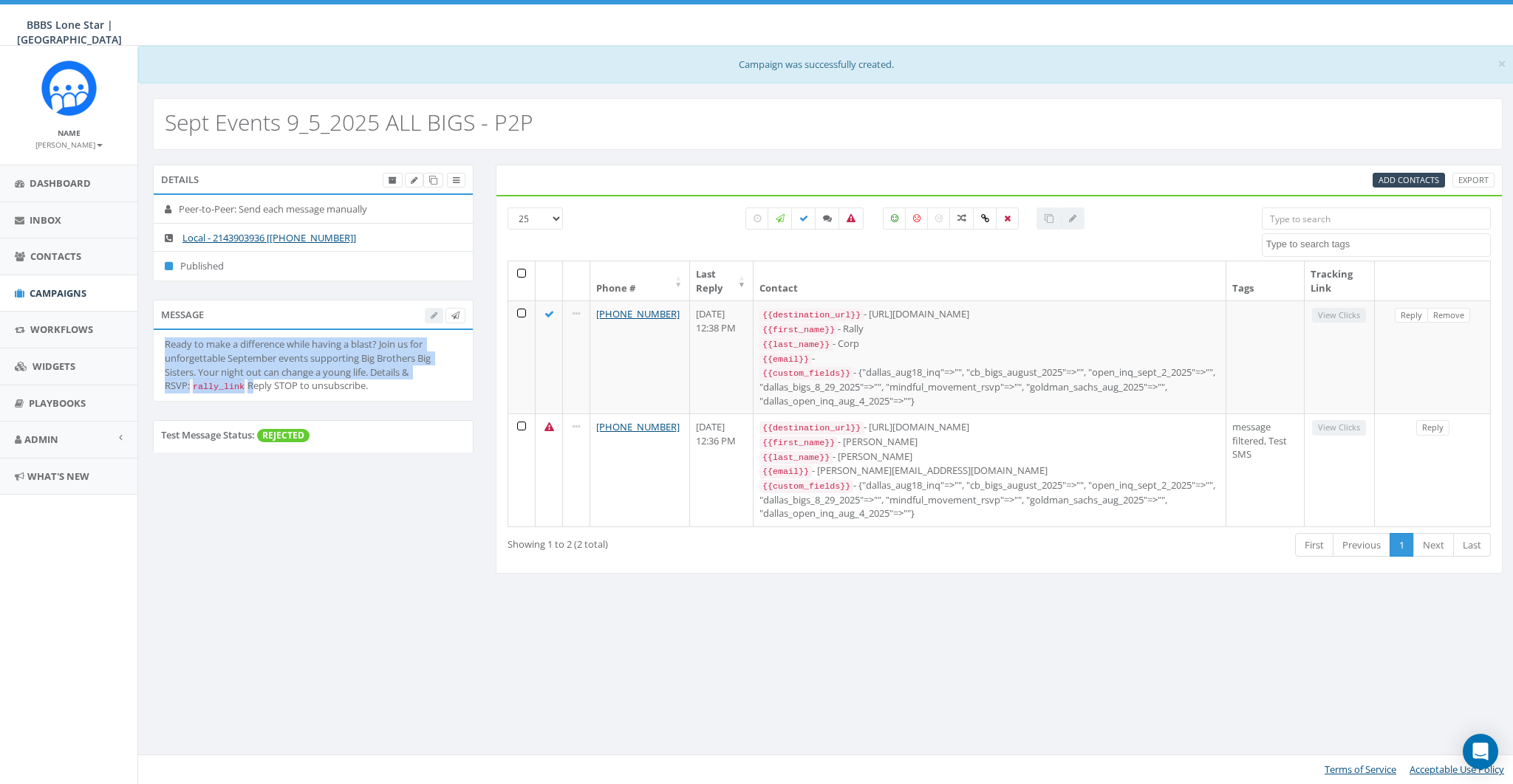
drag, startPoint x: 229, startPoint y: 385, endPoint x: 158, endPoint y: 346, distance: 81.0
click at [158, 346] on li "Ready to make a difference while having a blast? Join us for unforgettable Sept…" at bounding box center [313, 365] width 319 height 70
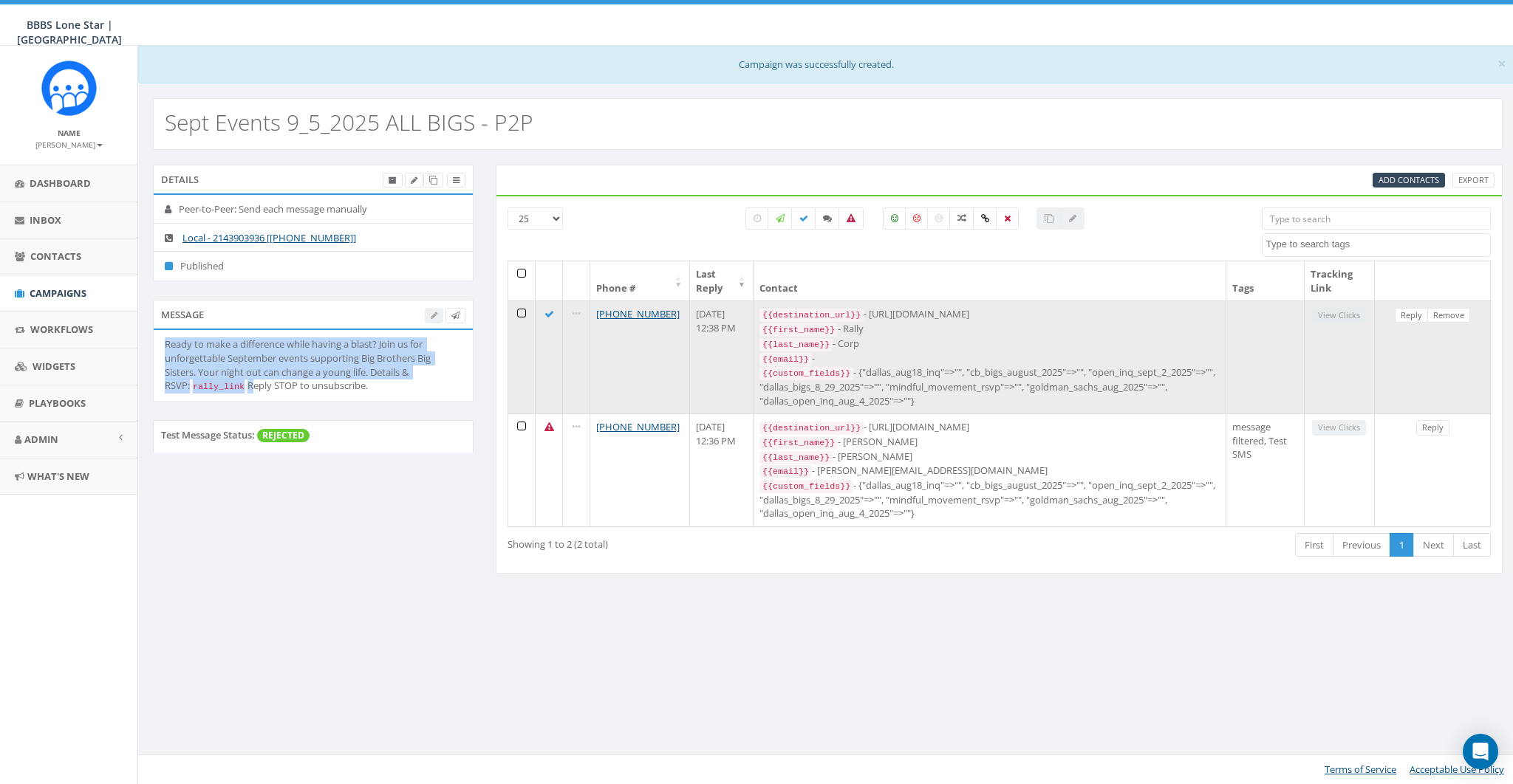
copy div "Ready to make a difference while having a blast? Join us for unforgettable Sept…"
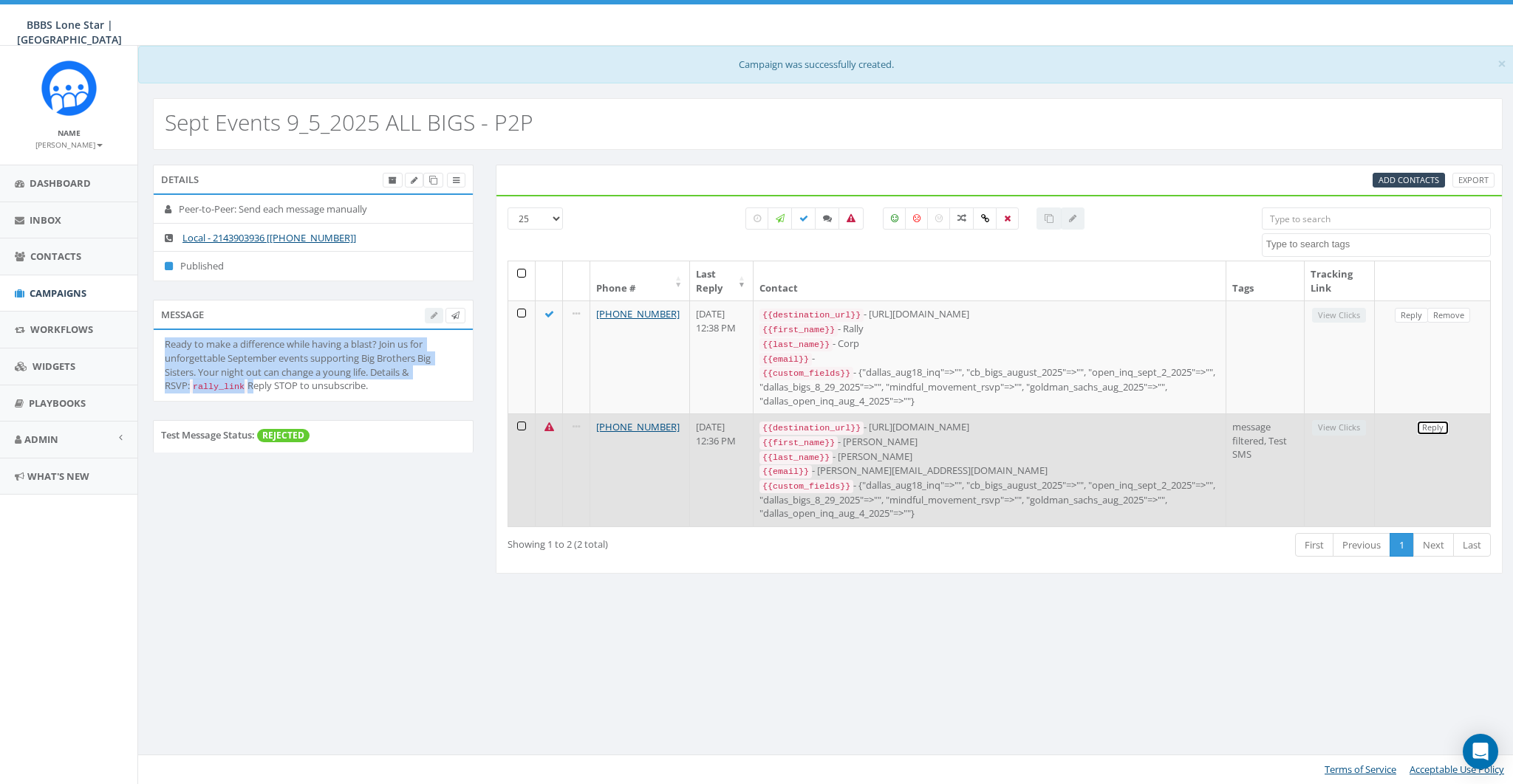
click at [1438, 424] on link "Reply" at bounding box center [1433, 427] width 33 height 16
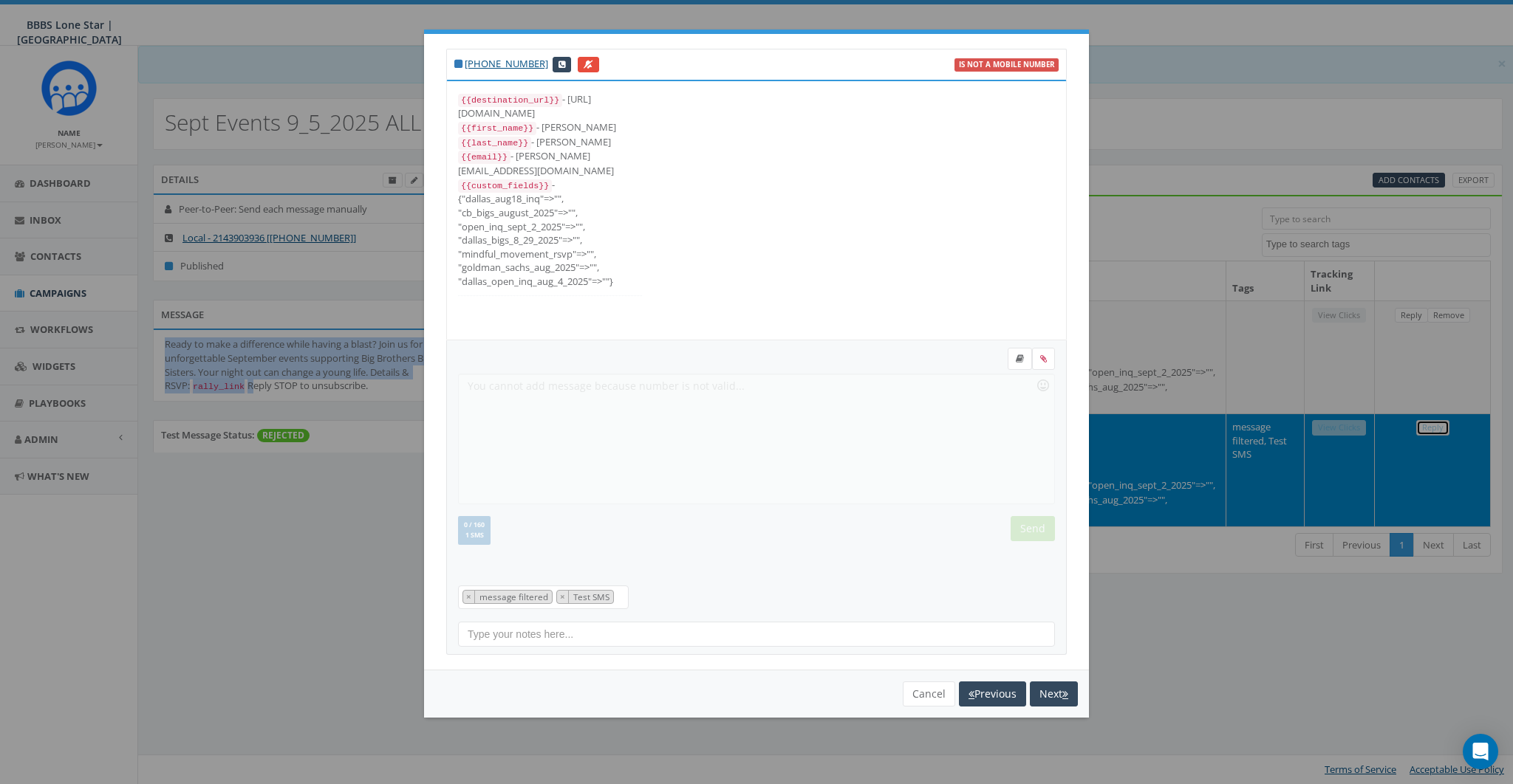
scroll to position [15, 0]
click at [615, 448] on form "Recent Smileys & People Animals & Nature Food & Drink Activity Travel & Places …" at bounding box center [756, 460] width 597 height 226
click at [571, 400] on form "Recent Smileys & People Animals & Nature Food & Drink Activity Travel & Places …" at bounding box center [756, 460] width 597 height 226
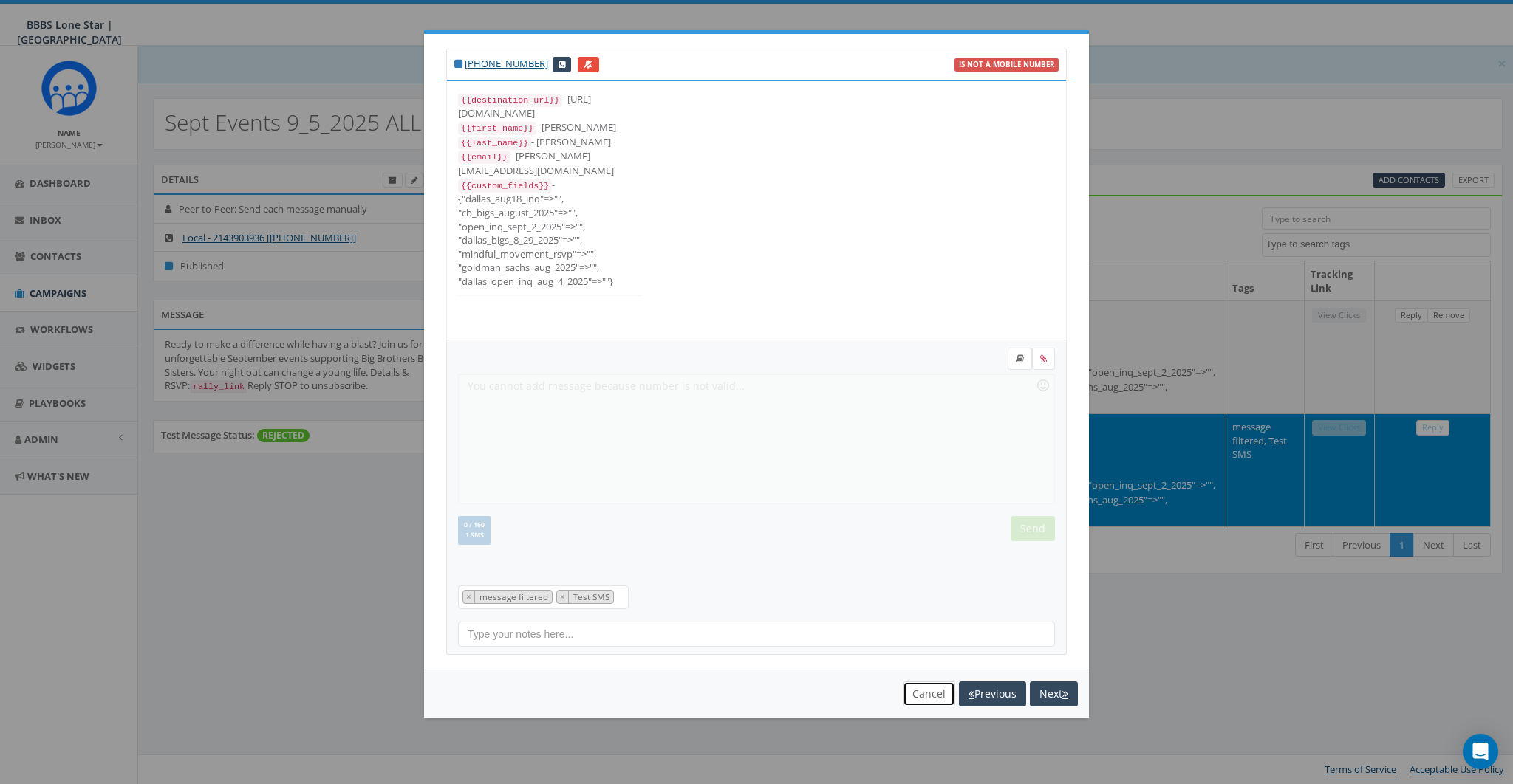
click at [915, 697] on button "Cancel" at bounding box center [929, 694] width 53 height 25
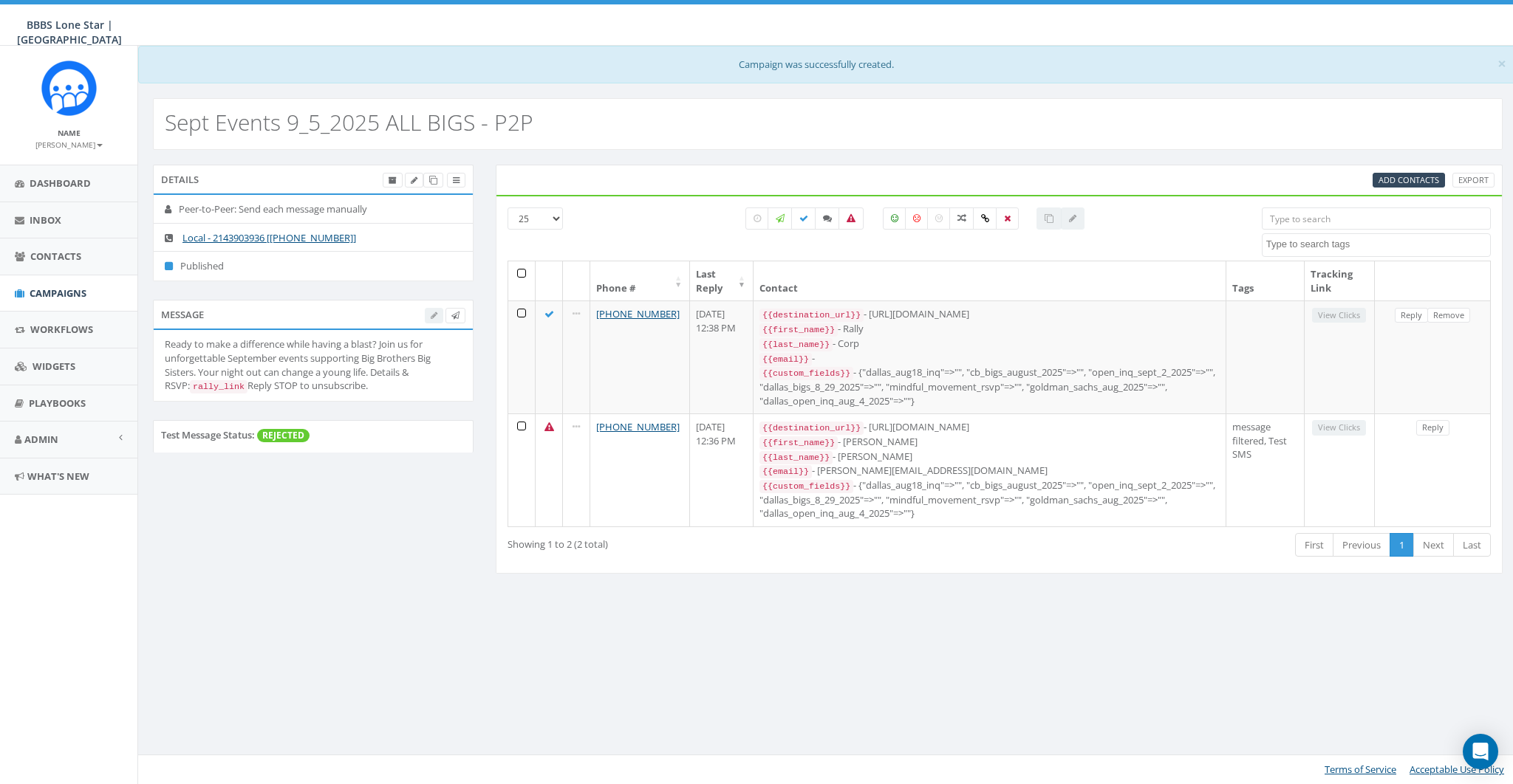
click at [467, 178] on div "Details" at bounding box center [313, 180] width 320 height 30
click at [464, 179] on link at bounding box center [456, 180] width 18 height 16
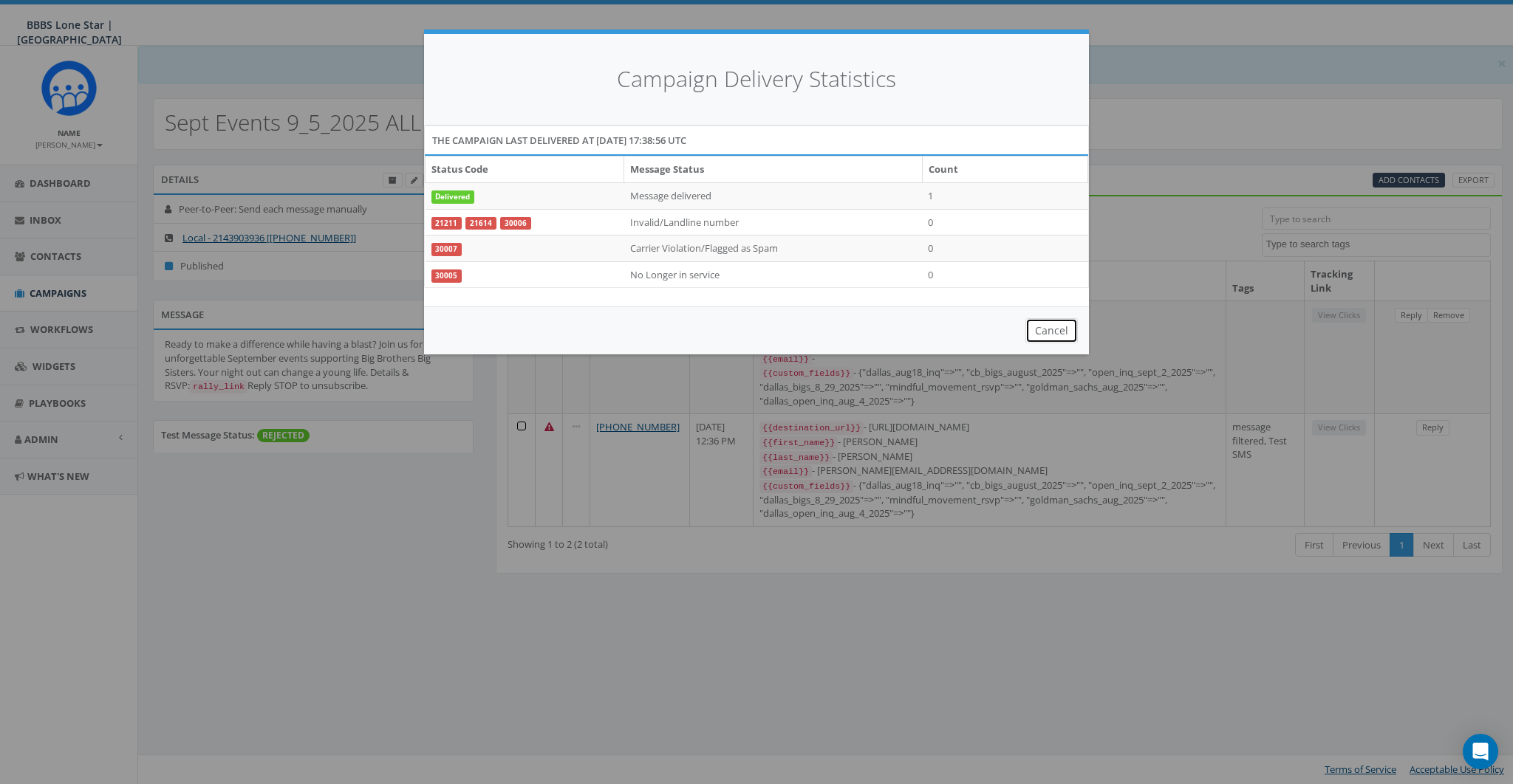
click at [1028, 328] on button "Cancel" at bounding box center [1052, 331] width 53 height 25
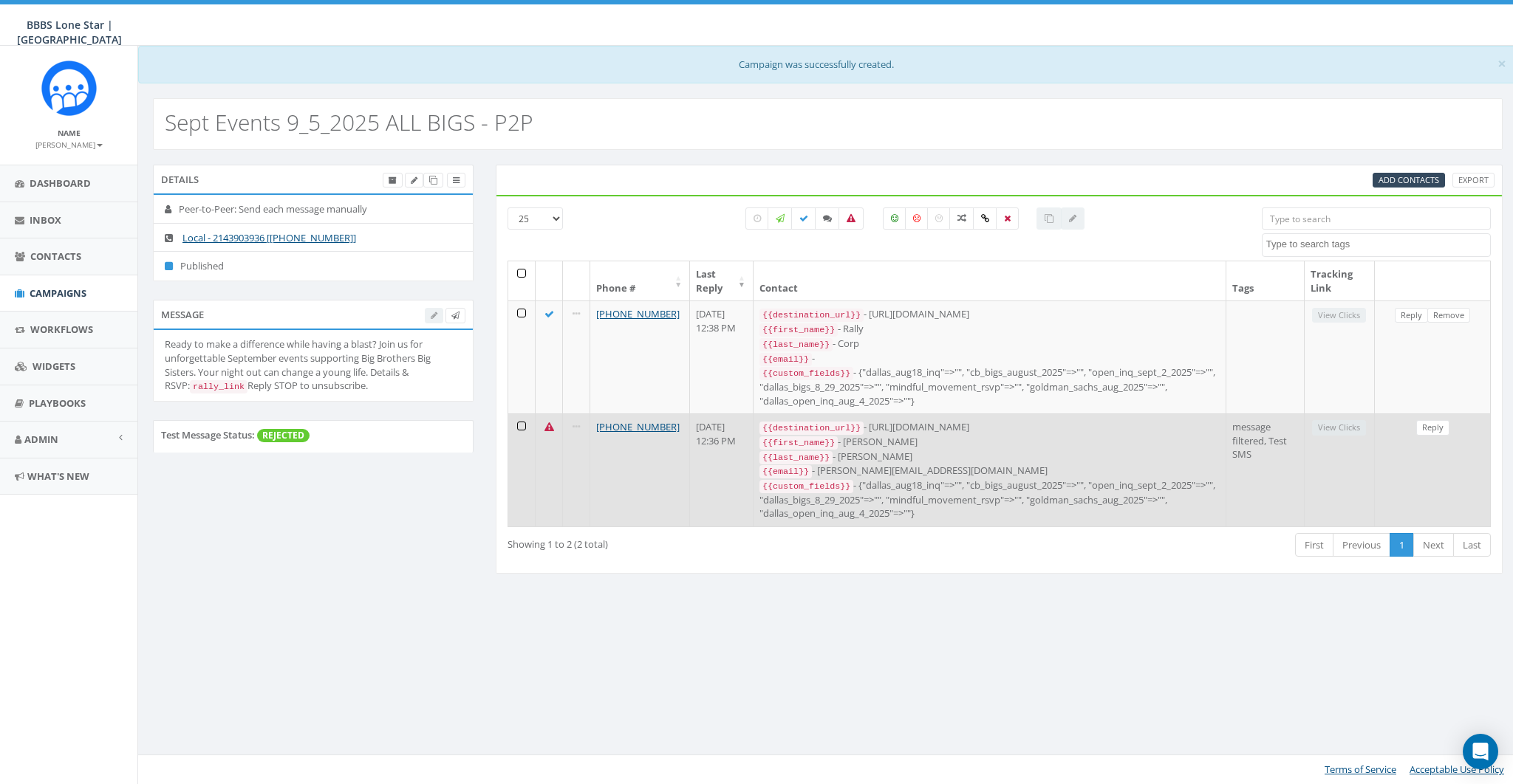
click at [548, 423] on icon at bounding box center [550, 427] width 10 height 10
click at [622, 420] on link "+1 858-736-5358" at bounding box center [637, 427] width 83 height 13
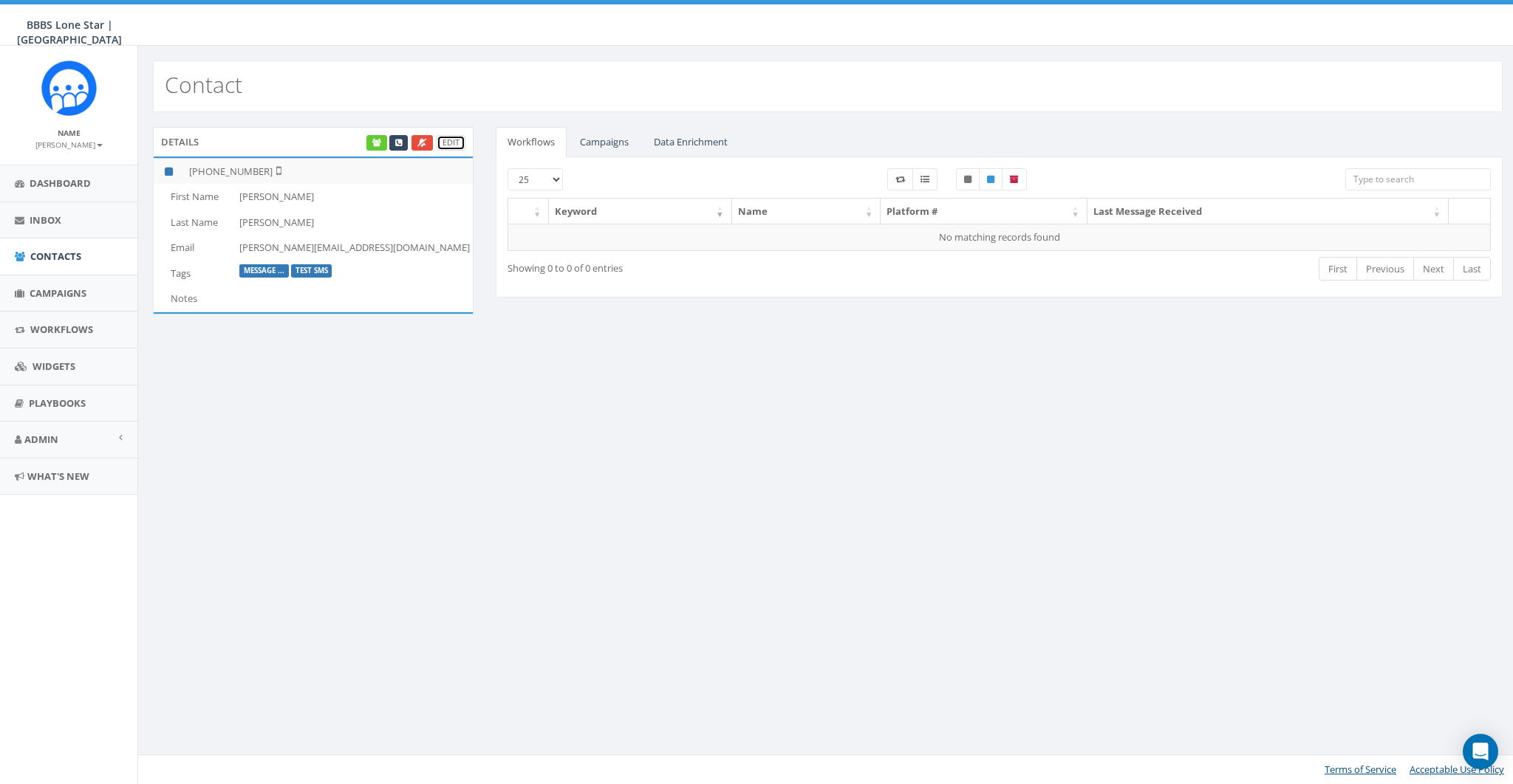
click at [453, 142] on link "Edit" at bounding box center [451, 143] width 29 height 16
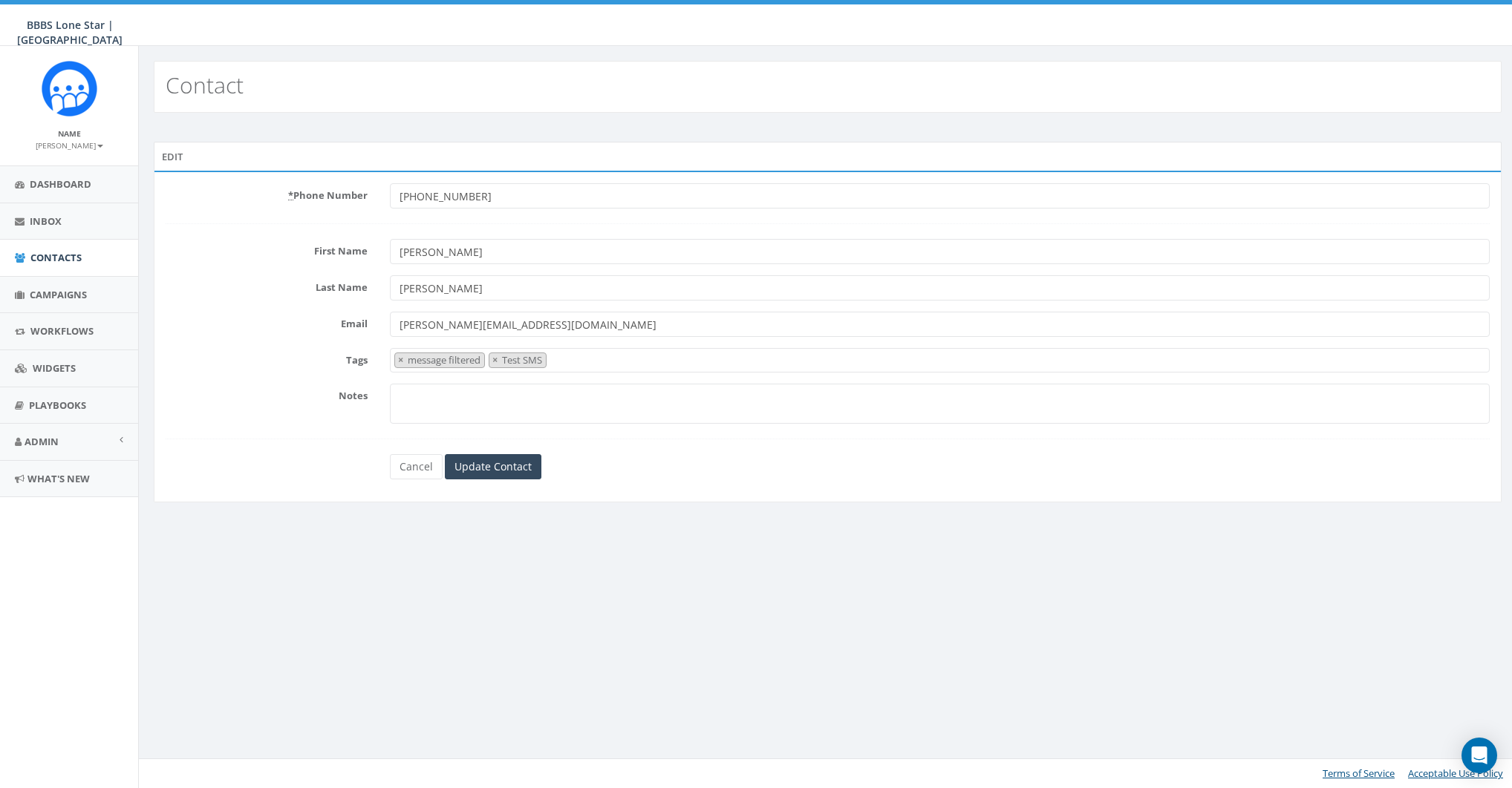
select select "message filtered"
click at [422, 462] on link "Cancel" at bounding box center [418, 467] width 53 height 25
select select "message filtered"
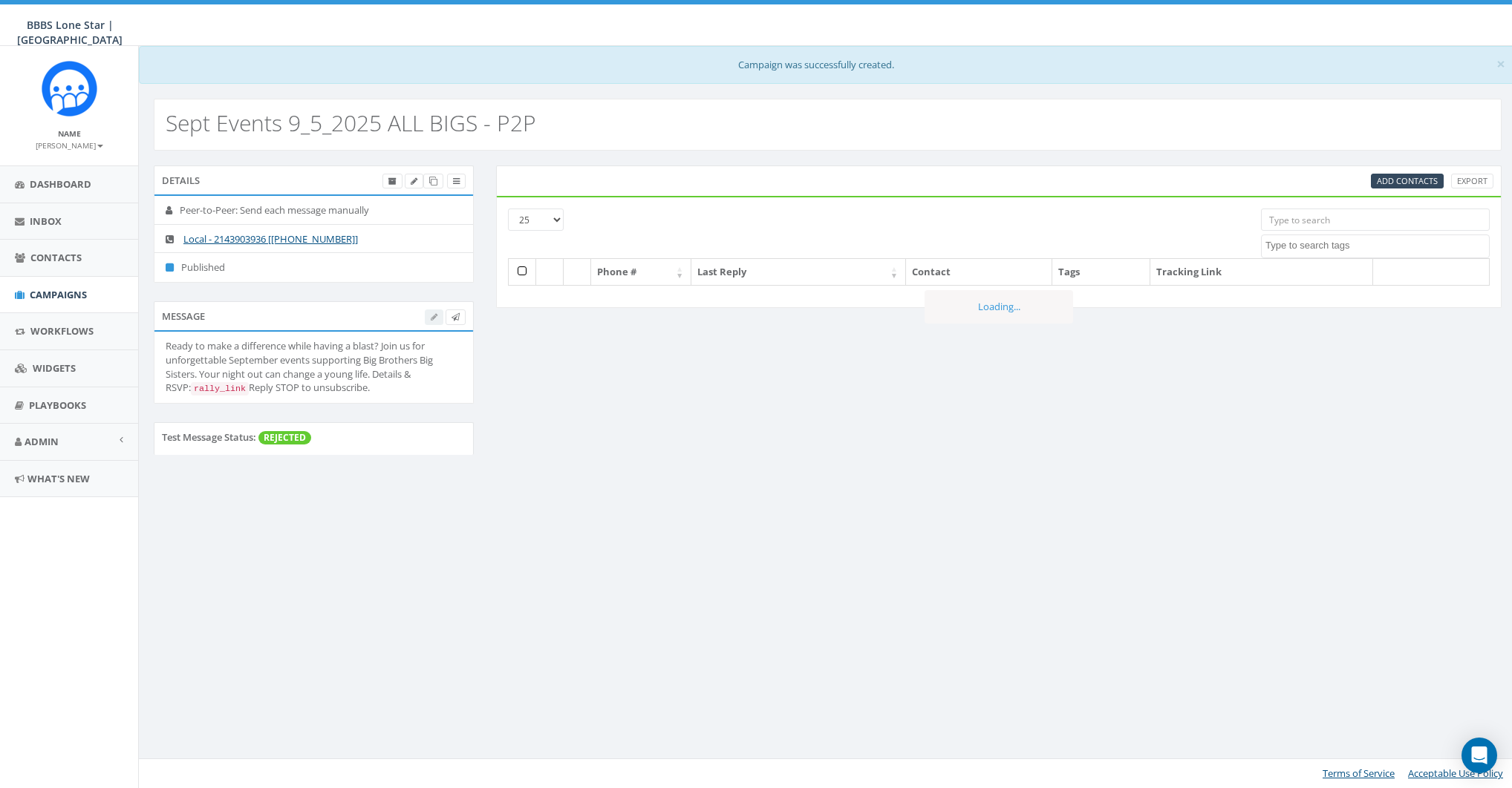
select select
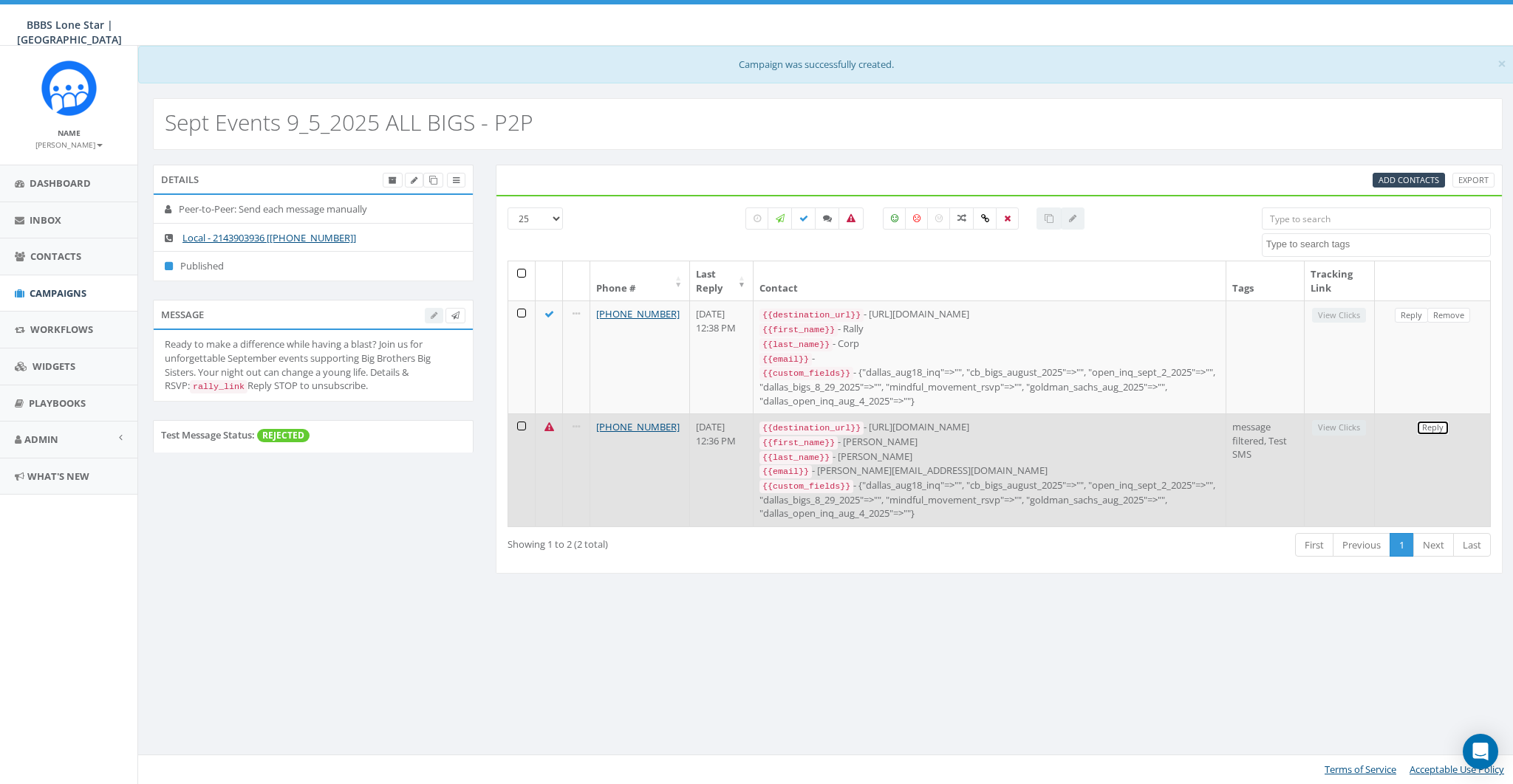
click at [1444, 420] on link "Reply" at bounding box center [1433, 427] width 33 height 16
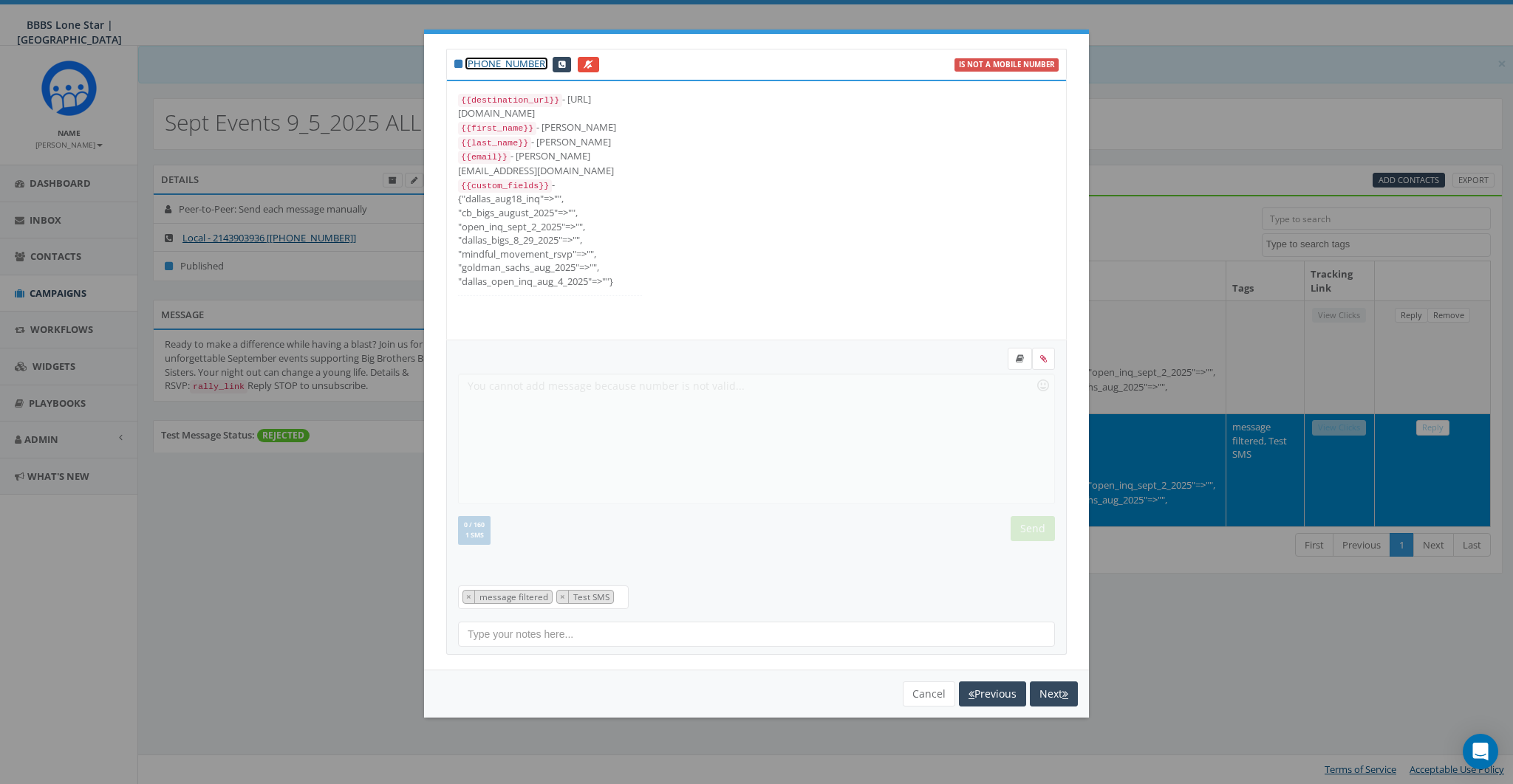
click at [501, 63] on link "[PHONE_NUMBER]" at bounding box center [506, 64] width 83 height 13
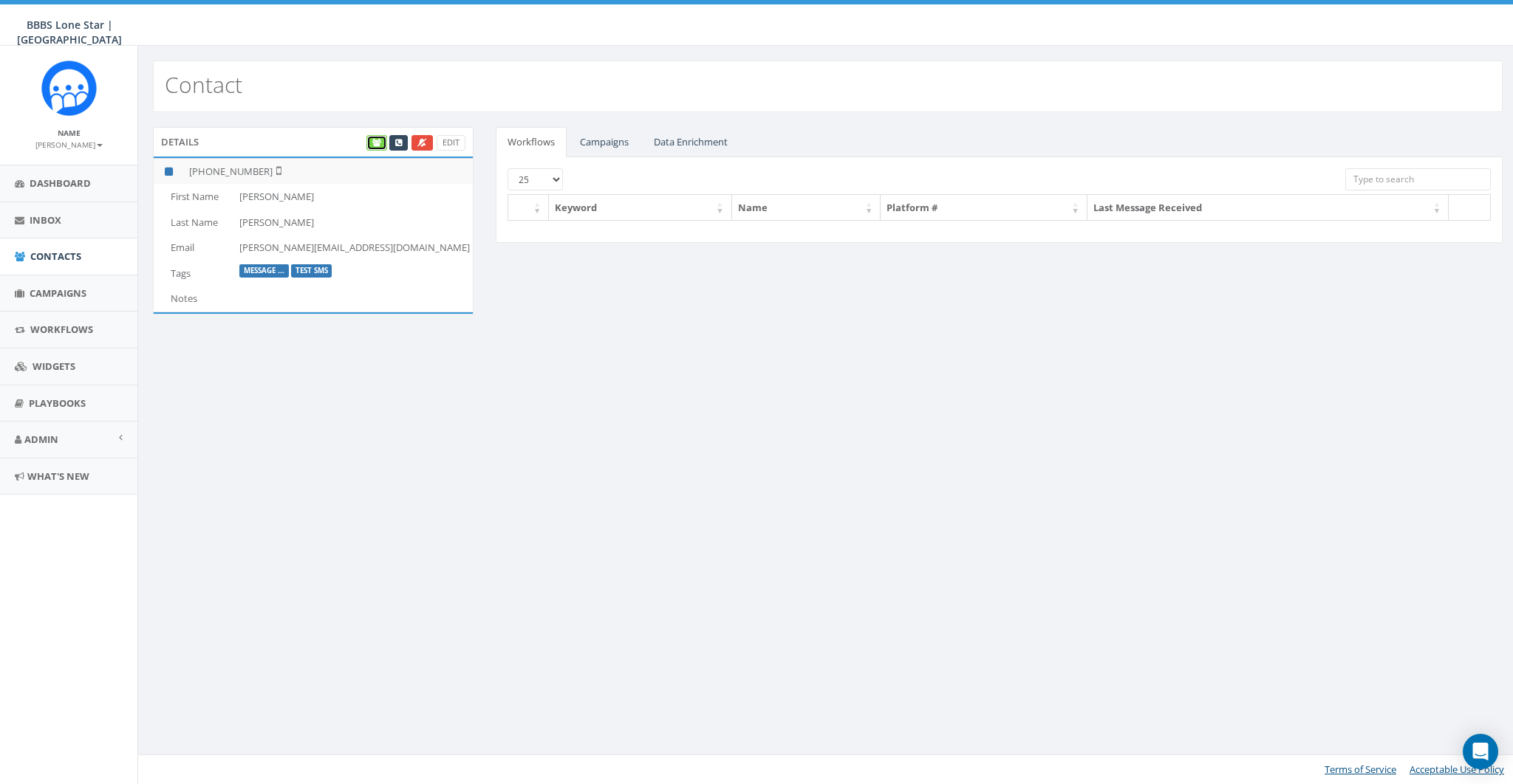
click at [379, 144] on icon at bounding box center [376, 143] width 9 height 8
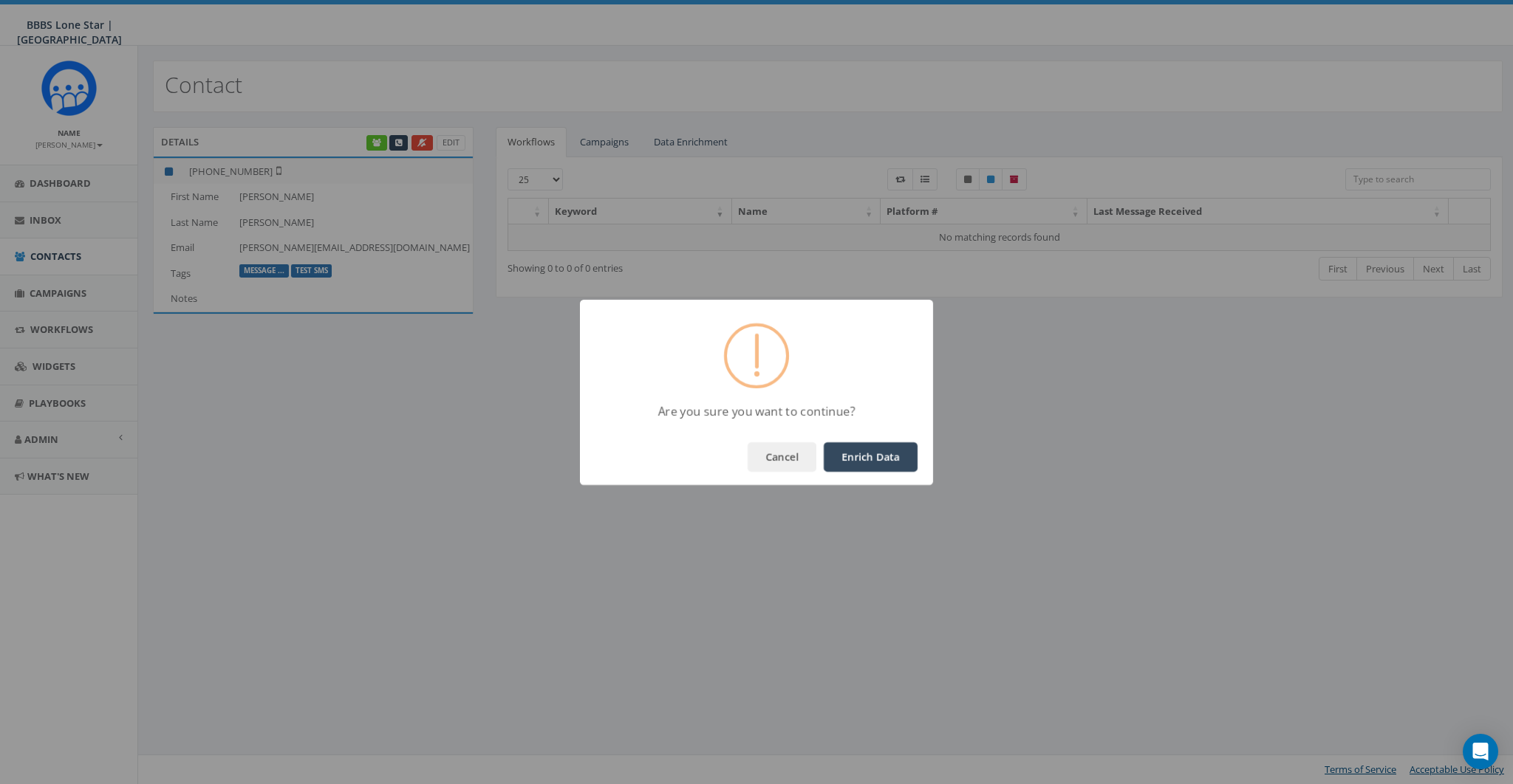
click at [863, 453] on button "Enrich Data" at bounding box center [871, 457] width 94 height 30
click at [917, 467] on div "OK" at bounding box center [756, 457] width 353 height 56
click at [913, 464] on button "OK" at bounding box center [892, 457] width 50 height 30
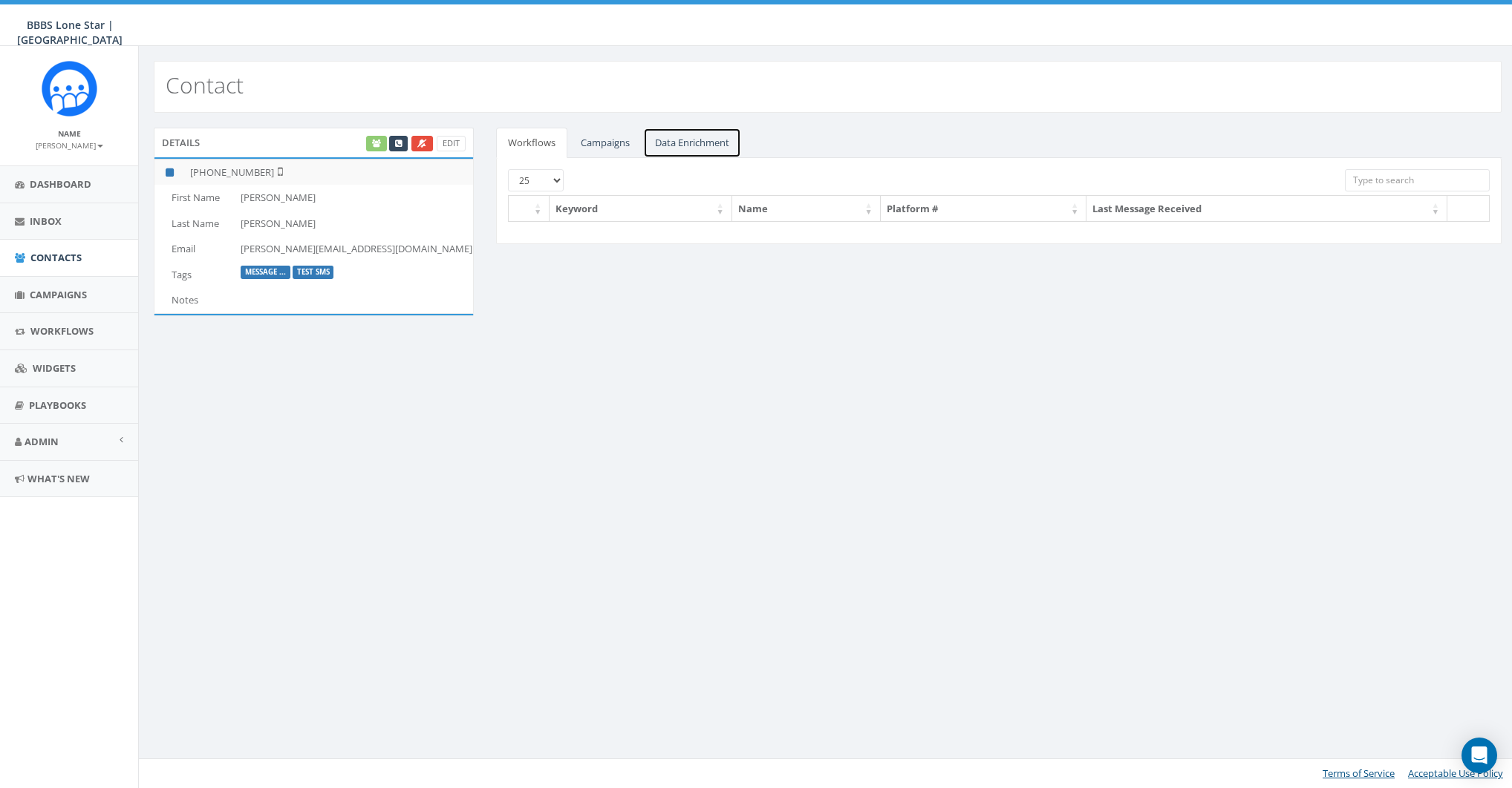
click at [696, 143] on link "Data Enrichment" at bounding box center [692, 143] width 98 height 31
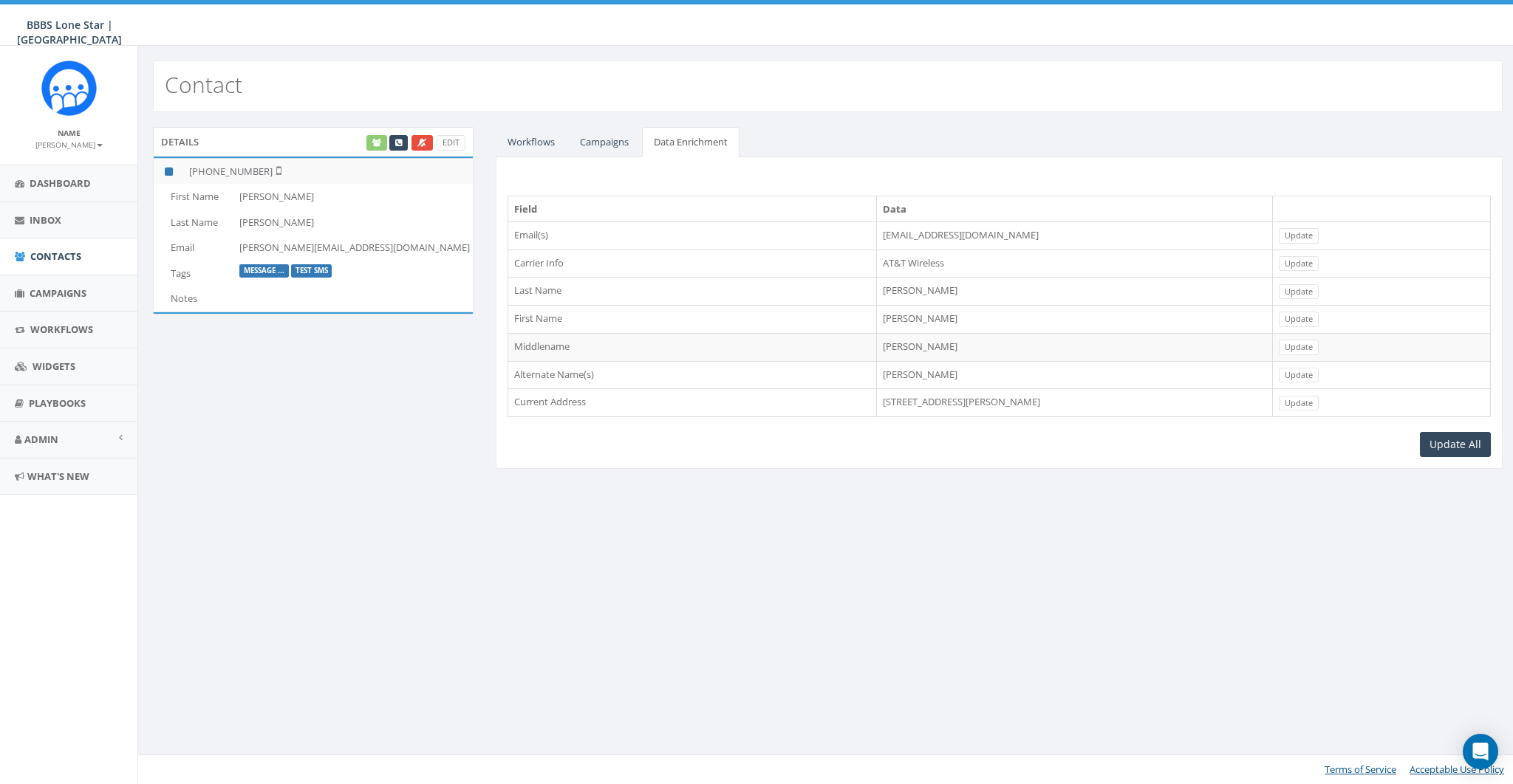
click at [876, 262] on td "AT&T Wireless" at bounding box center [1074, 263] width 396 height 28
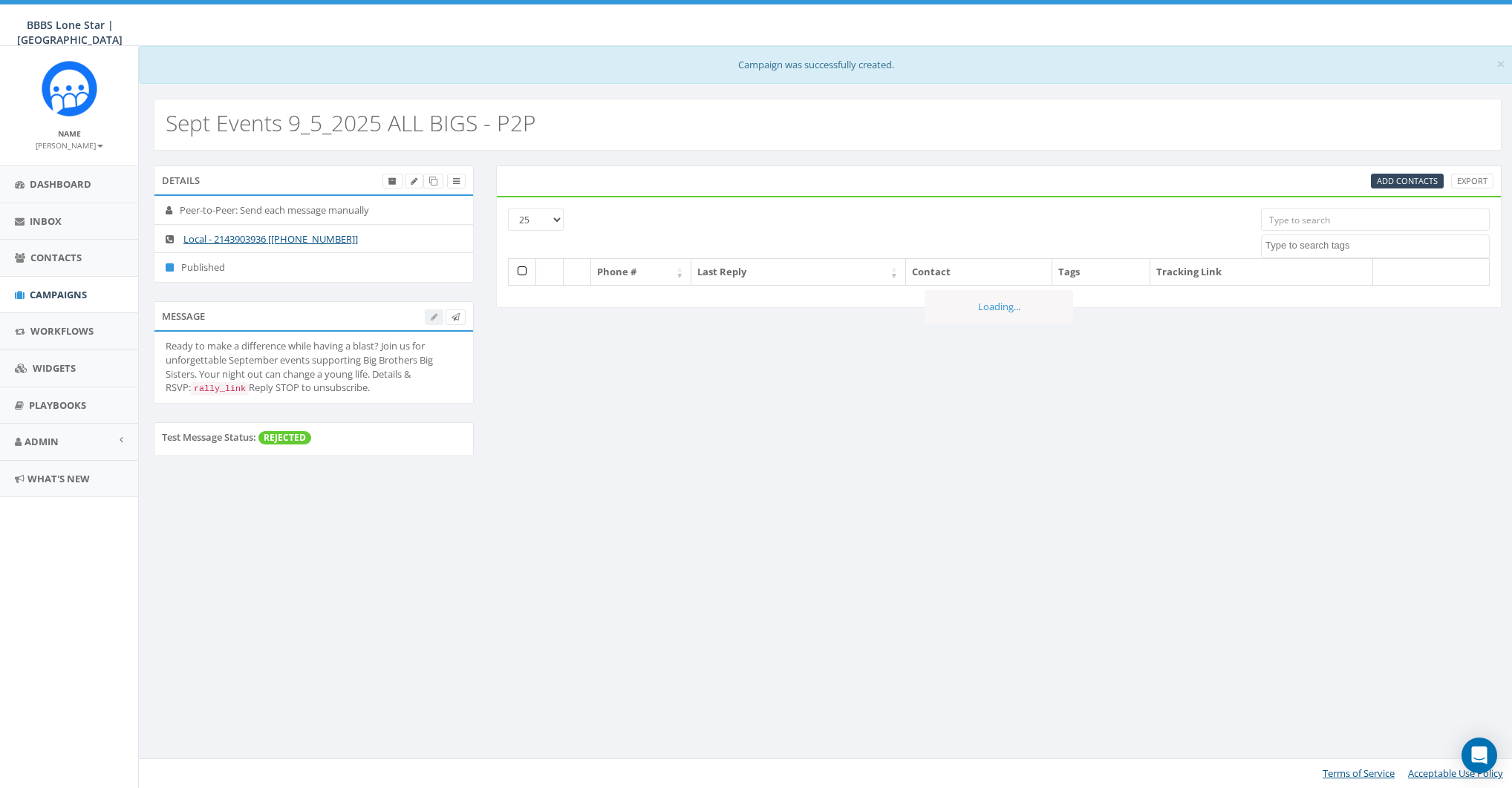
select select
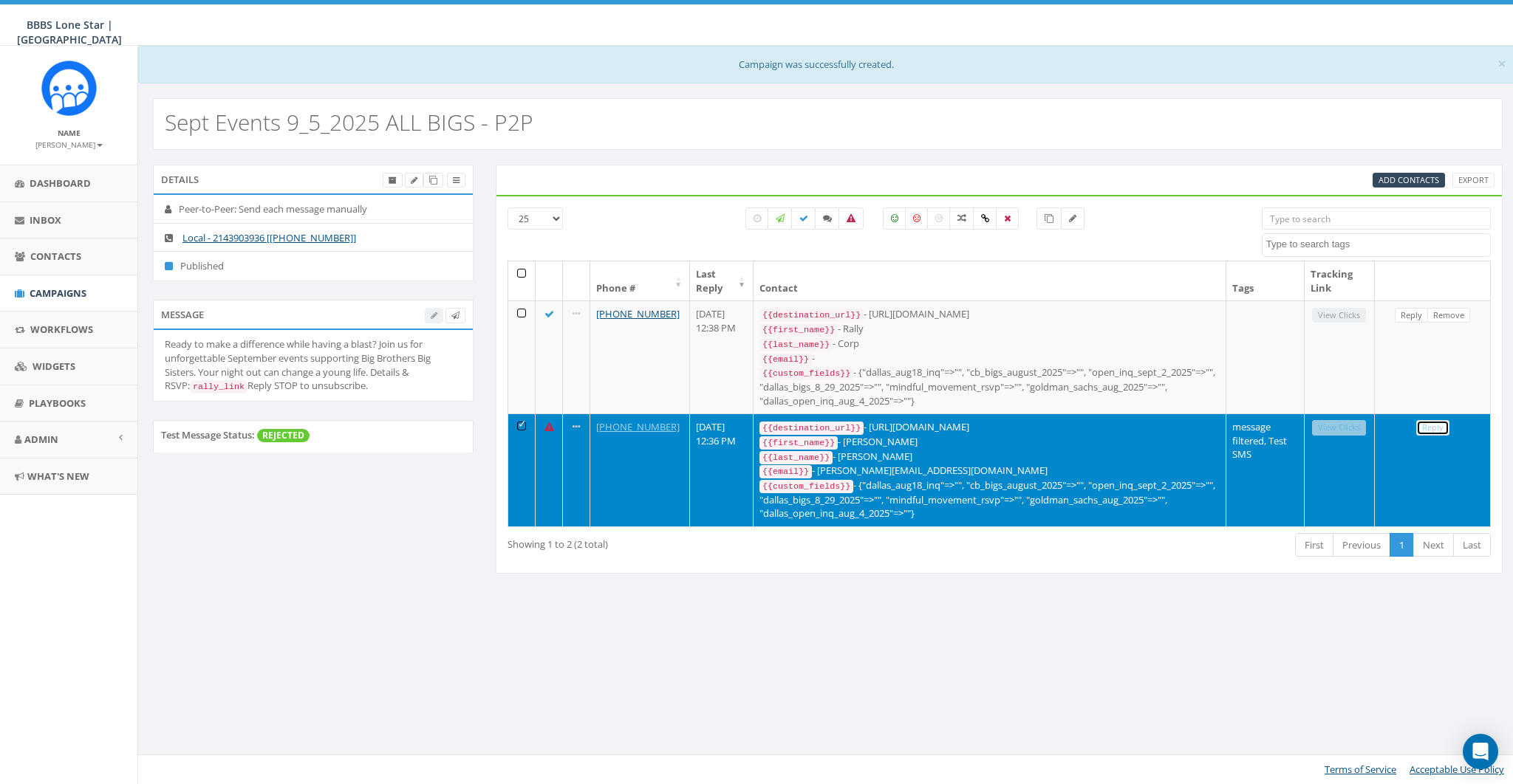
click at [1429, 420] on link "Reply" at bounding box center [1433, 427] width 33 height 16
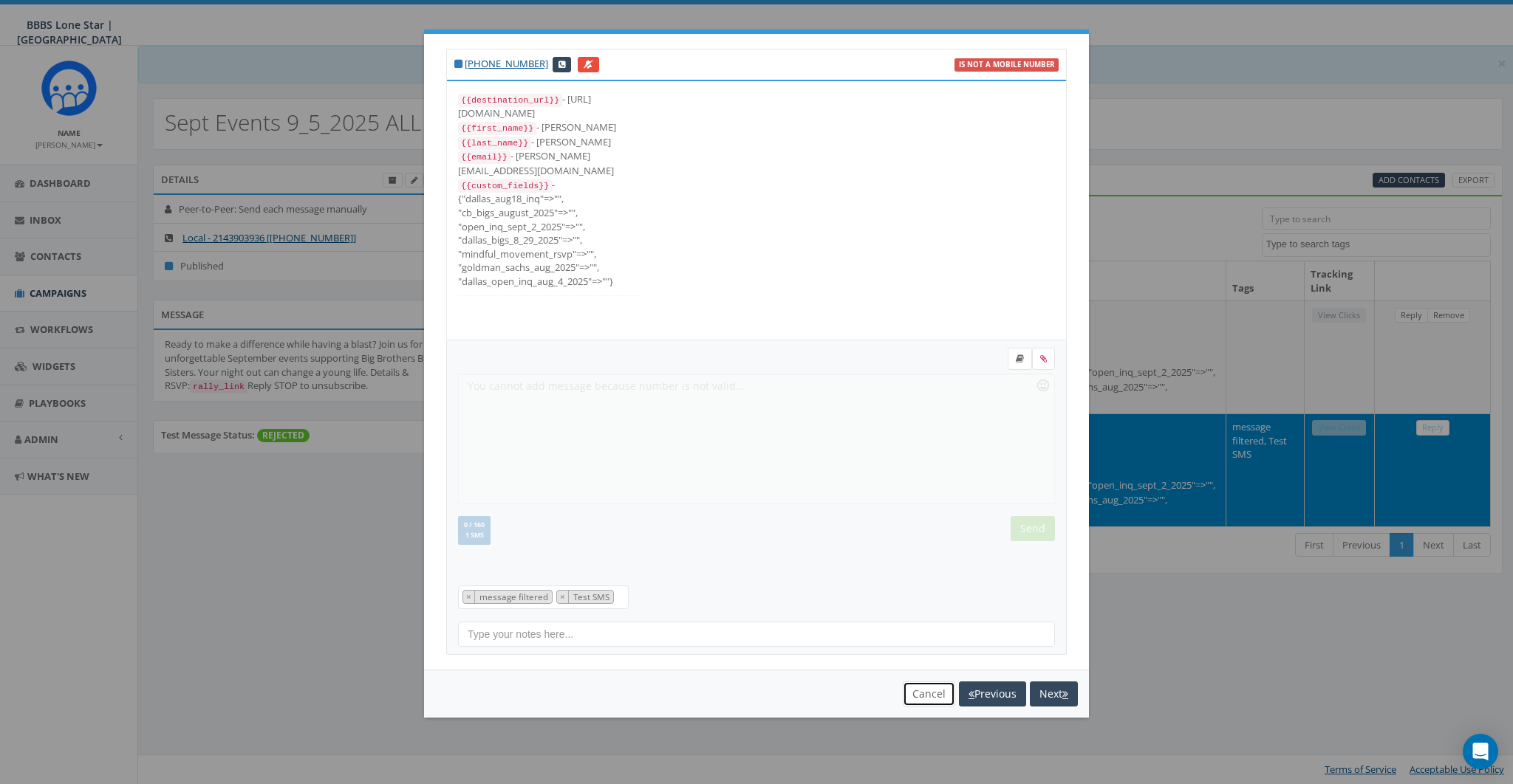
click at [923, 701] on button "Cancel" at bounding box center [929, 694] width 53 height 25
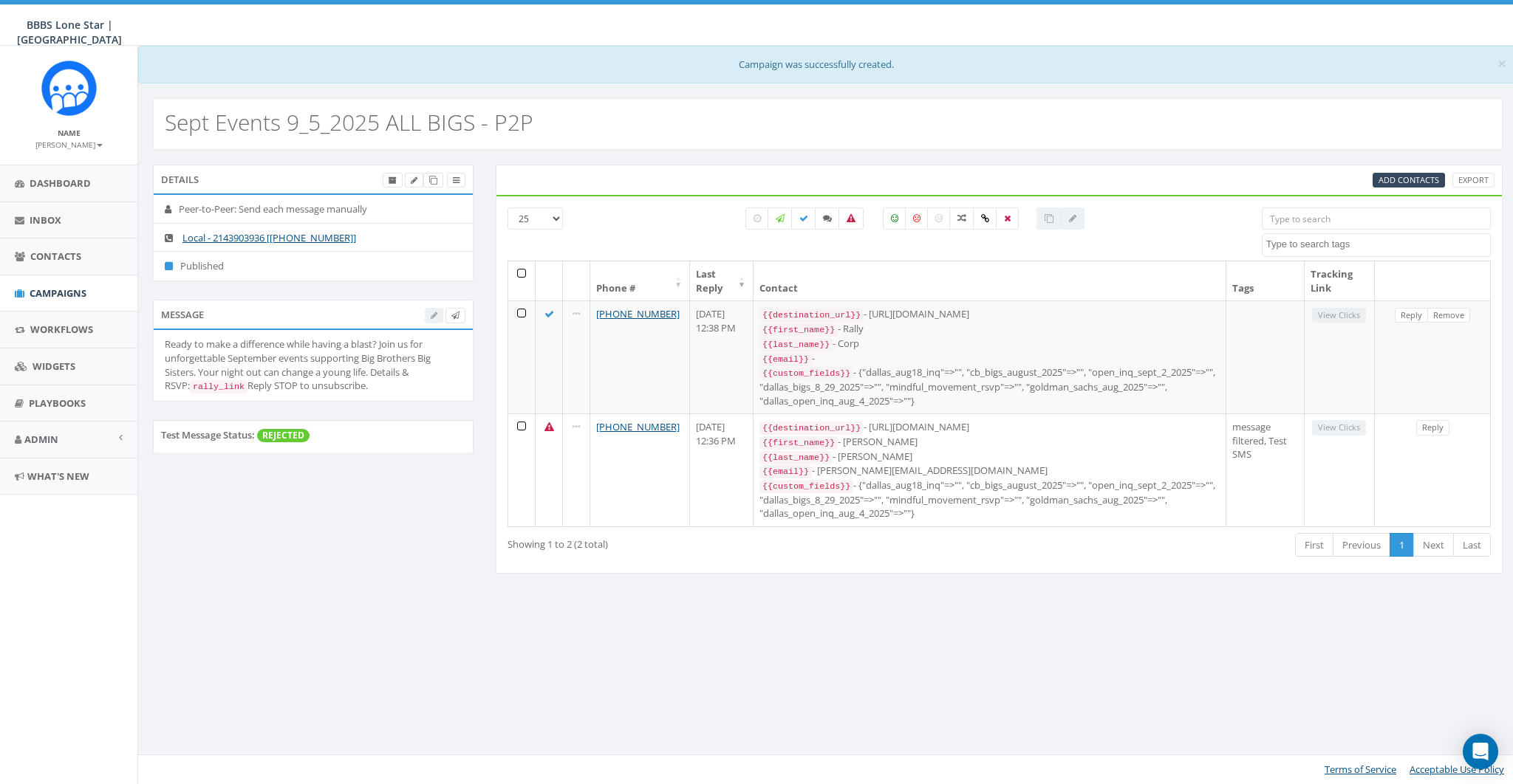
click at [728, 158] on div "Details Peer-to-Peer: Send each message manually Local - 2143903936 [+1 214-390…" at bounding box center [827, 379] width 1379 height 457
click at [374, 371] on div "Ready to make a difference while having a blast? Join us for unforgettable Sept…" at bounding box center [314, 365] width 297 height 55
drag, startPoint x: 374, startPoint y: 371, endPoint x: 400, endPoint y: 372, distance: 26.0
click at [400, 372] on div "Ready to make a difference while having a blast? Join us for unforgettable Sept…" at bounding box center [314, 365] width 297 height 55
drag, startPoint x: 221, startPoint y: 371, endPoint x: 262, endPoint y: 366, distance: 41.3
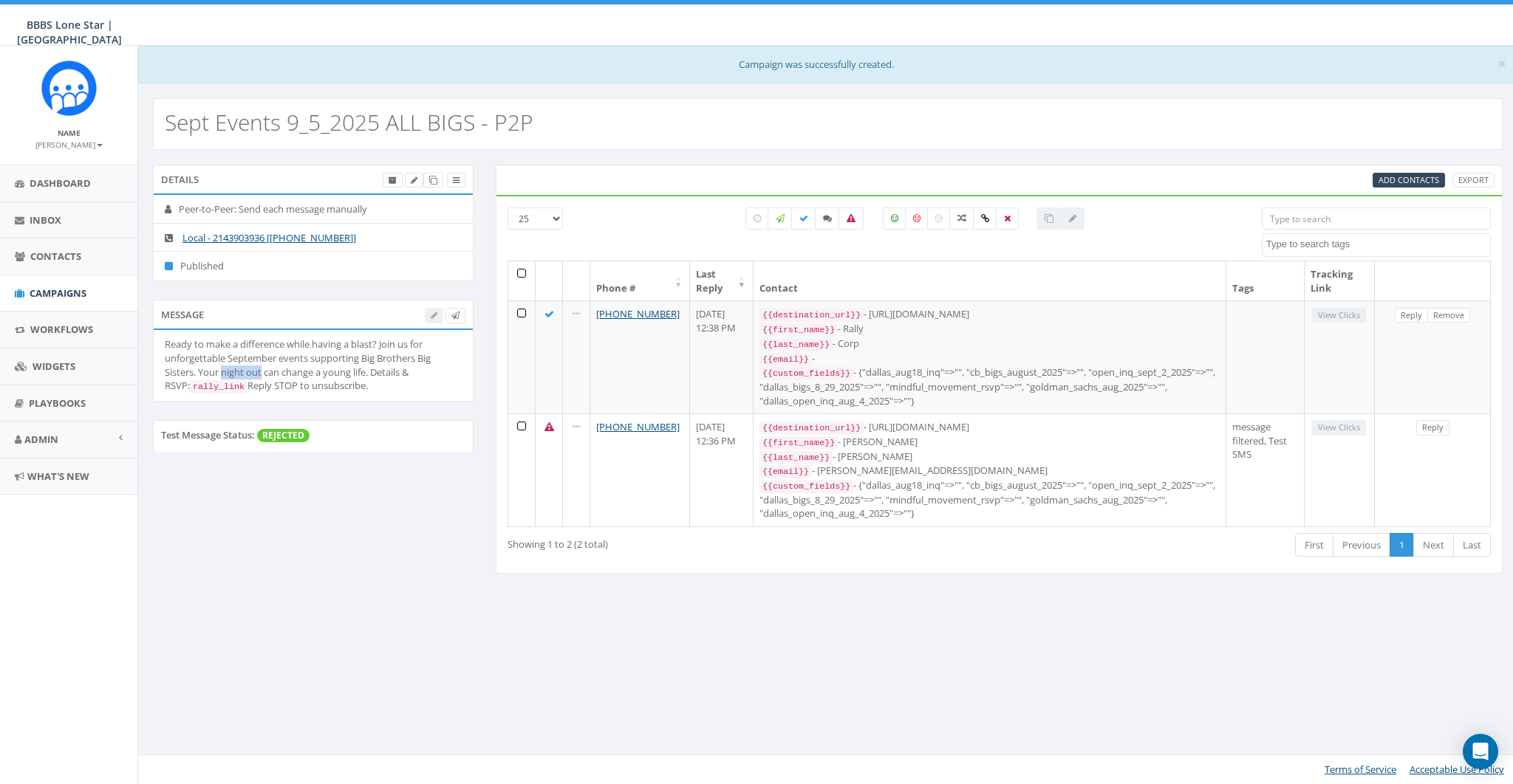
click at [262, 366] on div "Ready to make a difference while having a blast? Join us for unforgettable Sept…" at bounding box center [314, 365] width 297 height 55
click at [52, 295] on span "Campaigns" at bounding box center [58, 293] width 57 height 13
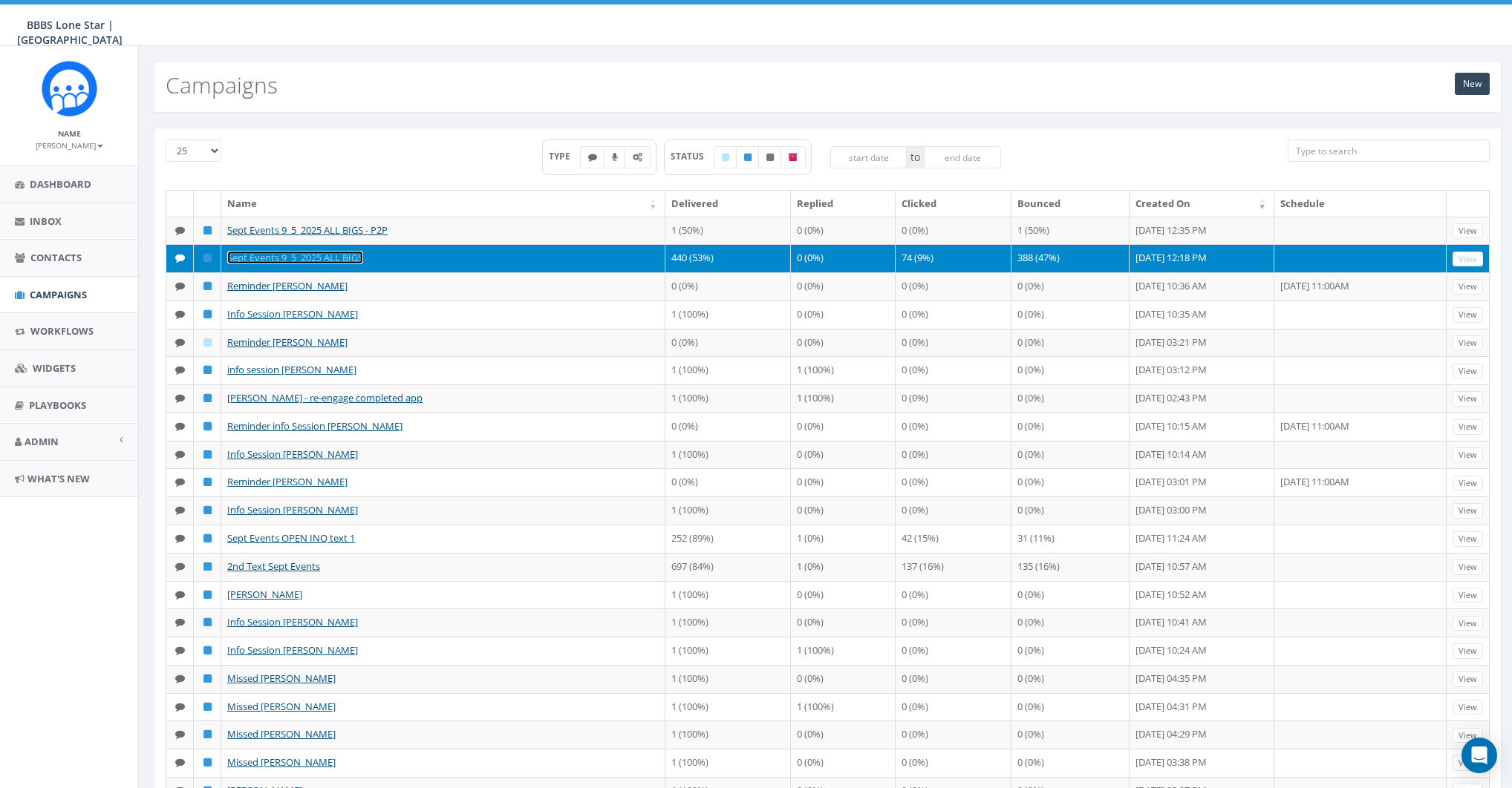
click at [273, 265] on link "Sept Events 9_5_2025 ALL BIGS" at bounding box center [295, 257] width 136 height 13
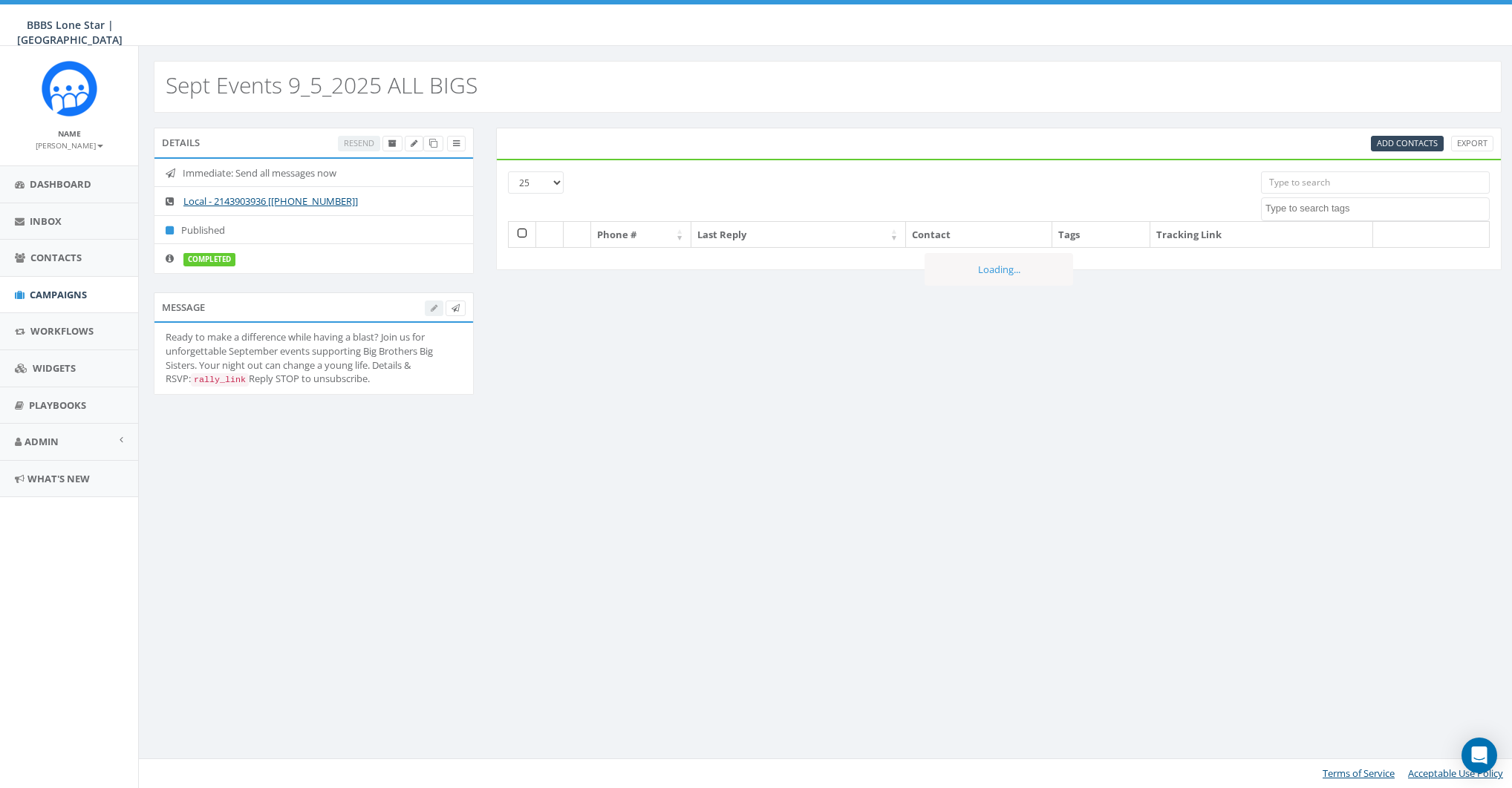
select select
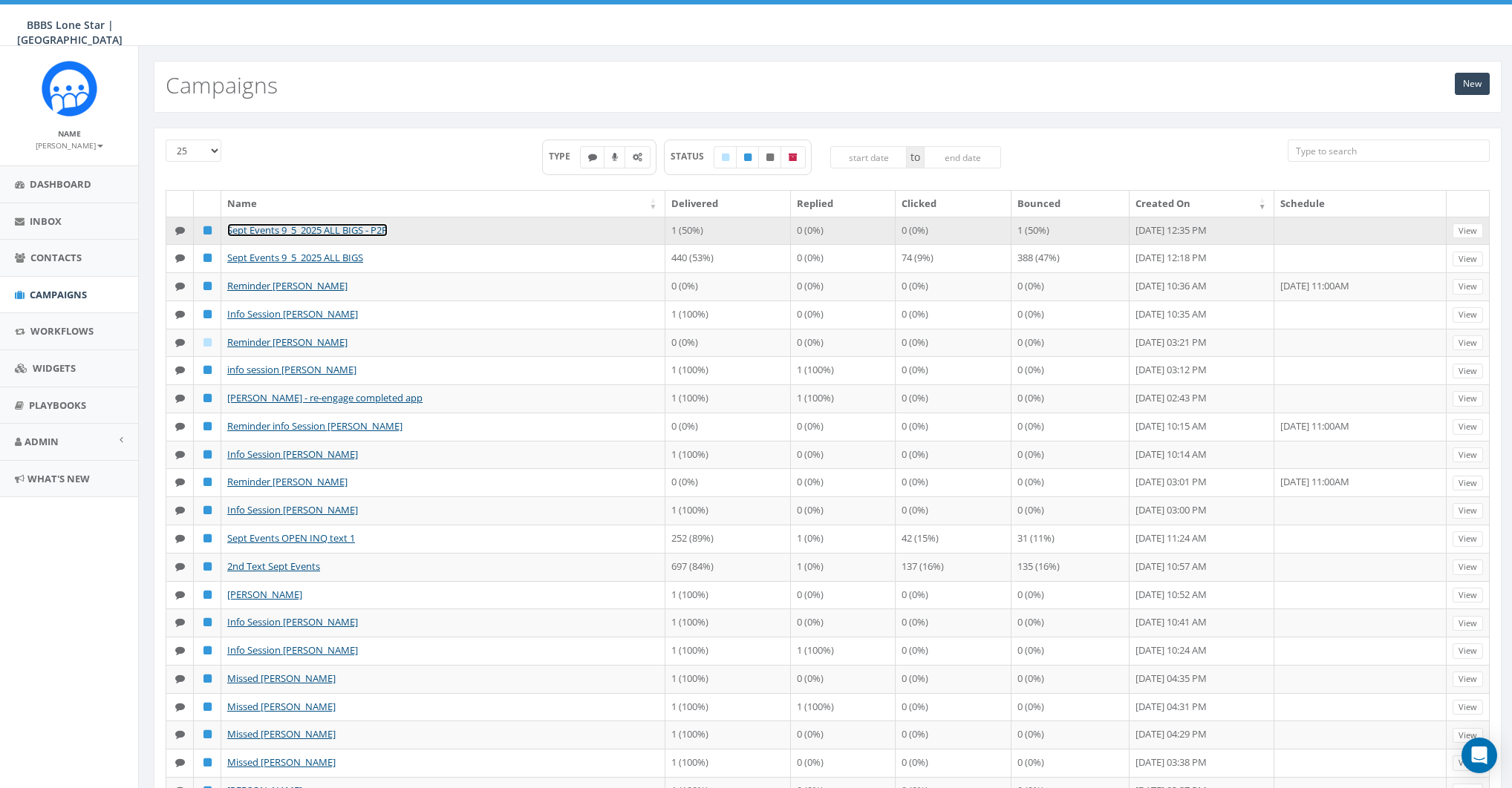
click at [294, 225] on link "Sept Events 9_5_2025 ALL BIGS - P2P" at bounding box center [307, 230] width 160 height 13
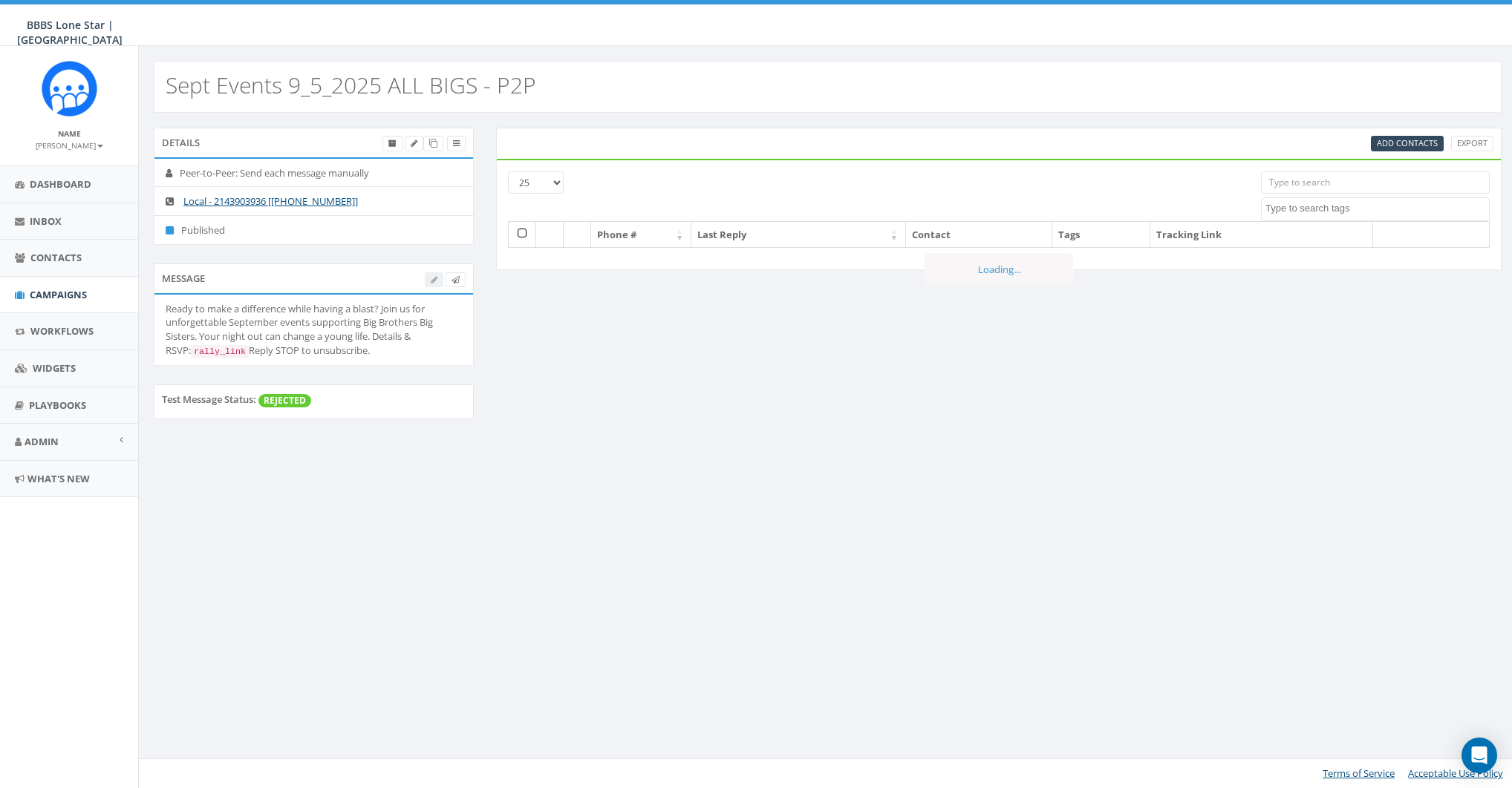
select select
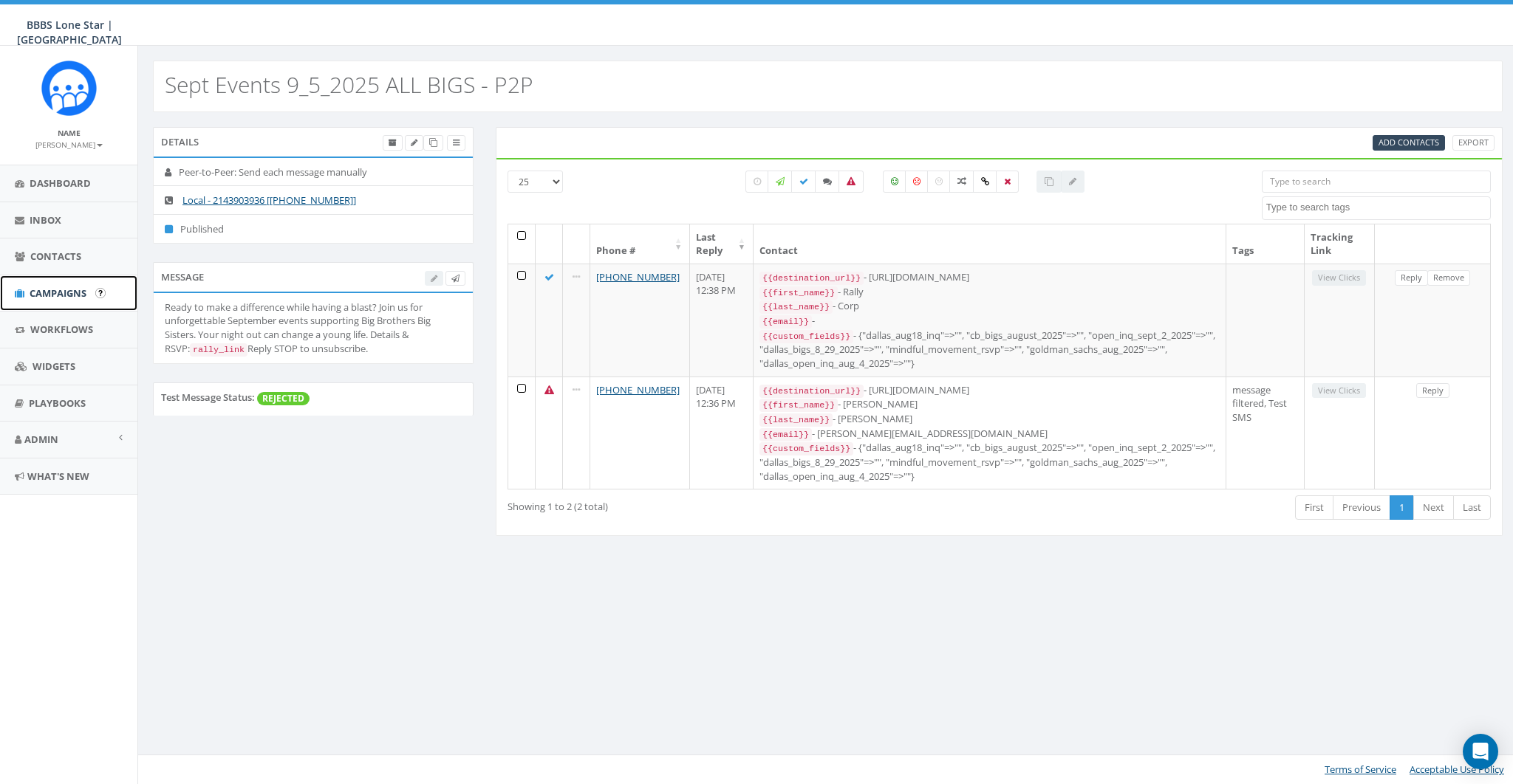
click at [44, 292] on span "Campaigns" at bounding box center [58, 293] width 57 height 13
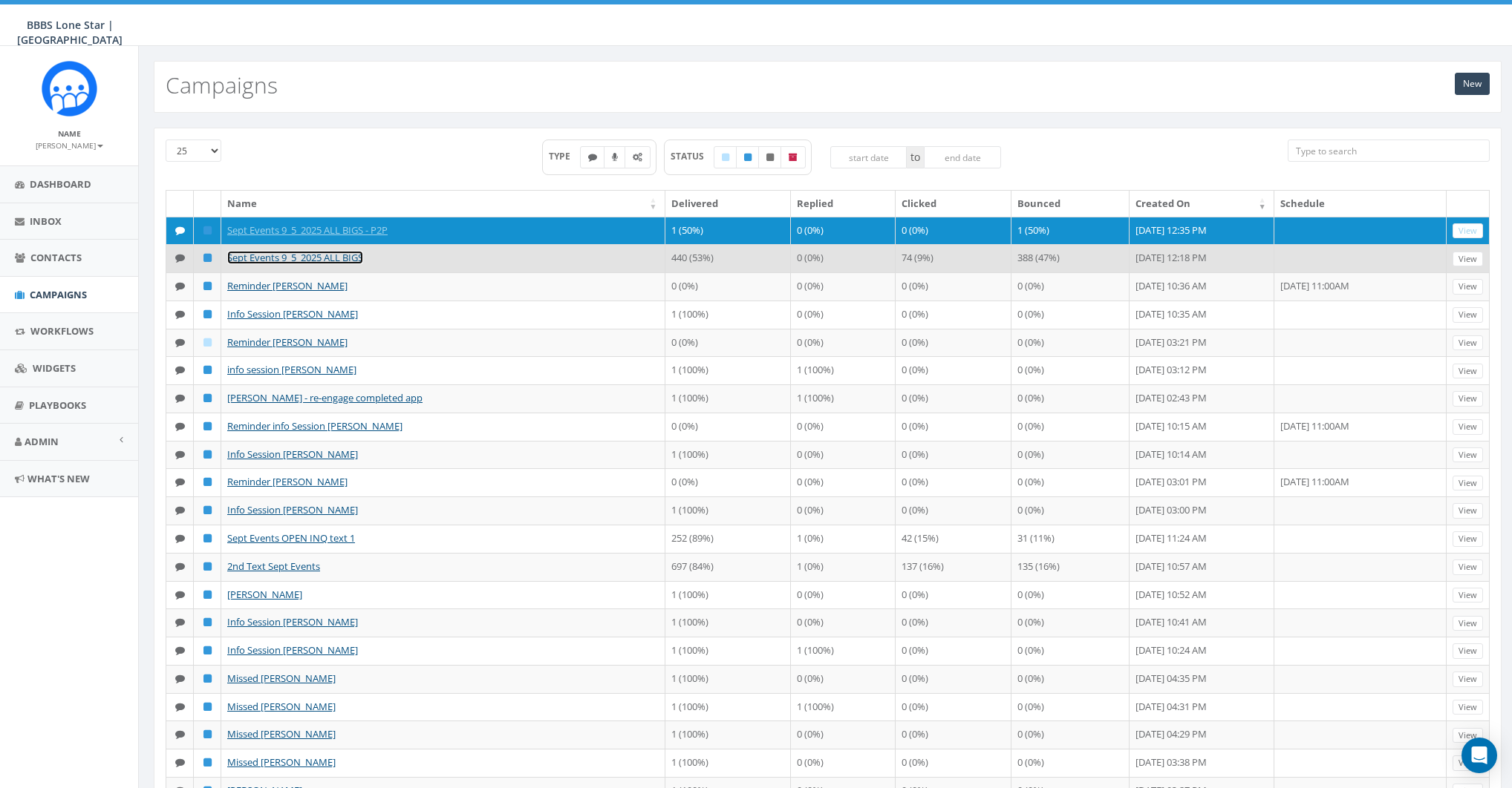
click at [310, 265] on link "Sept Events 9_5_2025 ALL BIGS" at bounding box center [295, 257] width 136 height 13
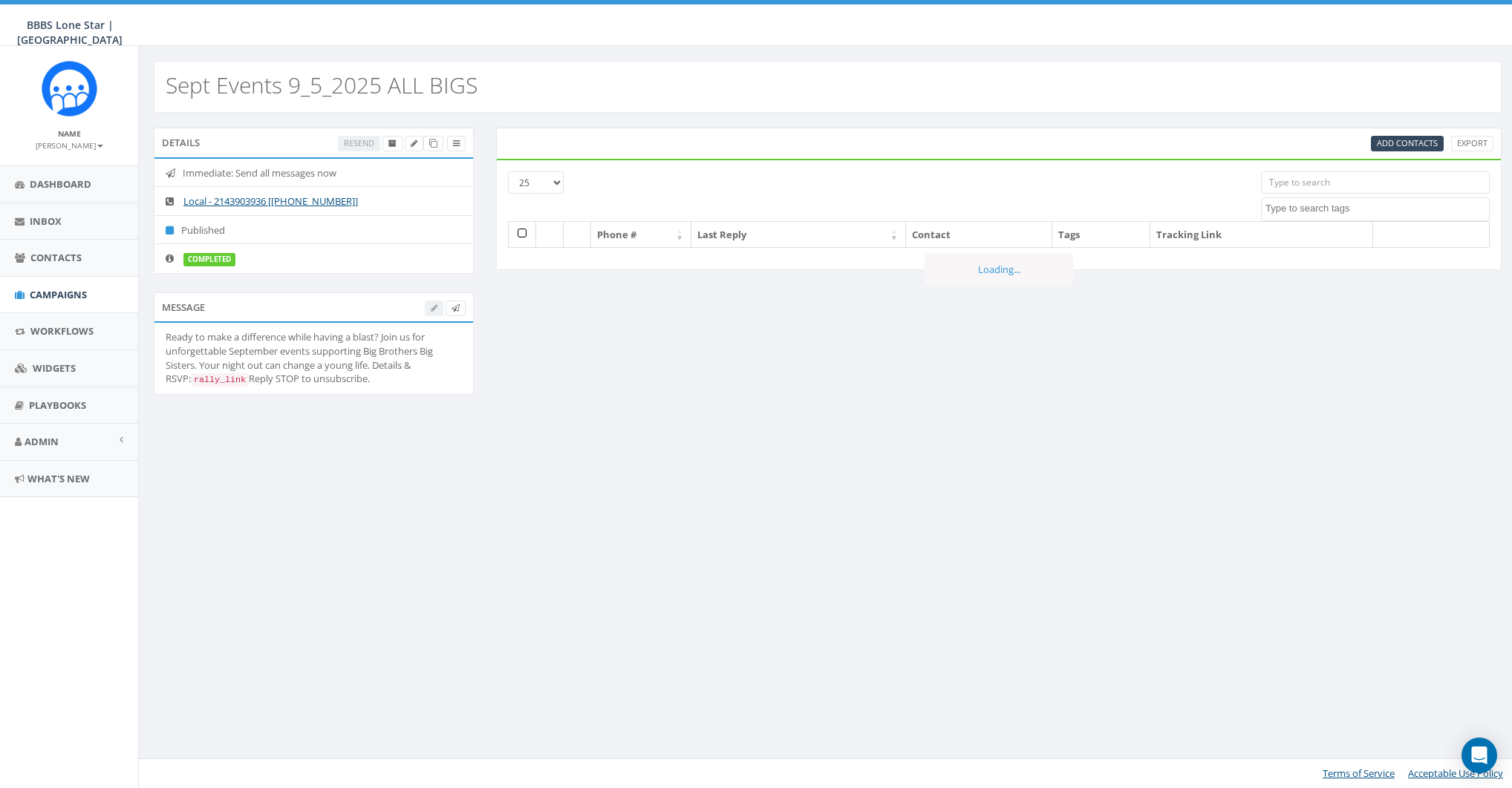
select select
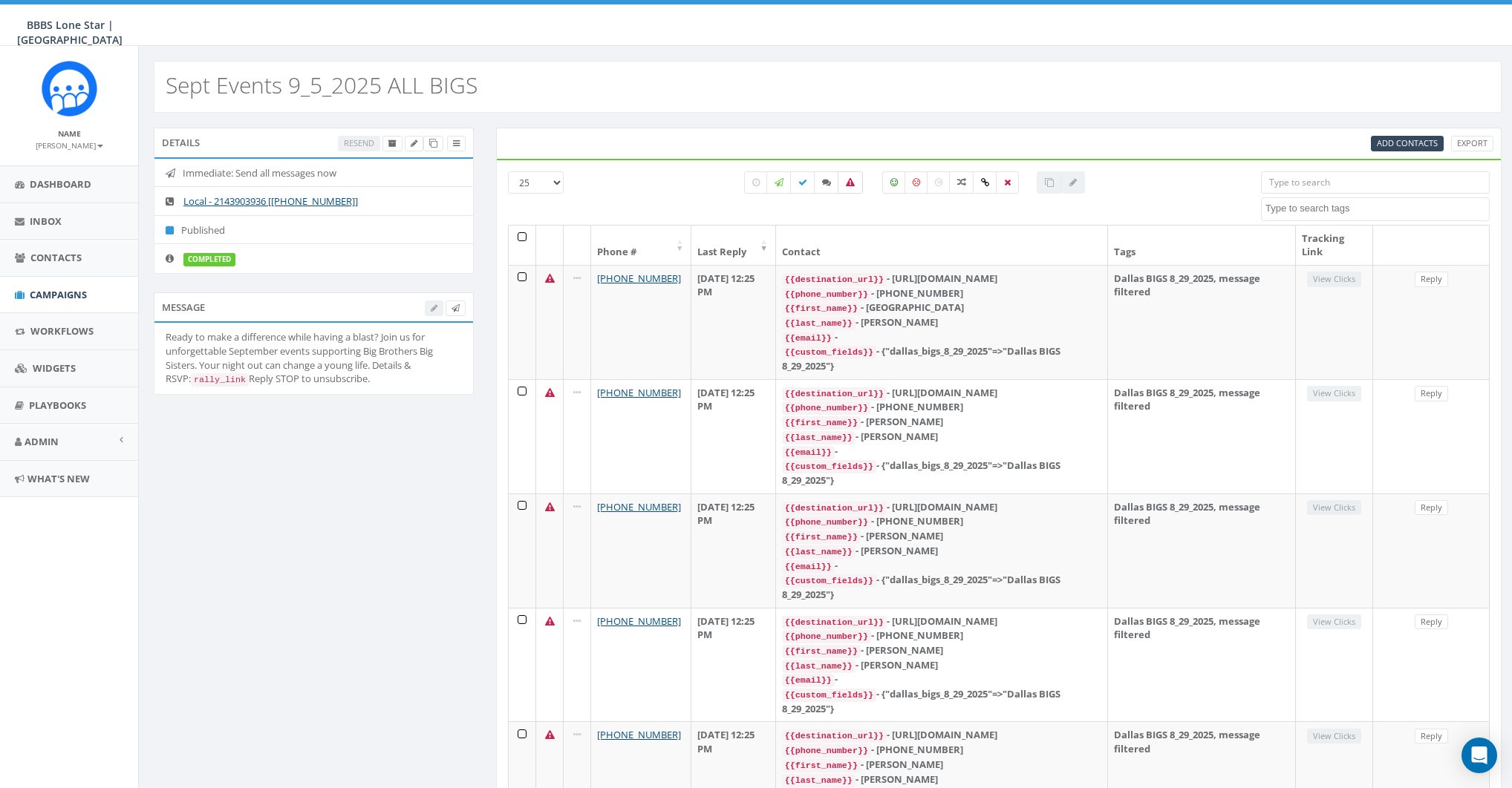
click at [852, 174] on label at bounding box center [850, 182] width 25 height 22
checkbox input "true"
click at [520, 233] on th at bounding box center [522, 245] width 27 height 39
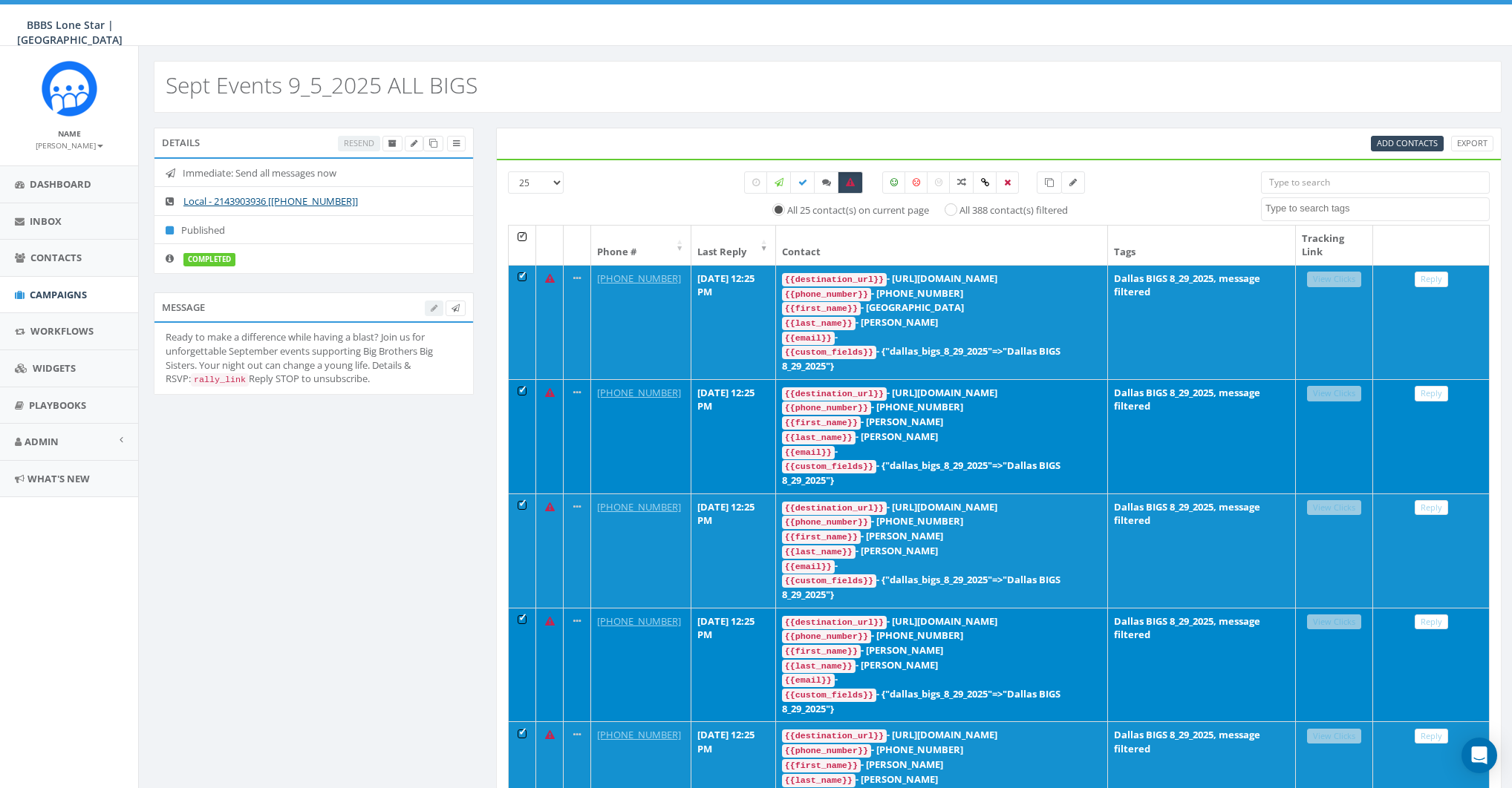
click at [964, 208] on label "All 388 contact(s) filtered" at bounding box center [1013, 211] width 109 height 15
click at [960, 208] on input "All 388 contact(s) filtered" at bounding box center [955, 209] width 10 height 10
radio input "true"
click at [1056, 182] on link at bounding box center [1049, 182] width 25 height 22
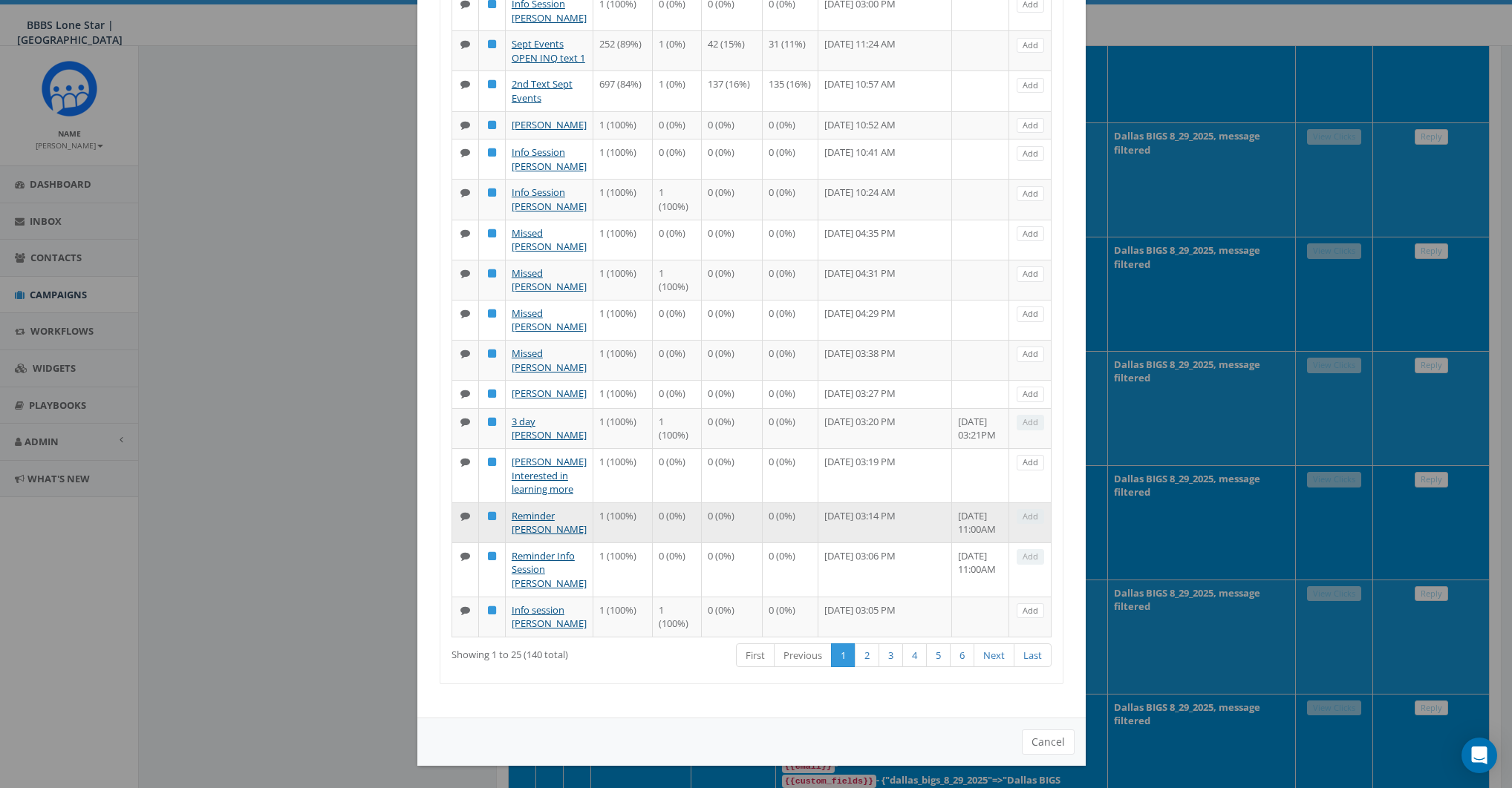
scroll to position [2295, 0]
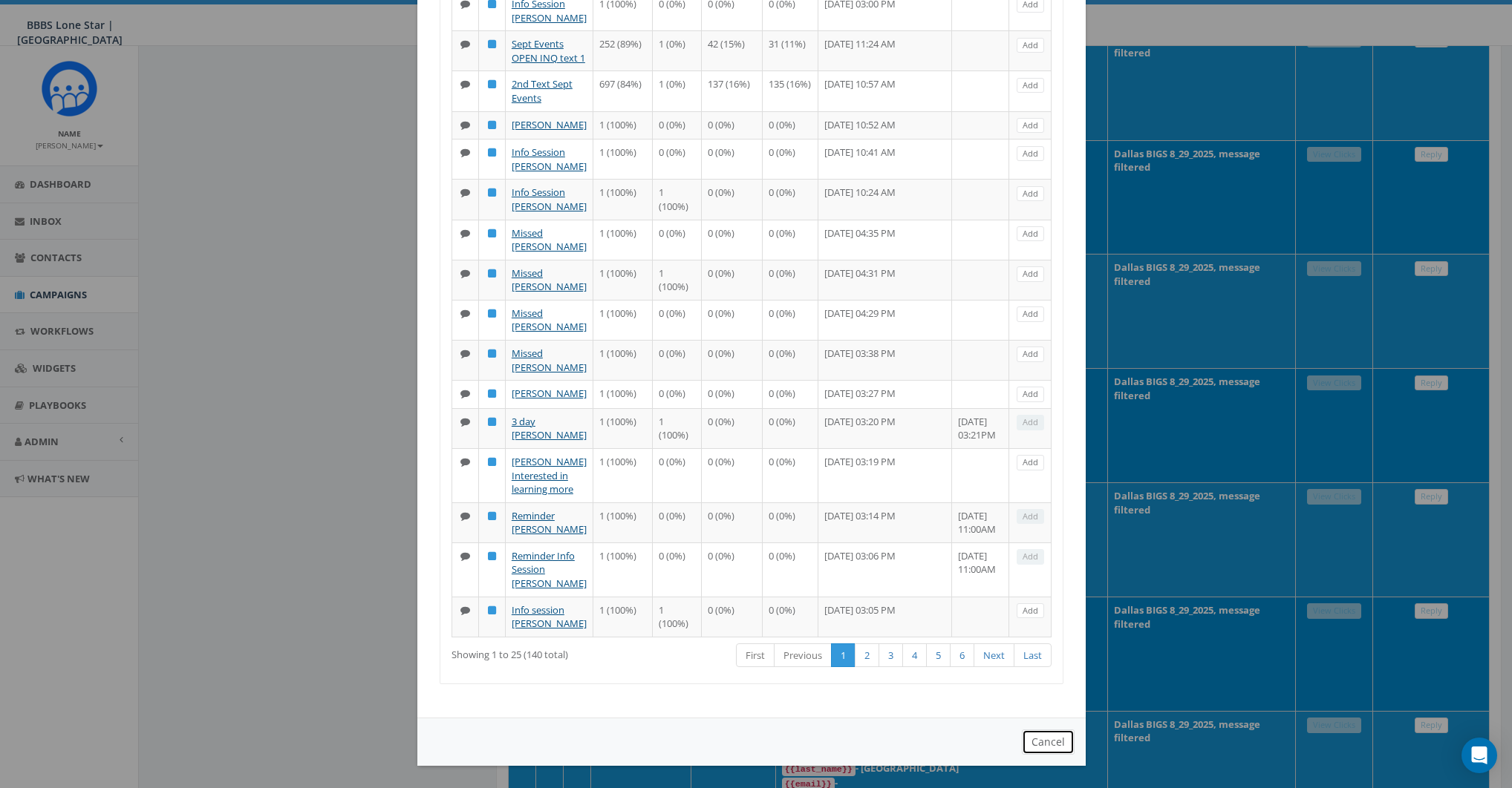
click at [1051, 742] on button "Cancel" at bounding box center [1048, 742] width 53 height 25
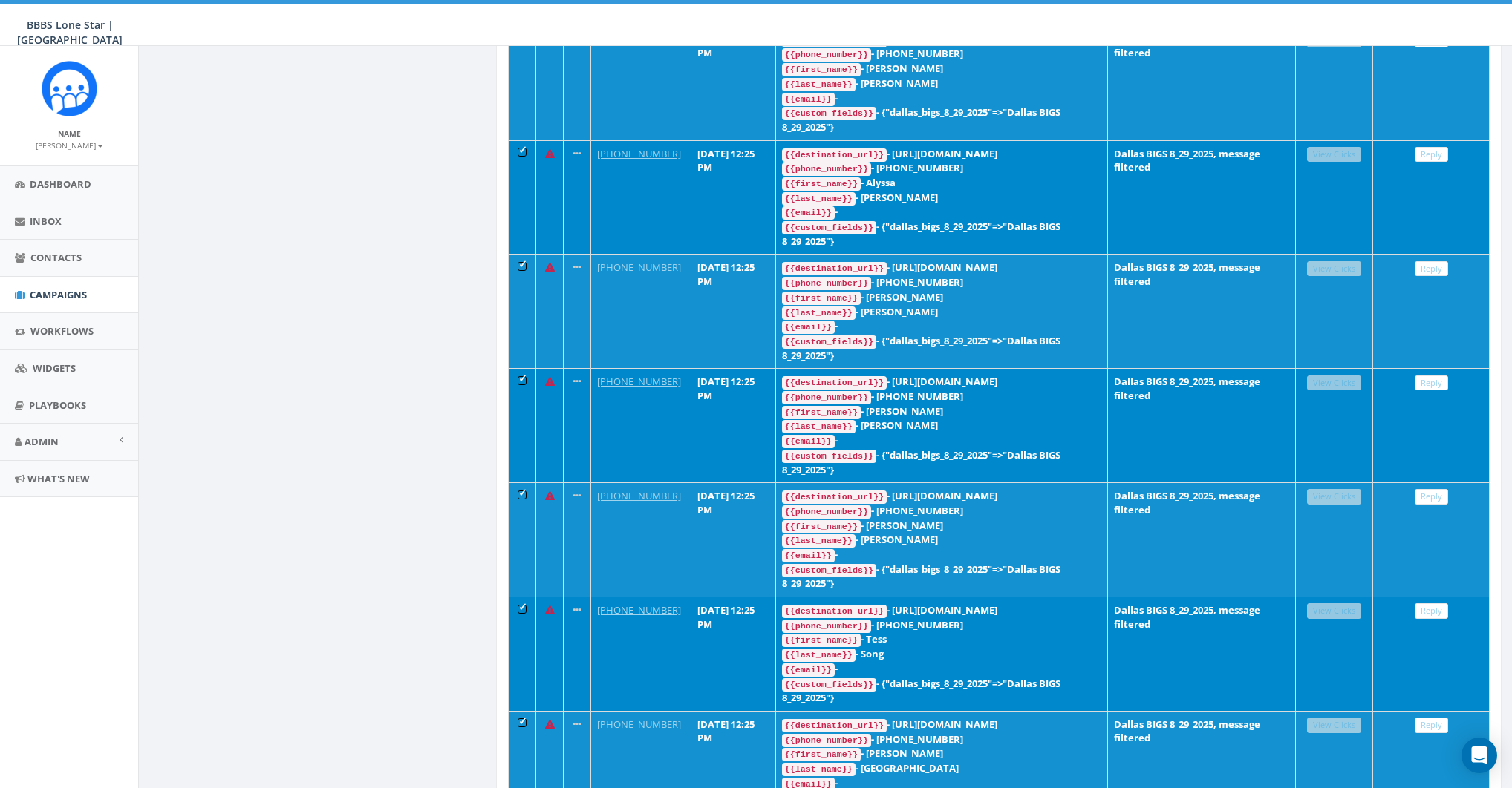
scroll to position [0, 0]
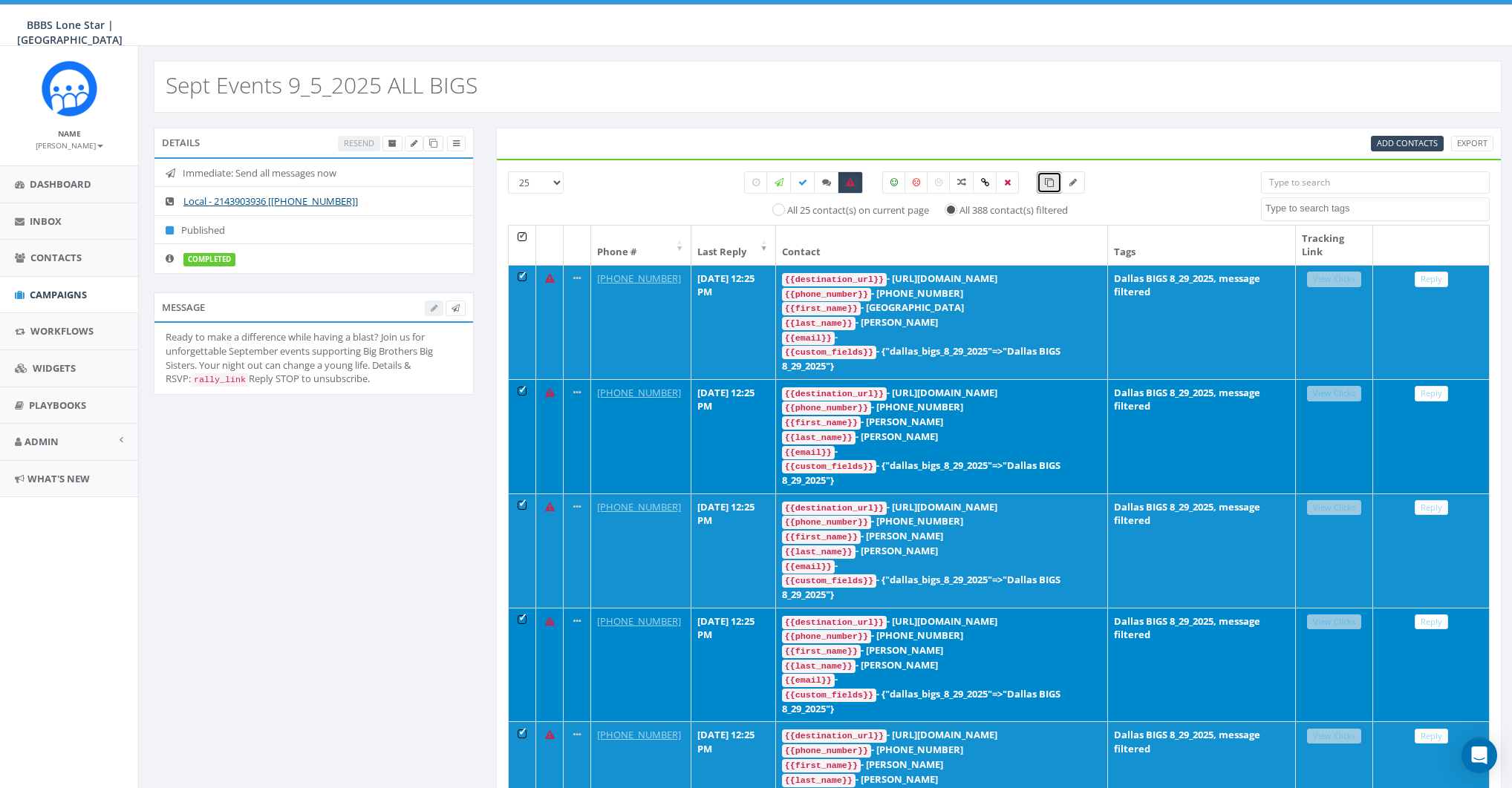
click at [517, 236] on th at bounding box center [522, 245] width 27 height 39
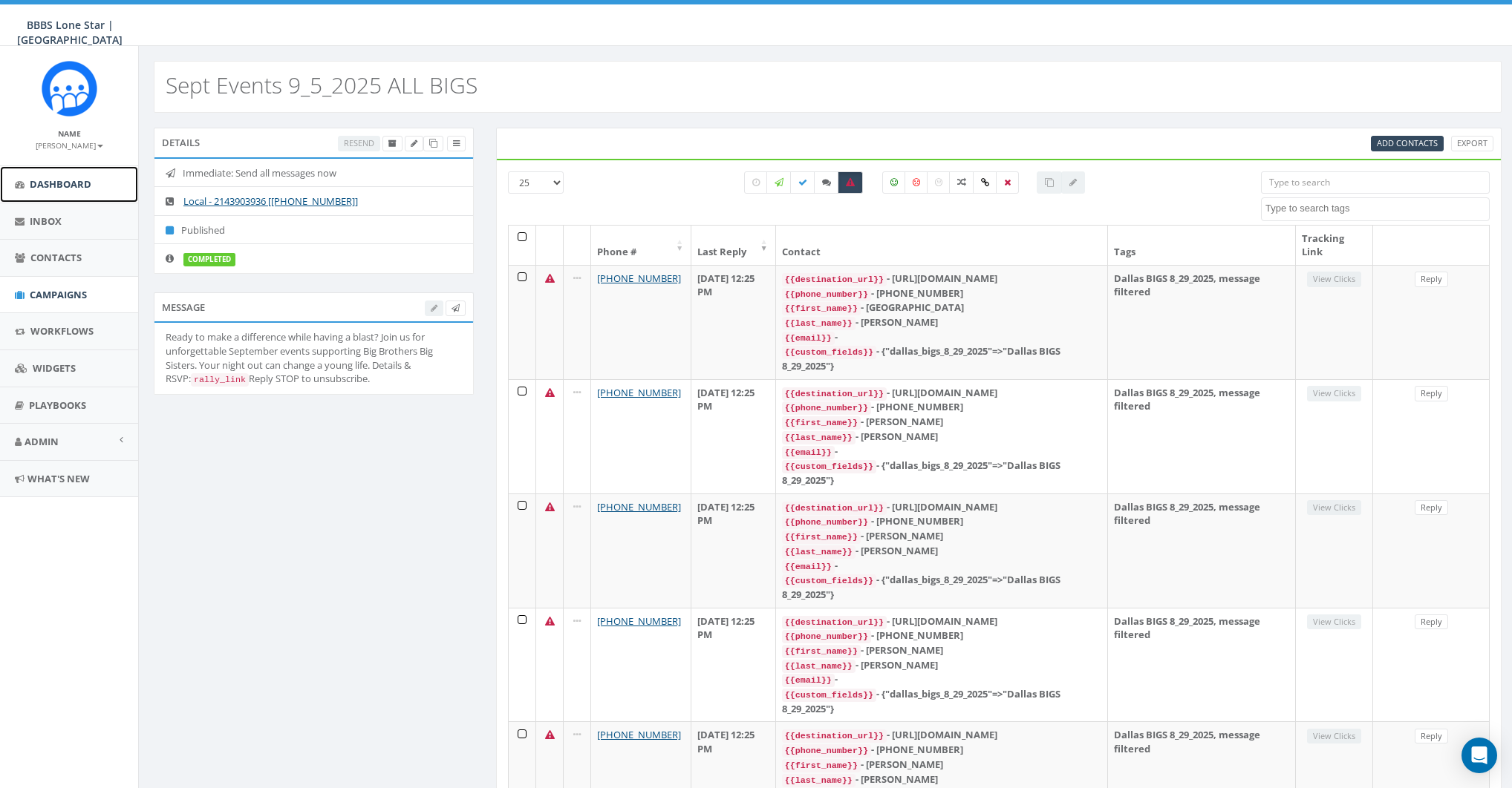
click at [53, 182] on span "Dashboard" at bounding box center [61, 184] width 61 height 13
